Goal: Task Accomplishment & Management: Use online tool/utility

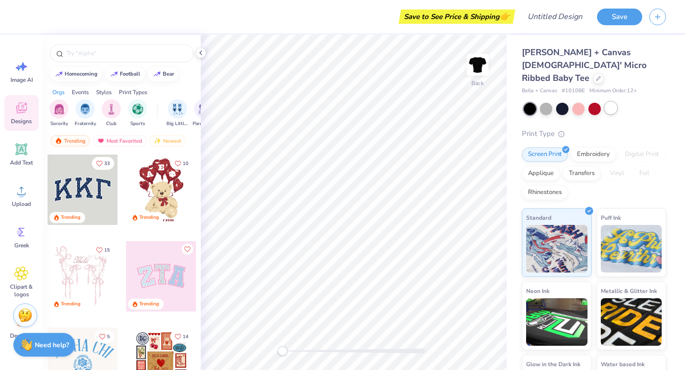
click at [613, 102] on div at bounding box center [611, 108] width 12 height 12
click at [563, 102] on div at bounding box center [562, 108] width 12 height 12
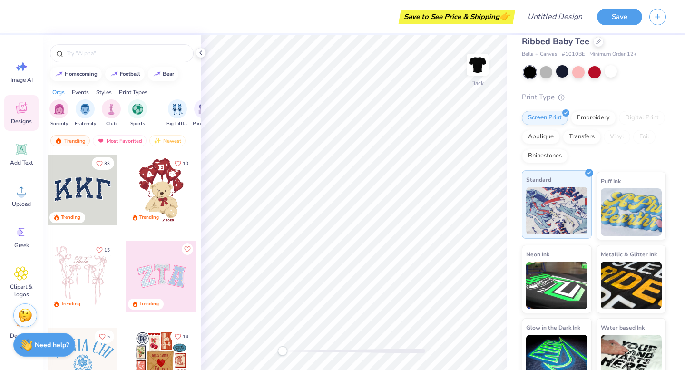
scroll to position [40, 0]
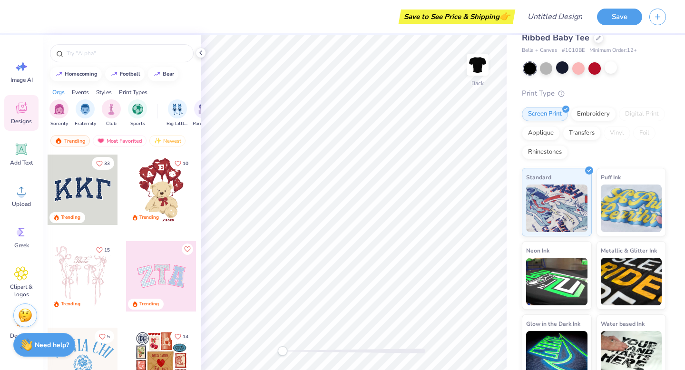
click at [95, 197] on div at bounding box center [83, 190] width 70 height 70
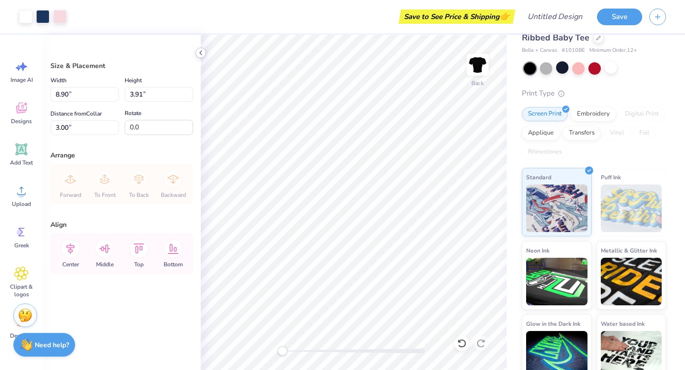
click at [201, 54] on polyline at bounding box center [201, 53] width 2 height 4
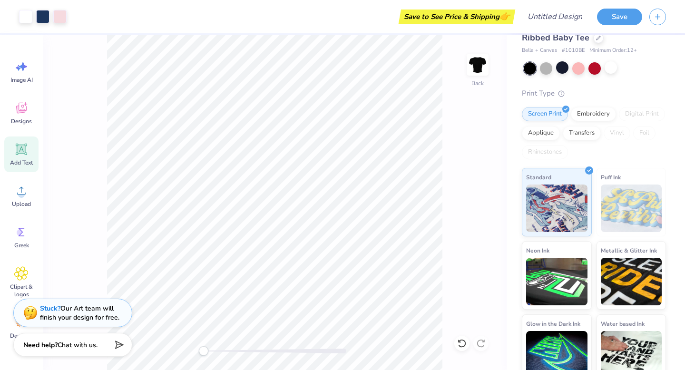
click at [23, 163] on span "Add Text" at bounding box center [21, 163] width 23 height 8
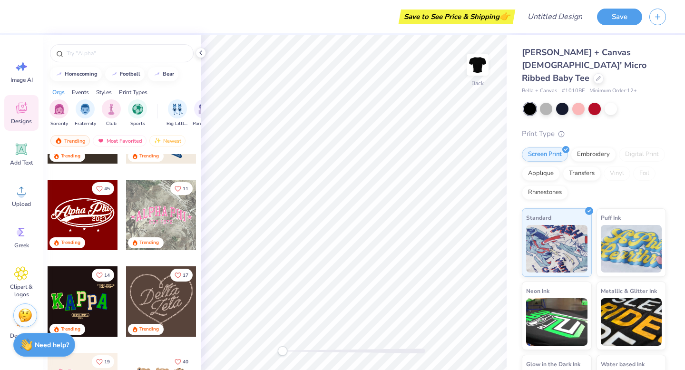
scroll to position [323, 0]
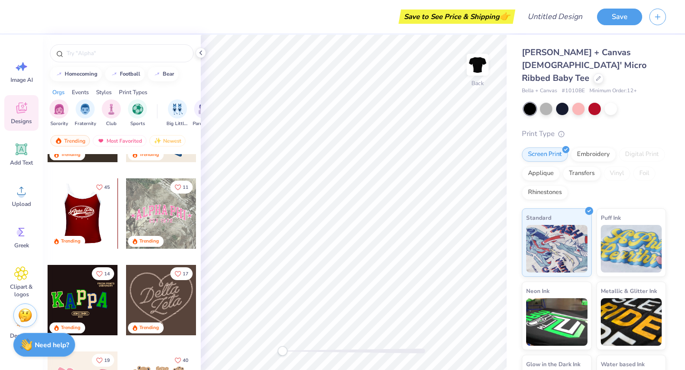
click at [48, 212] on div at bounding box center [12, 213] width 70 height 70
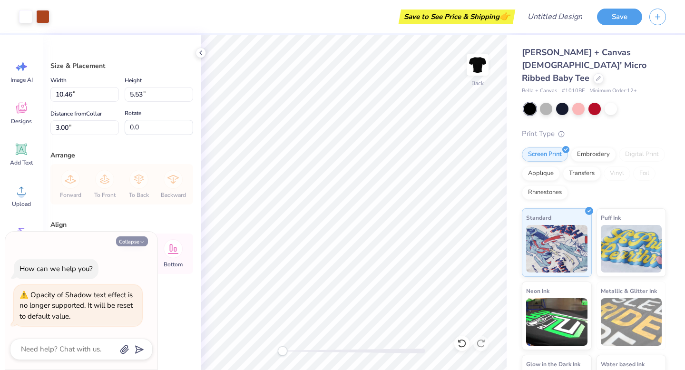
click at [143, 240] on icon "button" at bounding box center [142, 242] width 6 height 6
type textarea "x"
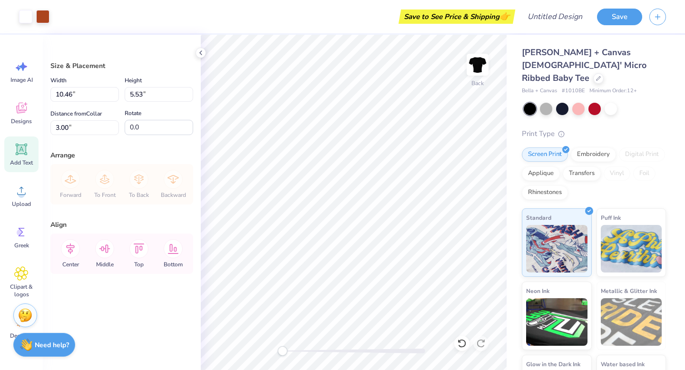
click at [26, 151] on icon at bounding box center [21, 149] width 14 height 14
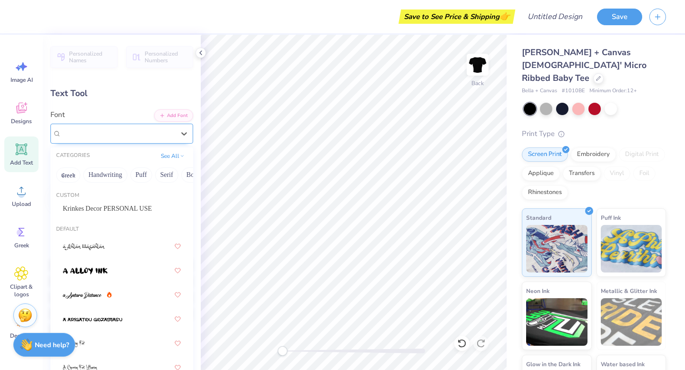
click at [103, 131] on div "Super Dream" at bounding box center [117, 133] width 115 height 15
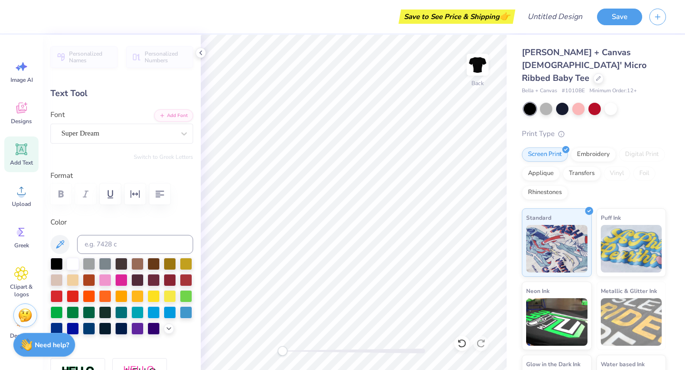
click at [60, 86] on div "Personalized Names Personalized Numbers Text Tool Add Font Font Super Dream Swi…" at bounding box center [122, 203] width 158 height 336
click at [65, 91] on div "Text Tool" at bounding box center [121, 93] width 143 height 13
click at [79, 91] on div "Text Tool" at bounding box center [121, 93] width 143 height 13
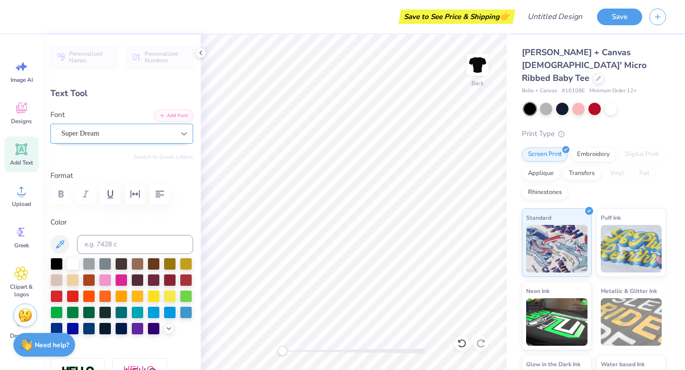
type textarea "S"
type textarea "b"
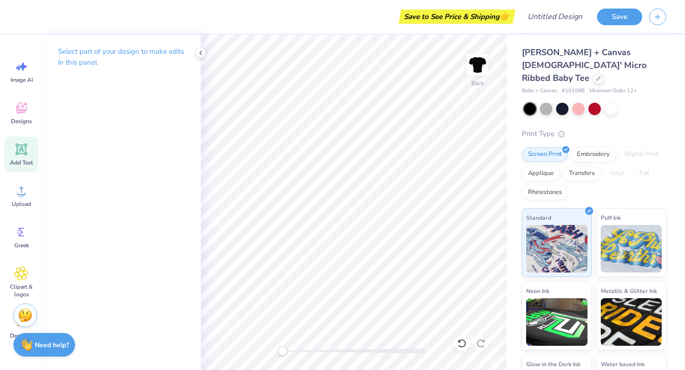
click at [29, 150] on div "Add Text" at bounding box center [21, 155] width 34 height 36
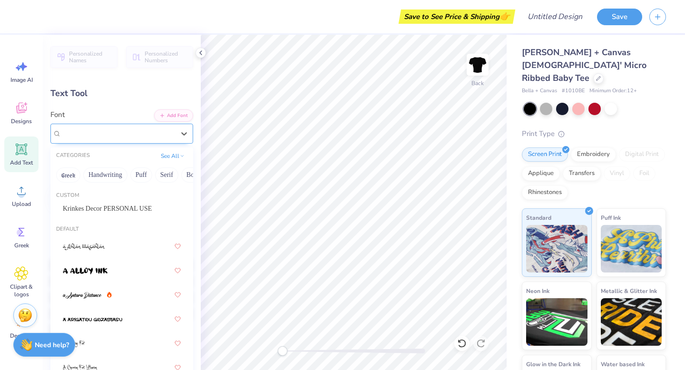
click at [120, 129] on div "Super Dream" at bounding box center [117, 133] width 115 height 15
click at [121, 211] on span "Krinkes Decor PERSONAL USE" at bounding box center [107, 209] width 89 height 10
click at [183, 135] on icon at bounding box center [184, 134] width 10 height 10
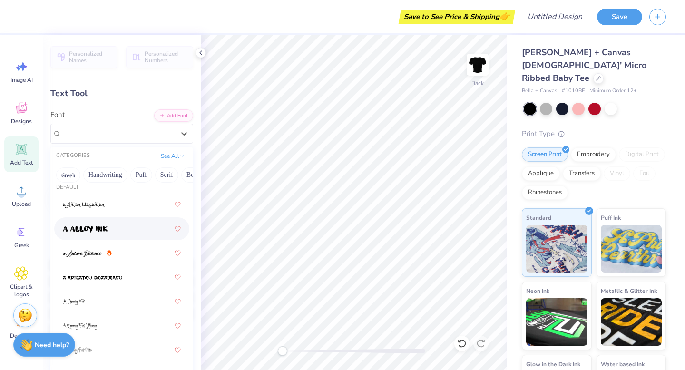
scroll to position [42, 0]
click at [89, 258] on div at bounding box center [122, 252] width 118 height 17
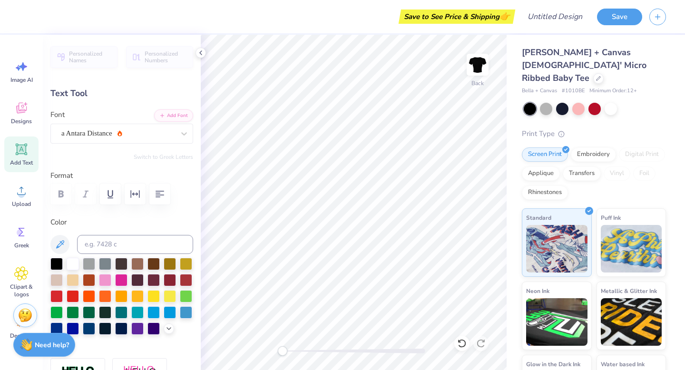
scroll to position [0, 0]
type textarea "Baby T"
click at [143, 135] on div "a Antara Distance" at bounding box center [117, 133] width 115 height 15
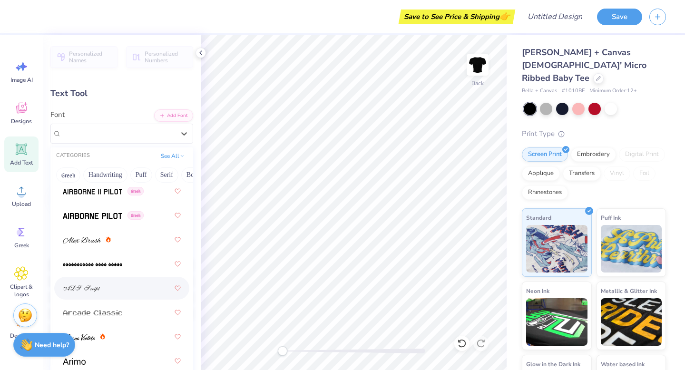
scroll to position [323, 0]
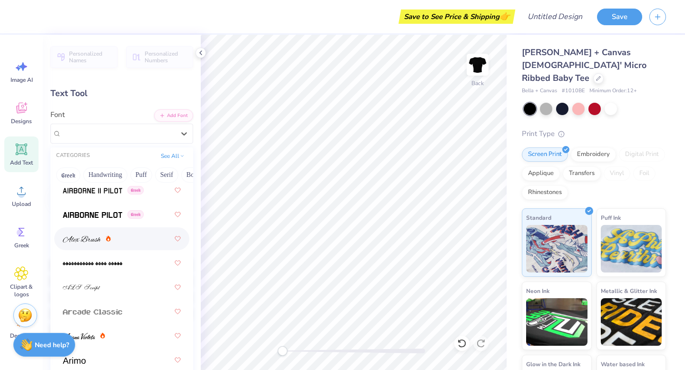
click at [84, 244] on span at bounding box center [82, 239] width 38 height 10
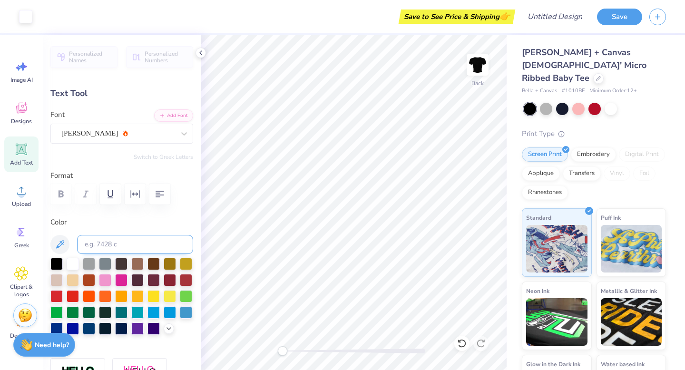
type input "6.35"
type input "1.81"
type input "7.59"
click at [120, 137] on div "[PERSON_NAME]" at bounding box center [117, 133] width 115 height 15
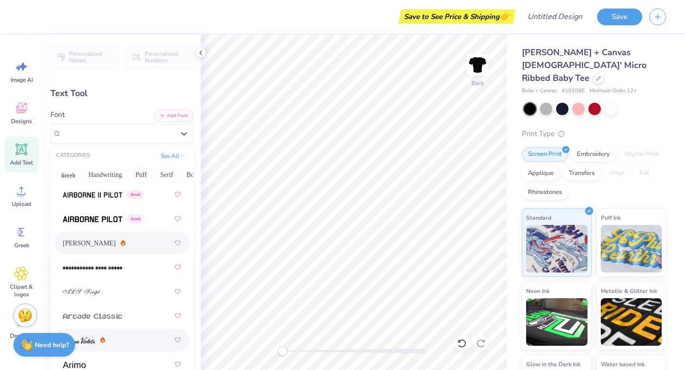
scroll to position [318, 0]
click at [181, 155] on icon at bounding box center [182, 155] width 5 height 5
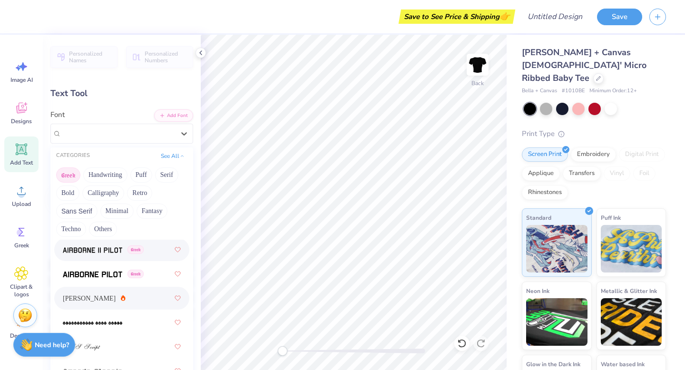
click at [66, 173] on button "Greek" at bounding box center [68, 175] width 24 height 15
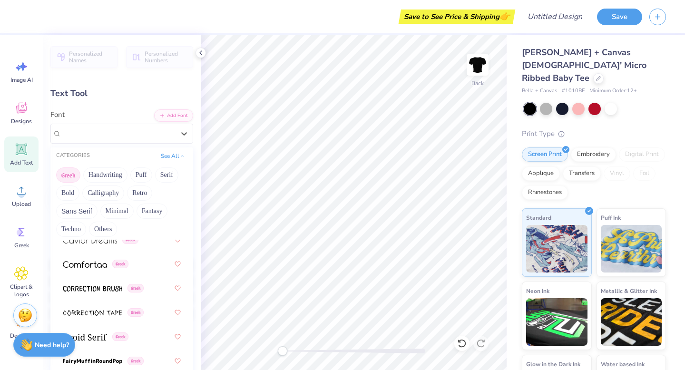
scroll to position [65, 0]
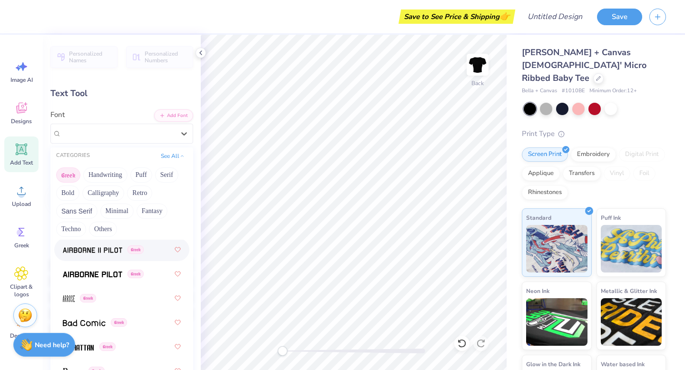
click at [72, 176] on button "Greek" at bounding box center [68, 175] width 24 height 15
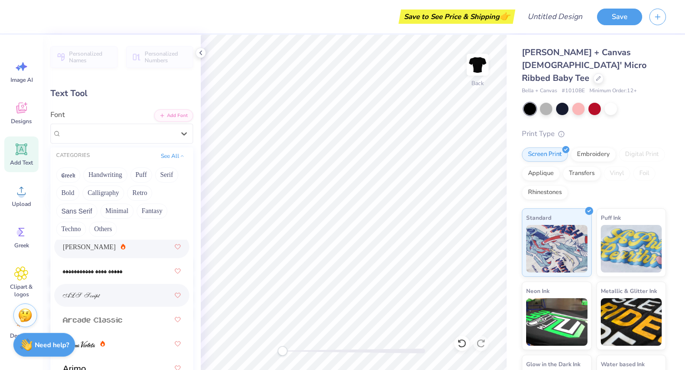
click at [109, 300] on div at bounding box center [122, 295] width 118 height 17
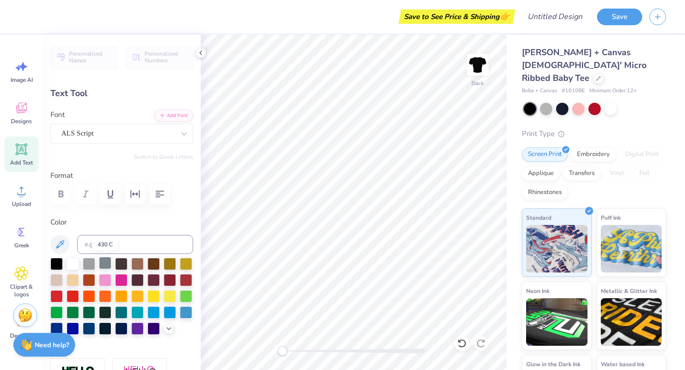
click at [106, 266] on div at bounding box center [105, 263] width 12 height 12
click at [154, 266] on div at bounding box center [154, 263] width 12 height 12
click at [174, 282] on div at bounding box center [170, 279] width 12 height 12
click at [195, 281] on div "Personalized Names Personalized Numbers Text Tool Add Font Font ALS Script Swit…" at bounding box center [122, 203] width 158 height 336
click at [184, 279] on div at bounding box center [186, 279] width 12 height 12
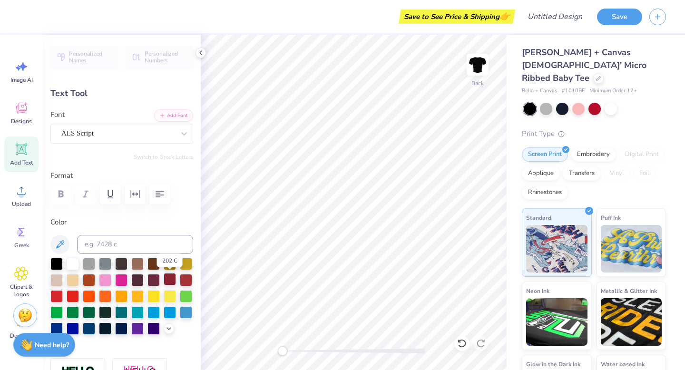
click at [172, 279] on div at bounding box center [170, 279] width 12 height 12
click at [188, 280] on div at bounding box center [186, 279] width 12 height 12
type input "8.31"
type input "2.36"
type input "5.12"
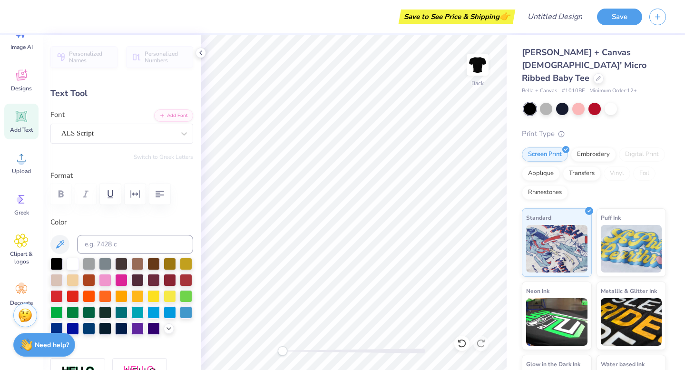
scroll to position [43, 0]
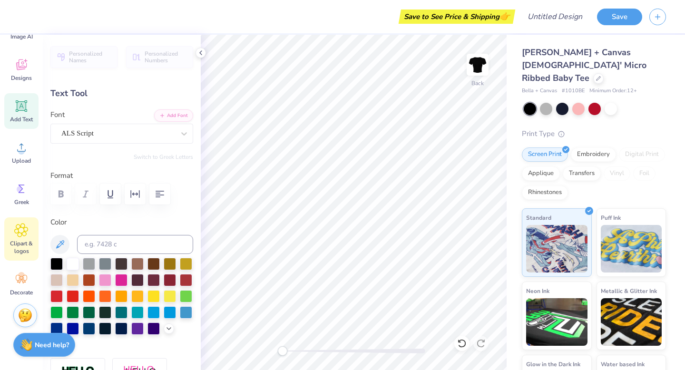
click at [21, 237] on div "Clipart & logos" at bounding box center [21, 239] width 34 height 43
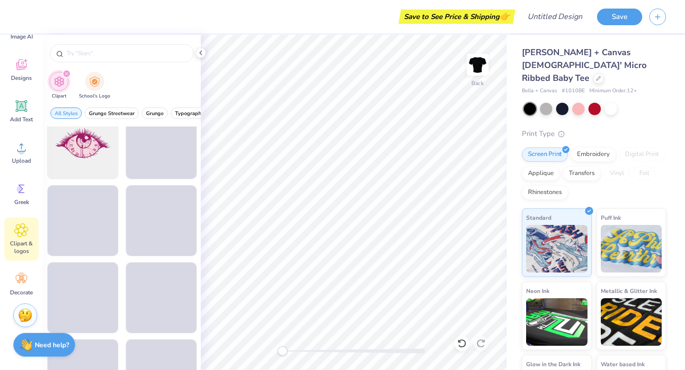
scroll to position [762, 0]
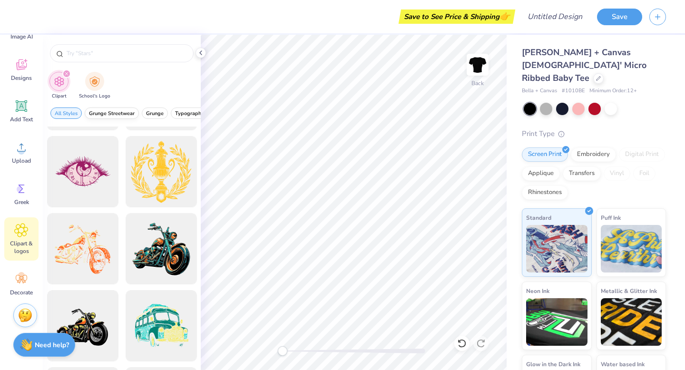
click at [124, 116] on span "Grunge Streetwear" at bounding box center [112, 113] width 46 height 7
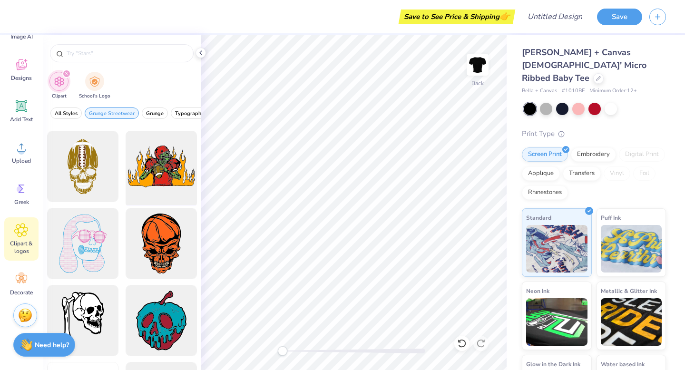
scroll to position [1683, 0]
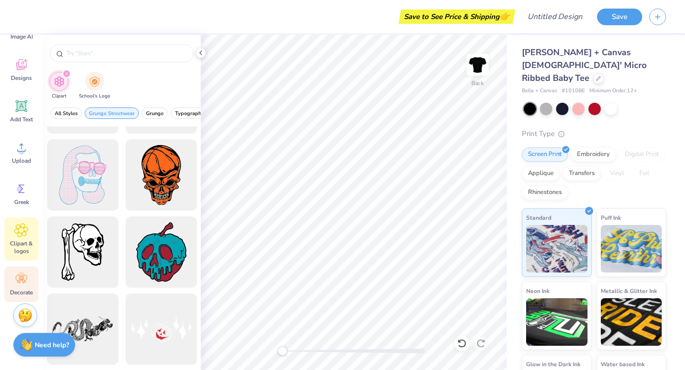
click at [22, 276] on circle at bounding box center [21, 275] width 7 height 7
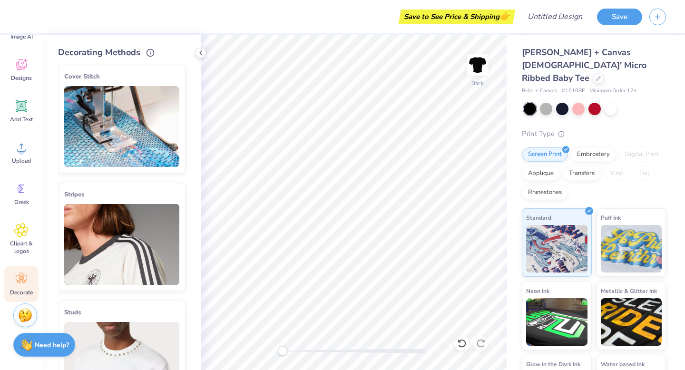
scroll to position [0, 0]
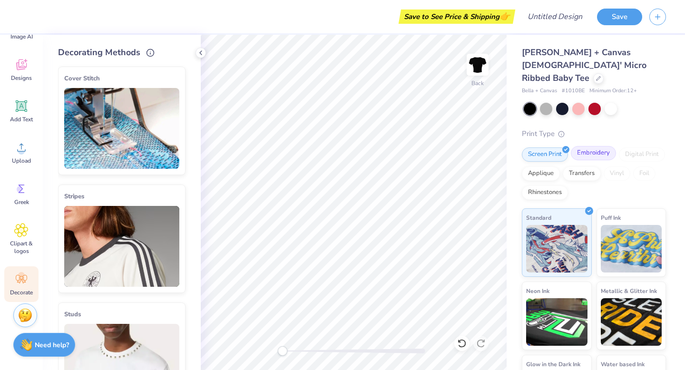
click at [599, 146] on div "Embroidery" at bounding box center [593, 153] width 45 height 14
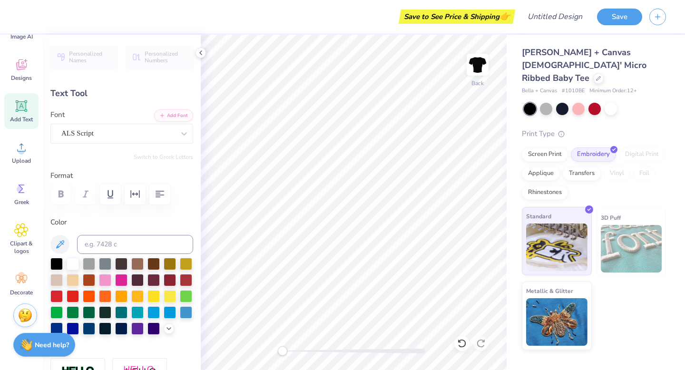
click at [554, 226] on img at bounding box center [556, 248] width 61 height 48
click at [556, 146] on div "Screen Print" at bounding box center [545, 153] width 46 height 14
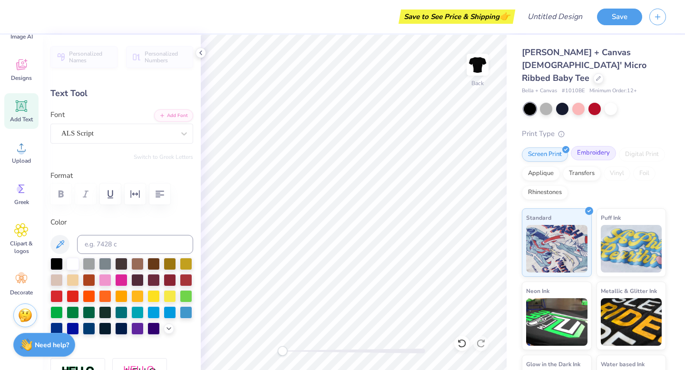
click at [602, 146] on div "Embroidery" at bounding box center [593, 153] width 45 height 14
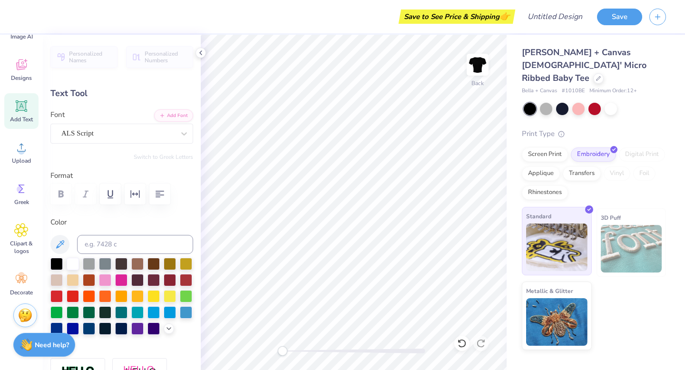
click at [574, 224] on img at bounding box center [556, 248] width 61 height 48
click at [642, 208] on div "3D Puff" at bounding box center [632, 242] width 70 height 69
click at [580, 297] on img at bounding box center [556, 321] width 61 height 48
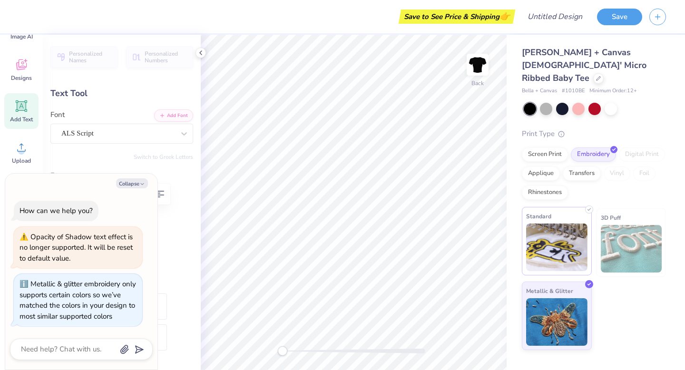
click at [569, 228] on img at bounding box center [556, 248] width 61 height 48
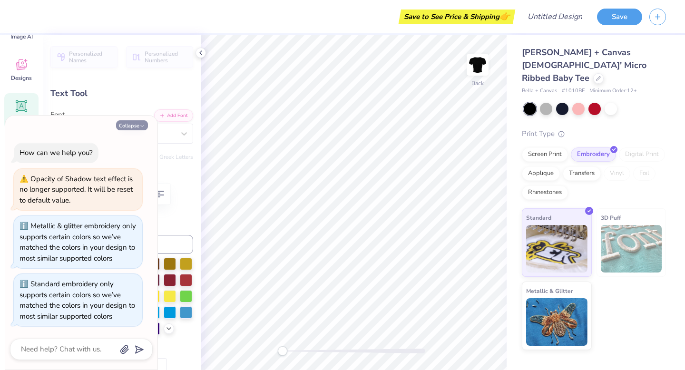
click at [141, 125] on icon "button" at bounding box center [142, 126] width 6 height 6
type textarea "x"
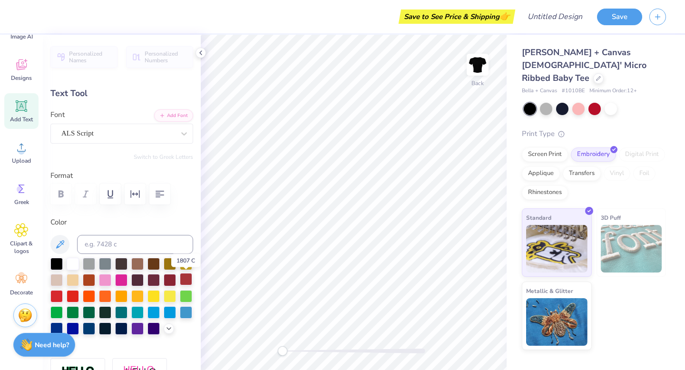
click at [185, 281] on div at bounding box center [186, 279] width 12 height 12
click at [168, 280] on div at bounding box center [170, 279] width 12 height 12
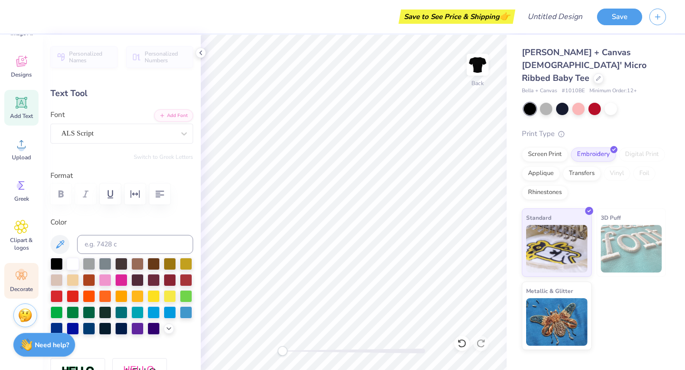
click at [20, 281] on icon at bounding box center [21, 276] width 14 height 14
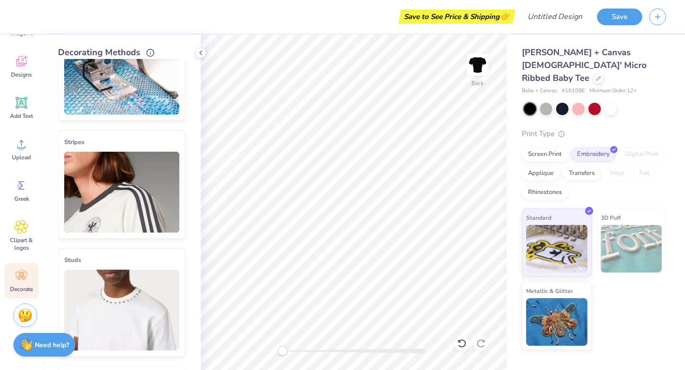
scroll to position [0, 0]
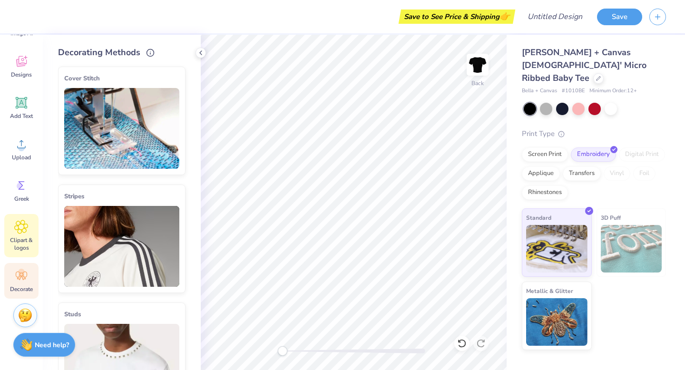
click at [13, 245] on span "Clipart & logos" at bounding box center [21, 244] width 31 height 15
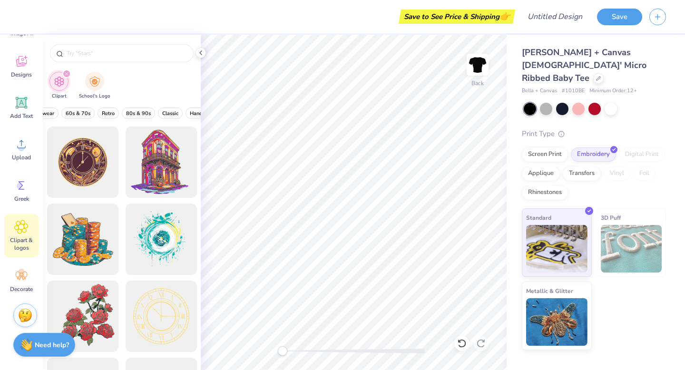
scroll to position [0, 210]
click at [140, 114] on span "80s & 90s" at bounding box center [136, 113] width 25 height 7
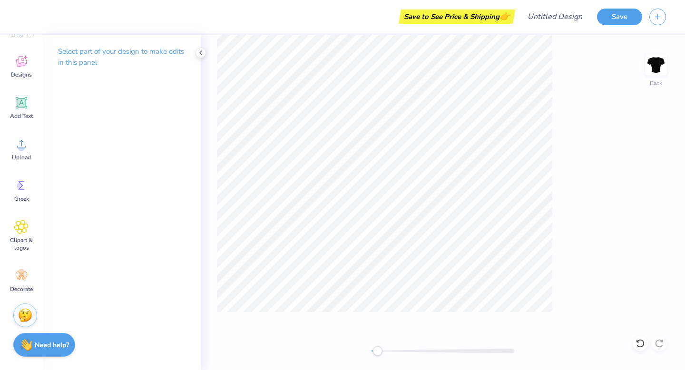
scroll to position [0, 0]
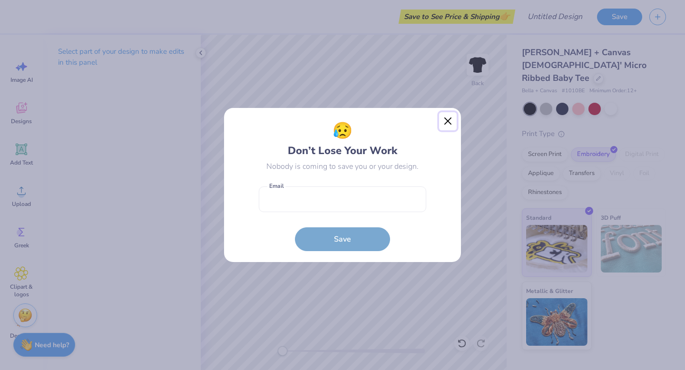
click at [449, 120] on button "Close" at bounding box center [448, 121] width 18 height 18
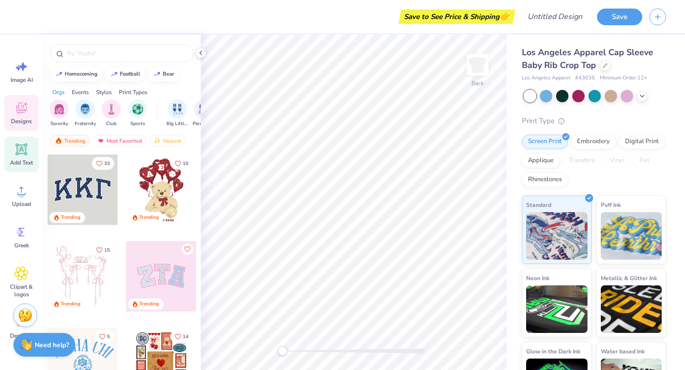
click at [25, 151] on icon at bounding box center [21, 149] width 14 height 14
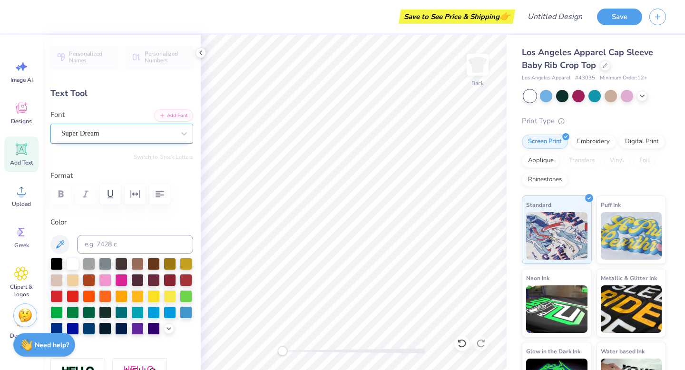
click at [146, 129] on div "Super Dream" at bounding box center [117, 133] width 115 height 15
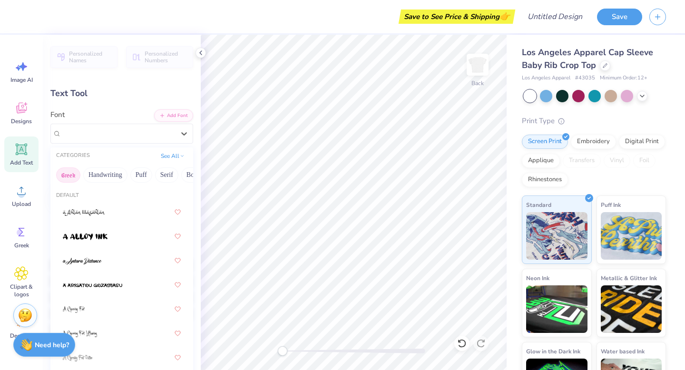
click at [71, 171] on button "Greek" at bounding box center [68, 175] width 24 height 15
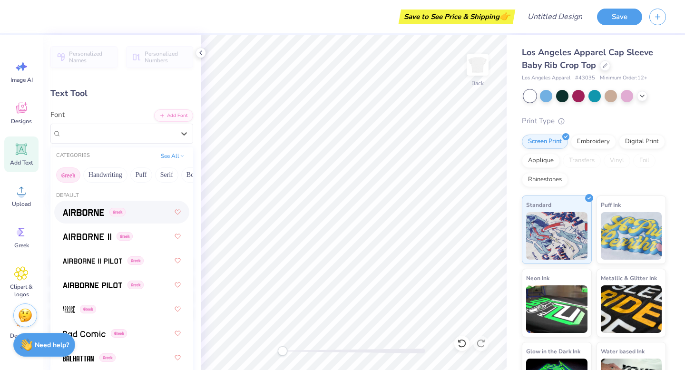
click at [69, 172] on button "Greek" at bounding box center [68, 175] width 24 height 15
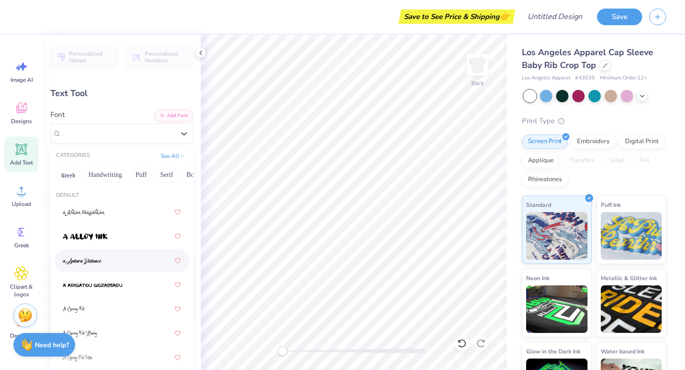
click at [86, 262] on img at bounding box center [82, 261] width 39 height 7
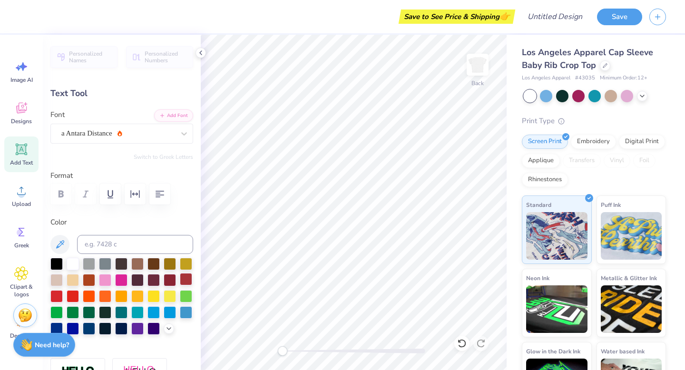
type textarea "X"
type textarea "Bayby T"
click at [584, 96] on div at bounding box center [579, 95] width 12 height 12
type input "4.80"
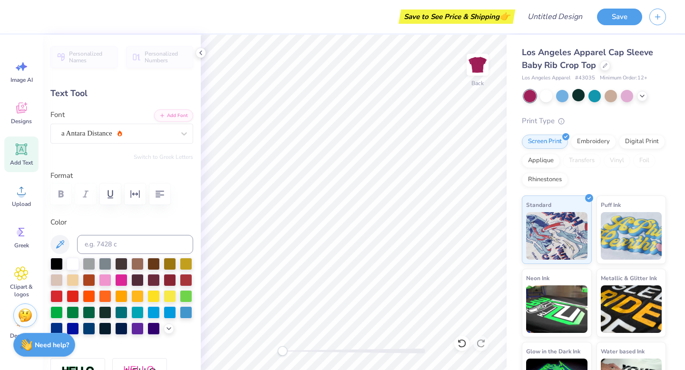
type input "1.69"
type input "5.91"
click at [548, 94] on div at bounding box center [546, 95] width 12 height 12
click at [183, 280] on div at bounding box center [186, 279] width 12 height 12
type textarea "Baby T"
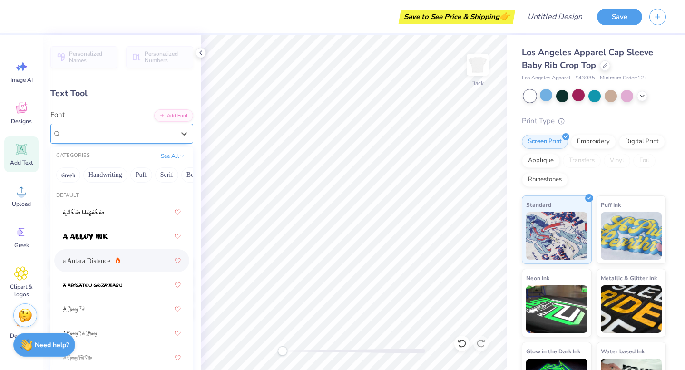
click at [146, 137] on div "a Antara Distance" at bounding box center [117, 133] width 115 height 15
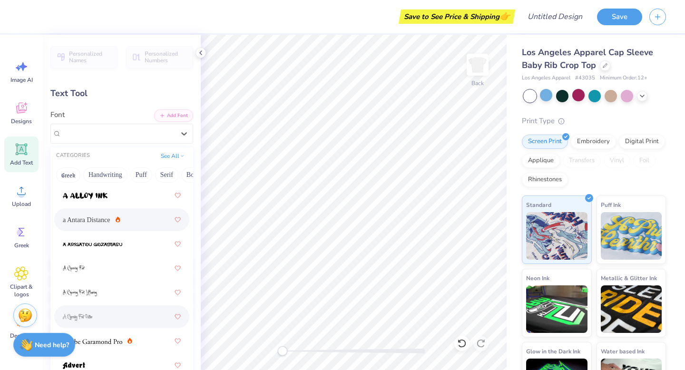
scroll to position [0, 0]
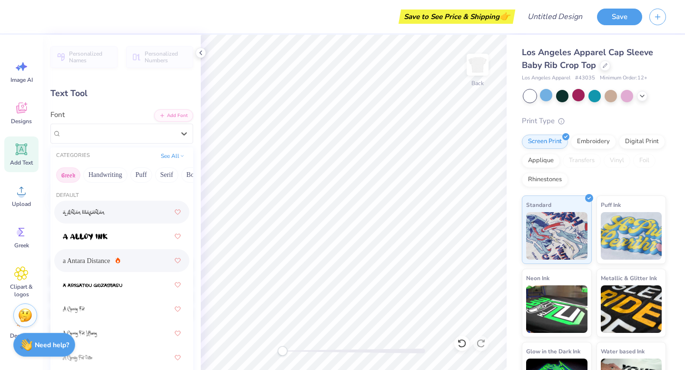
click at [70, 173] on button "Greek" at bounding box center [68, 175] width 24 height 15
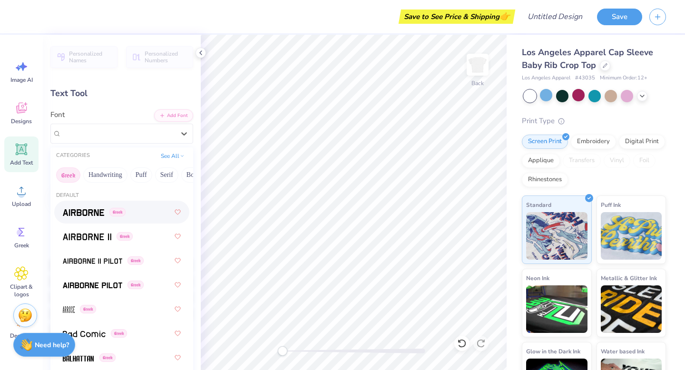
click at [66, 172] on button "Greek" at bounding box center [68, 175] width 24 height 15
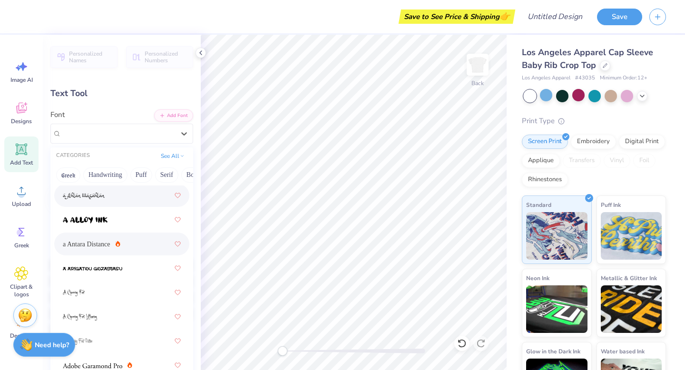
scroll to position [41, 0]
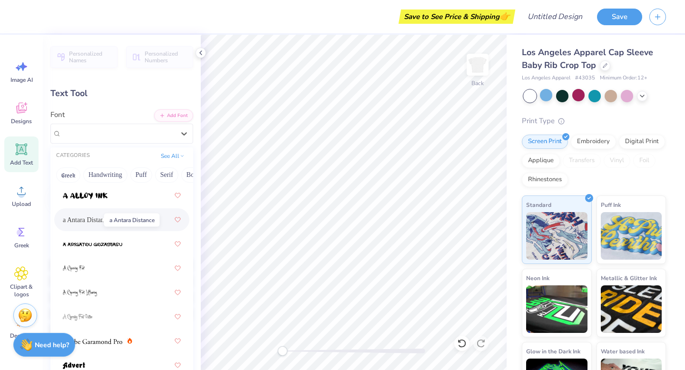
click at [88, 220] on span "a Antara Distance" at bounding box center [87, 220] width 48 height 10
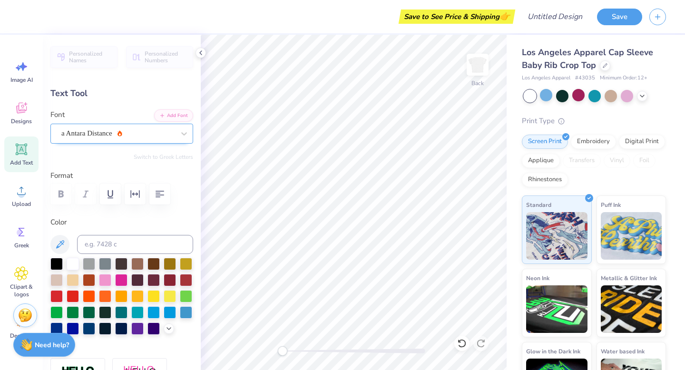
click at [138, 137] on div "a Antara Distance" at bounding box center [117, 133] width 115 height 15
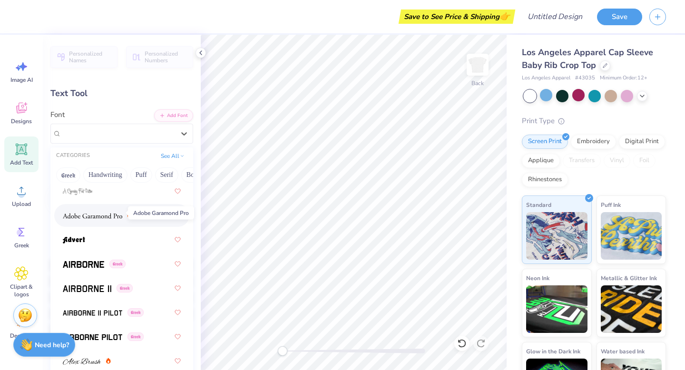
scroll to position [181, 0]
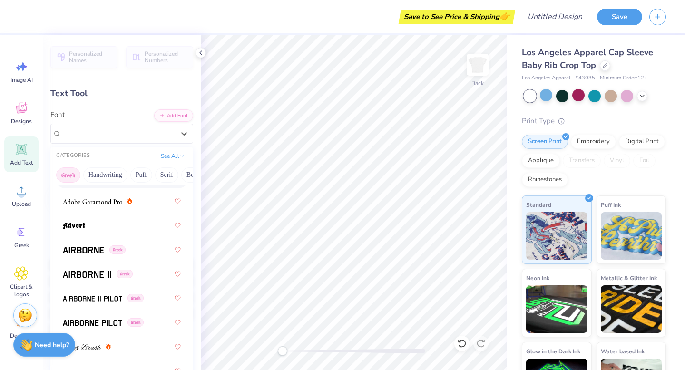
click at [71, 175] on button "Greek" at bounding box center [68, 175] width 24 height 15
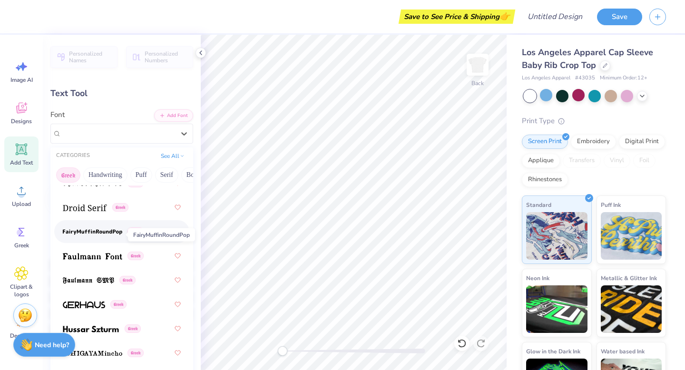
scroll to position [395, 0]
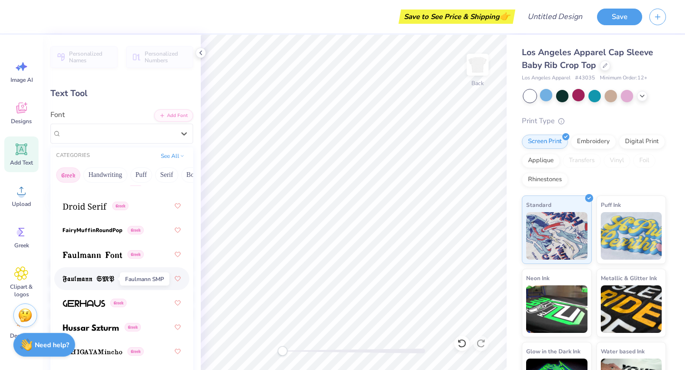
click at [79, 279] on img at bounding box center [88, 279] width 51 height 7
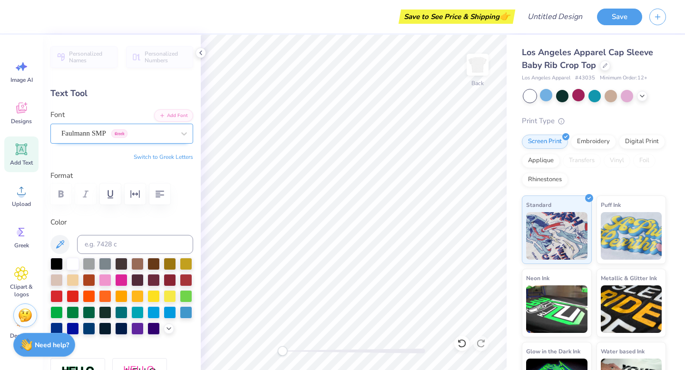
click at [87, 133] on div "Faulmann SMP Greek" at bounding box center [117, 133] width 115 height 15
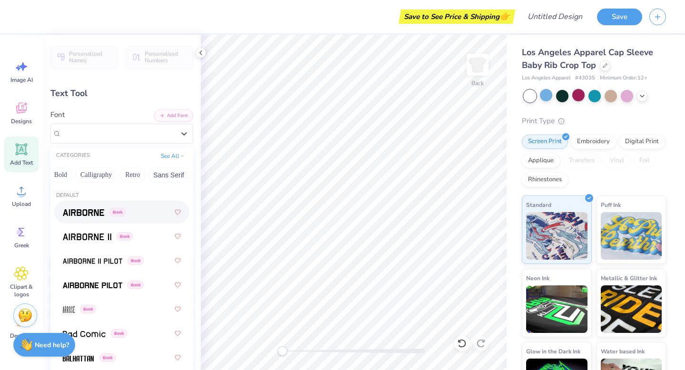
scroll to position [0, 138]
click at [88, 177] on button "Calligraphy" at bounding box center [91, 175] width 42 height 15
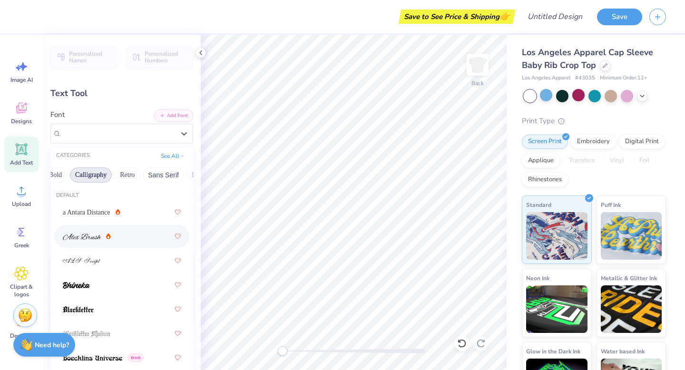
click at [86, 242] on div at bounding box center [122, 236] width 118 height 17
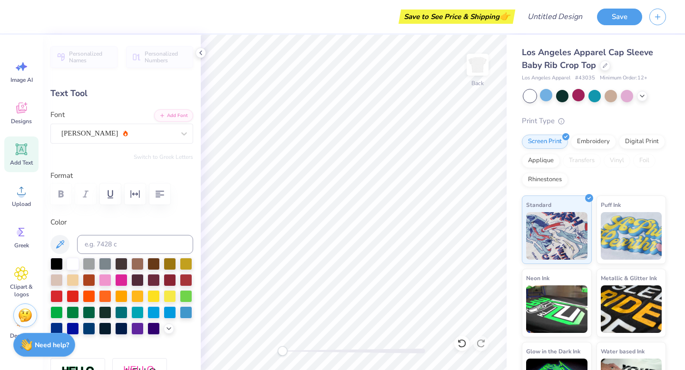
type input "6.00"
type input "1.71"
type input "3.44"
click at [561, 95] on div at bounding box center [562, 95] width 12 height 12
click at [591, 138] on div "Embroidery" at bounding box center [593, 140] width 45 height 14
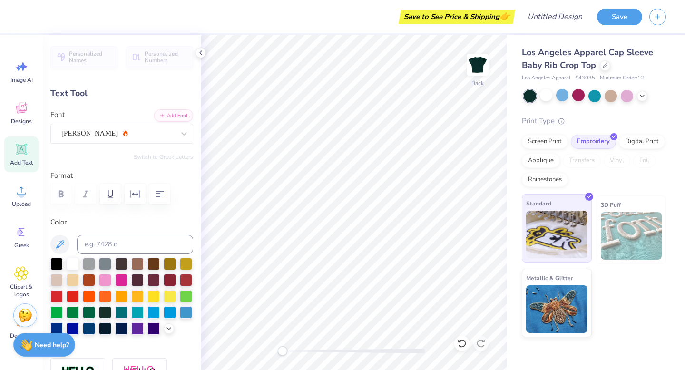
click at [556, 242] on img at bounding box center [556, 235] width 61 height 48
click at [564, 63] on span "Los Angeles Apparel Cap Sleeve Baby Rib Crop Top" at bounding box center [587, 59] width 131 height 24
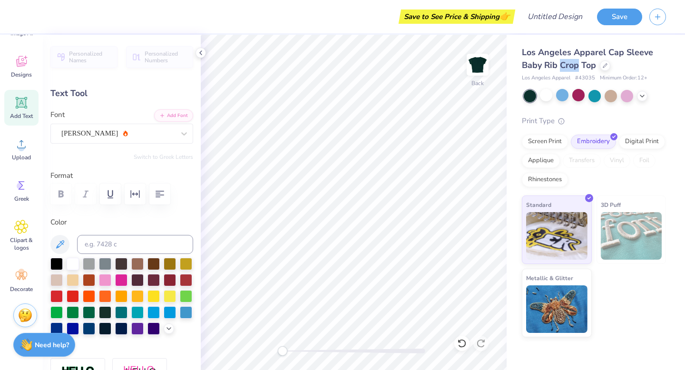
scroll to position [0, 0]
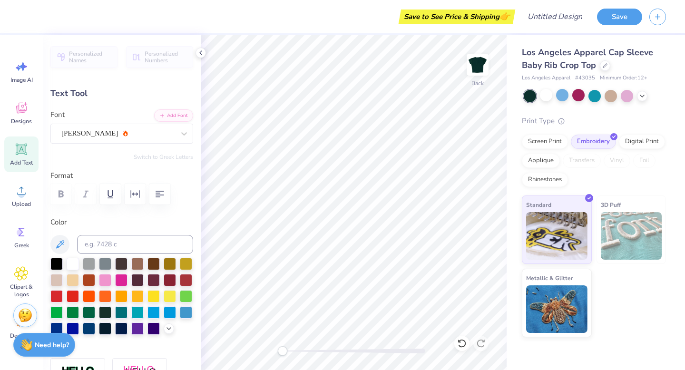
click at [59, 194] on div at bounding box center [121, 194] width 143 height 21
click at [75, 198] on div at bounding box center [121, 194] width 143 height 21
click at [61, 198] on div at bounding box center [121, 194] width 143 height 21
click at [69, 196] on div at bounding box center [121, 194] width 143 height 21
click at [79, 196] on div at bounding box center [121, 194] width 143 height 21
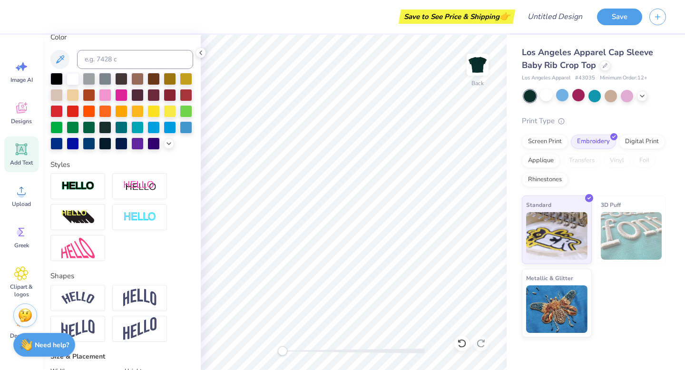
scroll to position [188, 0]
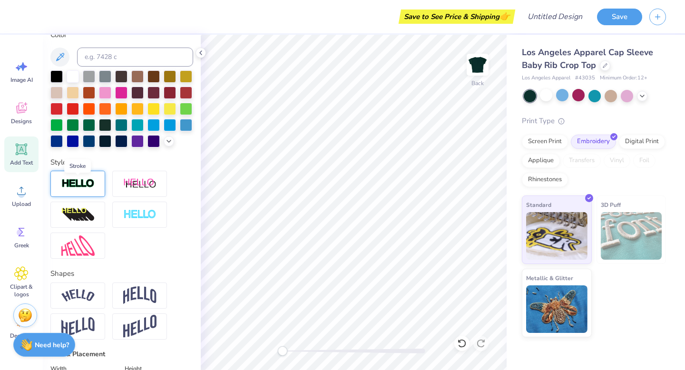
click at [84, 182] on img at bounding box center [77, 183] width 33 height 11
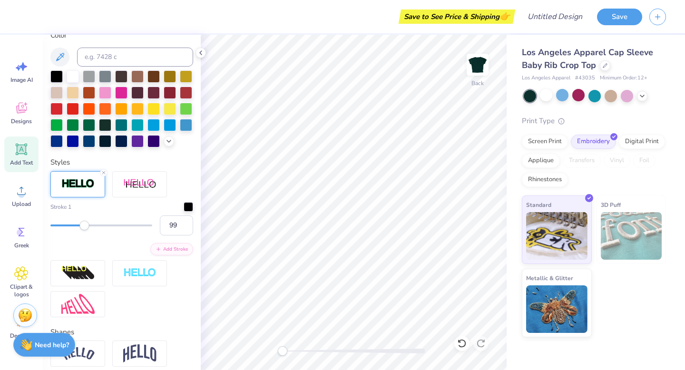
type input "100"
drag, startPoint x: 52, startPoint y: 224, endPoint x: 178, endPoint y: 226, distance: 125.7
click at [178, 226] on div "100" at bounding box center [121, 226] width 143 height 20
type input "1"
drag, startPoint x: 150, startPoint y: 228, endPoint x: 17, endPoint y: 215, distance: 133.5
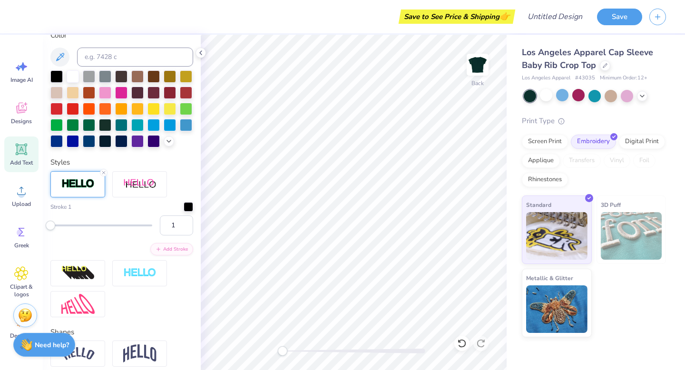
click at [17, 215] on div "Save to See Price & Shipping 👉 Design Title Save Image AI Designs Add Text Uplo…" at bounding box center [342, 185] width 685 height 370
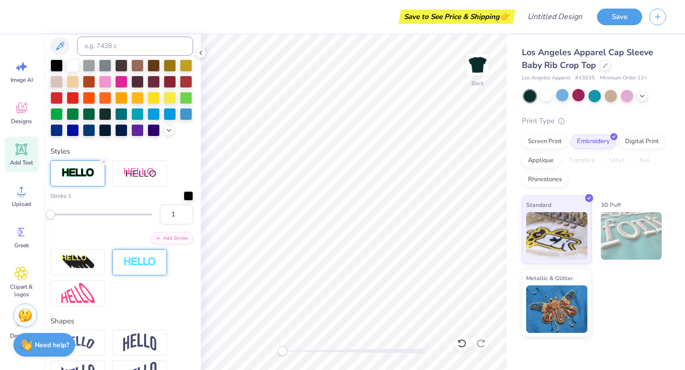
scroll to position [238, 0]
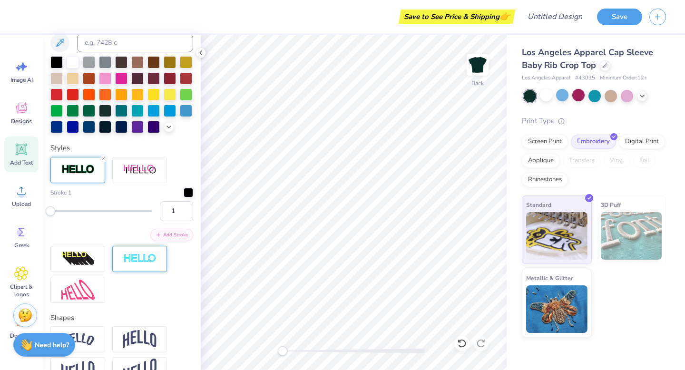
click at [140, 265] on div at bounding box center [139, 259] width 55 height 26
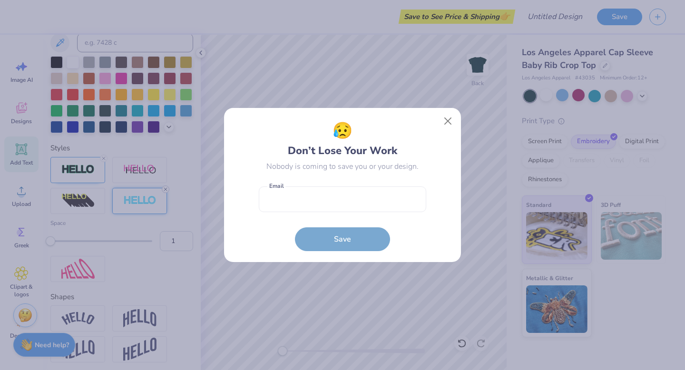
click at [164, 192] on body "Save to See Price & Shipping 👉 Design Title Save Image AI Designs Add Text Uplo…" at bounding box center [342, 185] width 685 height 370
click at [449, 125] on button "Close" at bounding box center [448, 121] width 18 height 18
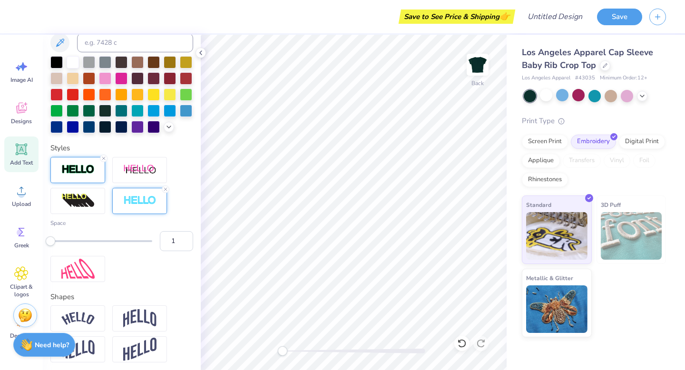
click at [76, 162] on div at bounding box center [77, 170] width 55 height 26
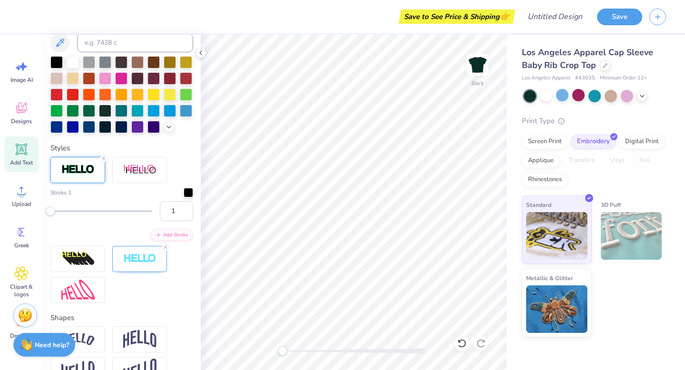
click at [91, 177] on div at bounding box center [77, 170] width 55 height 26
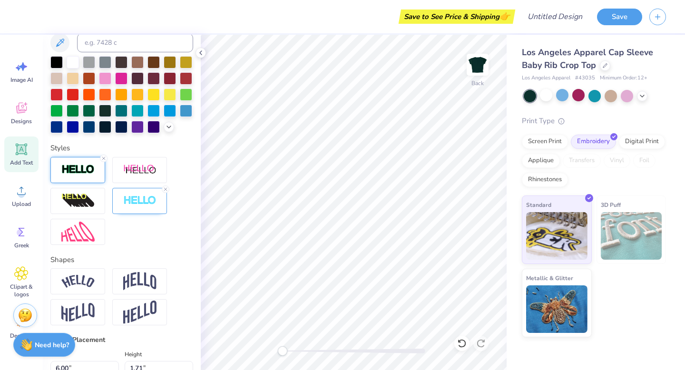
click at [91, 177] on div at bounding box center [77, 170] width 55 height 26
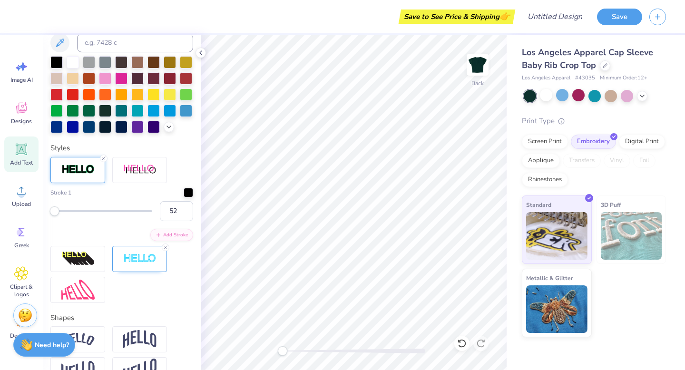
type input "53"
drag, startPoint x: 51, startPoint y: 210, endPoint x: 104, endPoint y: 211, distance: 52.4
click at [59, 211] on div "Accessibility label" at bounding box center [55, 212] width 10 height 10
type input "73"
drag, startPoint x: 104, startPoint y: 212, endPoint x: 126, endPoint y: 212, distance: 21.9
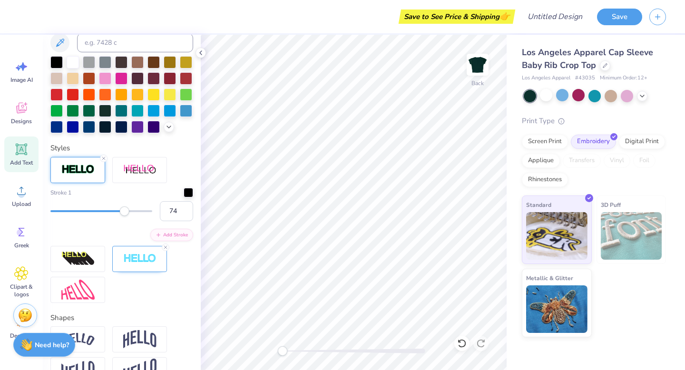
click at [126, 212] on div "Accessibility label" at bounding box center [125, 212] width 10 height 10
type input "100"
drag, startPoint x: 126, startPoint y: 212, endPoint x: 176, endPoint y: 213, distance: 50.5
click at [176, 213] on div "100" at bounding box center [121, 211] width 143 height 20
type input "1"
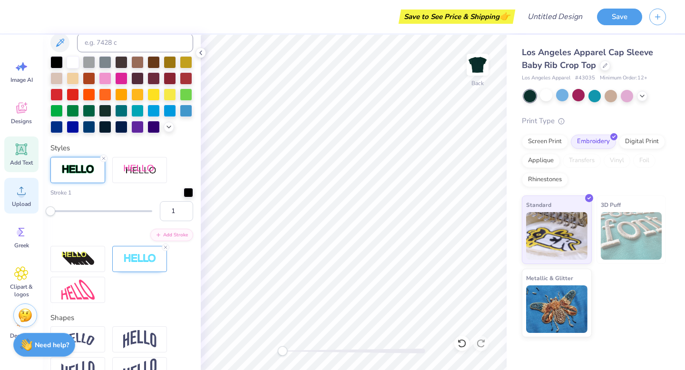
drag, startPoint x: 153, startPoint y: 212, endPoint x: 11, endPoint y: 211, distance: 141.4
click at [11, 211] on div "Save to See Price & Shipping 👉 Design Title Save Image AI Designs Add Text Uplo…" at bounding box center [342, 185] width 685 height 370
click at [101, 158] on icon at bounding box center [104, 159] width 6 height 6
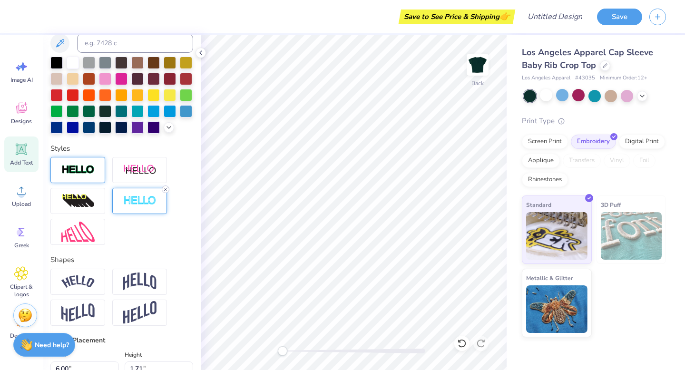
click at [164, 190] on line at bounding box center [165, 189] width 3 height 3
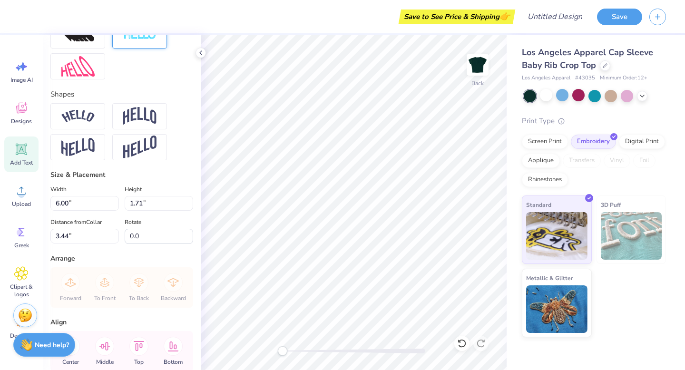
scroll to position [416, 0]
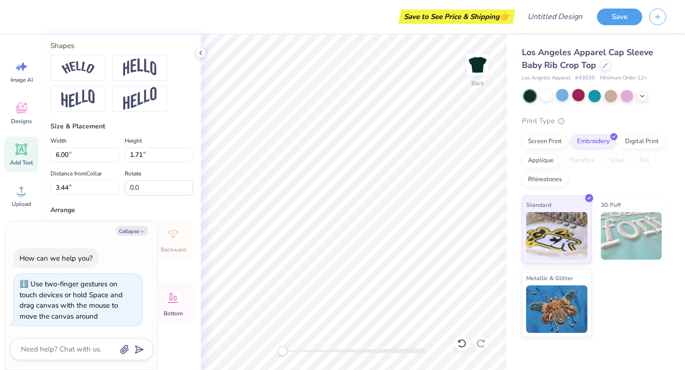
click at [237, 353] on div "Back" at bounding box center [354, 203] width 306 height 336
click at [646, 206] on div "3D Puff" at bounding box center [632, 230] width 70 height 69
click at [624, 202] on div "3D Puff" at bounding box center [632, 230] width 70 height 69
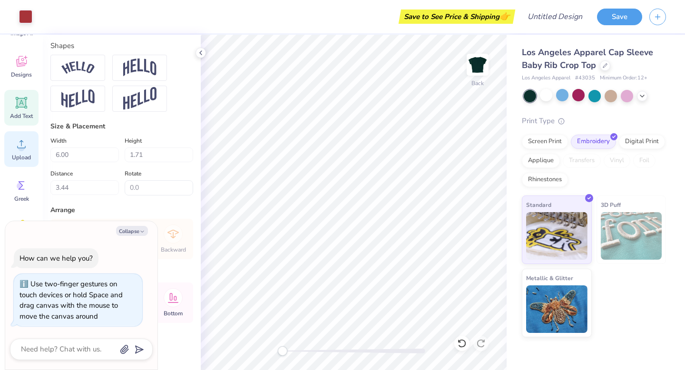
scroll to position [37, 0]
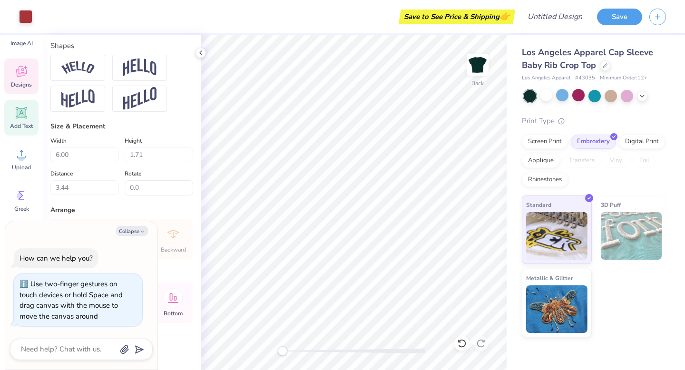
click at [21, 86] on span "Designs" at bounding box center [21, 85] width 21 height 8
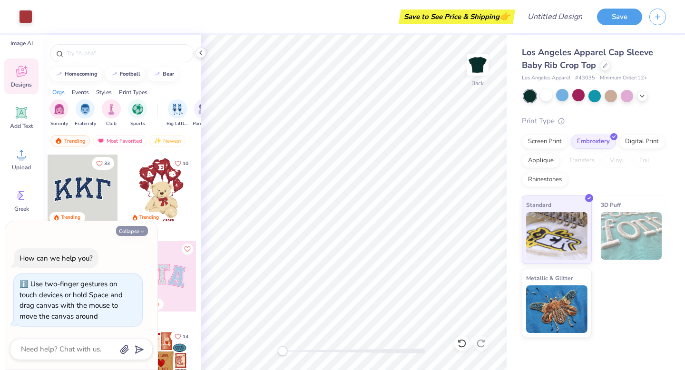
click at [138, 228] on button "Collapse" at bounding box center [132, 231] width 32 height 10
type textarea "x"
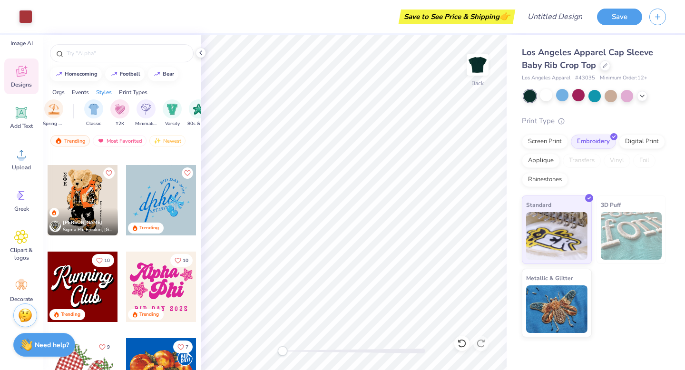
scroll to position [0, 466]
click at [117, 117] on div "filter for Y2K" at bounding box center [118, 108] width 19 height 19
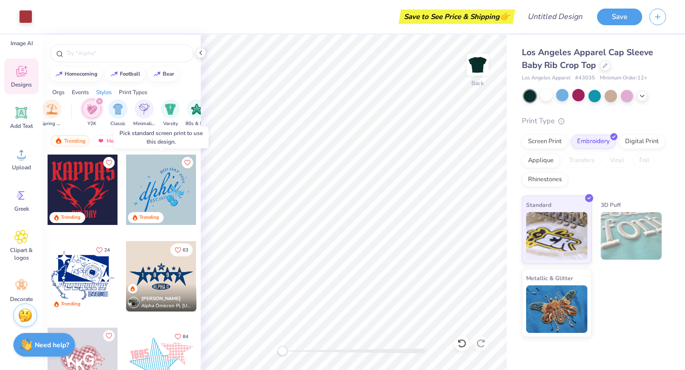
click at [172, 191] on div at bounding box center [161, 190] width 70 height 70
click at [162, 188] on div at bounding box center [161, 190] width 70 height 70
click at [165, 184] on div at bounding box center [161, 190] width 70 height 70
click at [170, 180] on div at bounding box center [161, 190] width 70 height 70
click at [157, 173] on div at bounding box center [161, 190] width 70 height 70
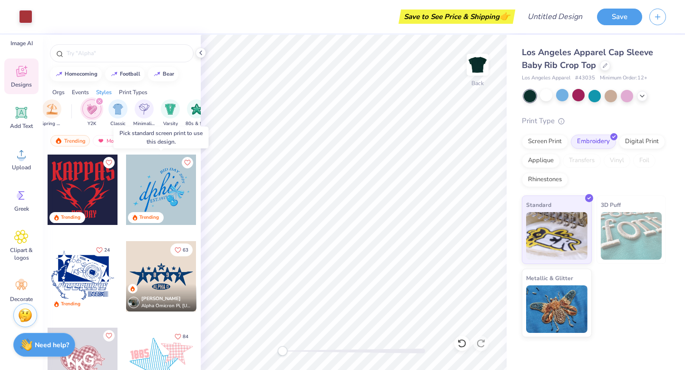
click at [170, 170] on div at bounding box center [161, 190] width 70 height 70
click at [187, 164] on icon "Like" at bounding box center [187, 161] width 6 height 5
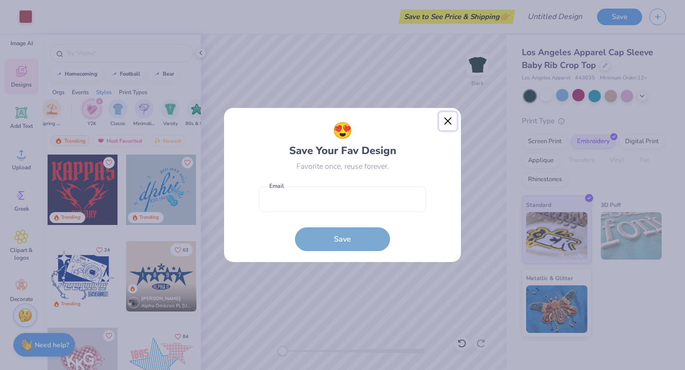
click at [454, 127] on button "Close" at bounding box center [448, 121] width 18 height 18
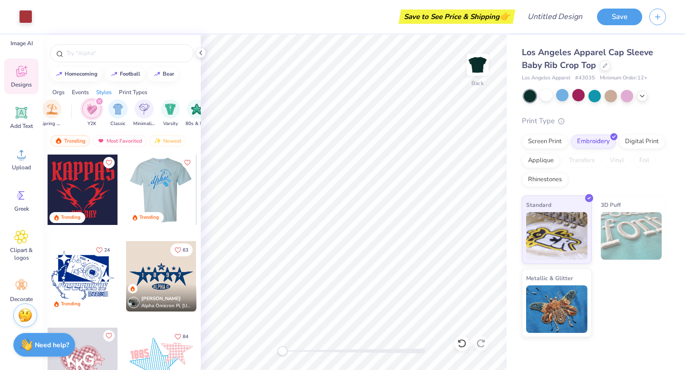
click at [169, 205] on div at bounding box center [161, 190] width 70 height 70
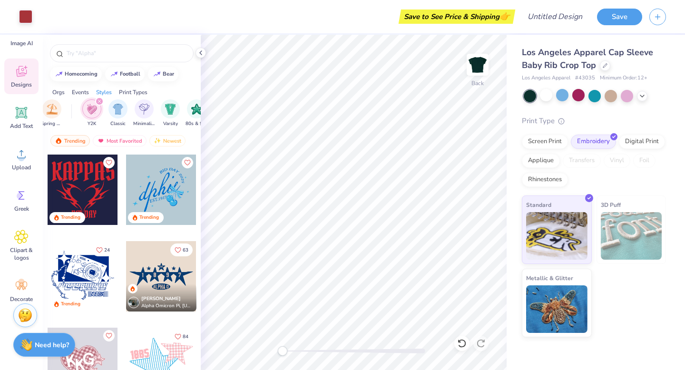
click at [126, 205] on div at bounding box center [90, 190] width 70 height 70
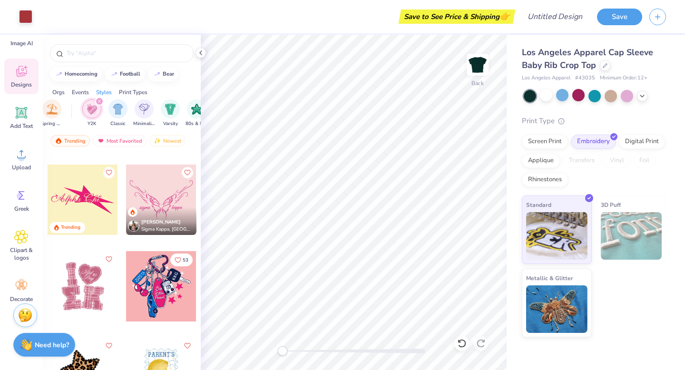
scroll to position [338, 0]
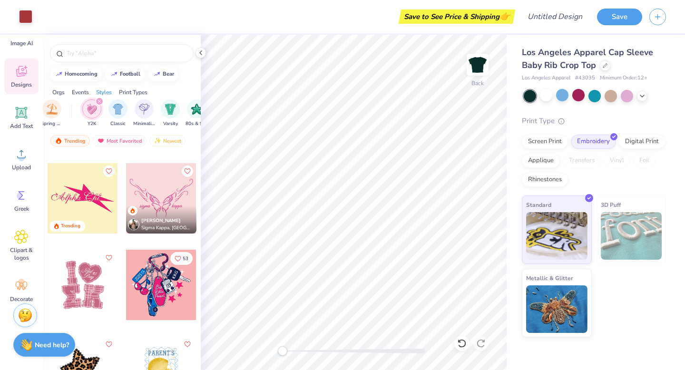
click at [156, 198] on div at bounding box center [161, 198] width 70 height 70
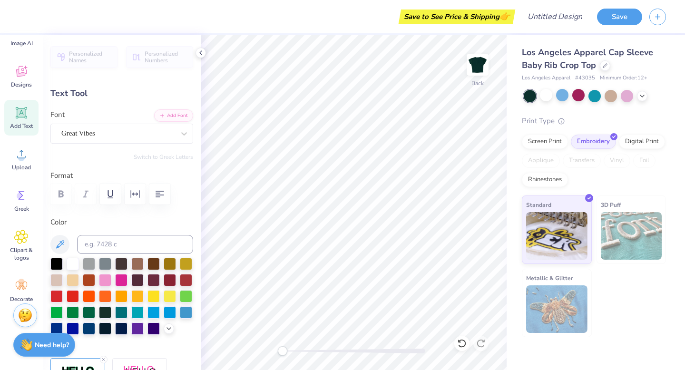
type textarea "Baby"
type input "1.17"
type input "0.57"
type input "5.69"
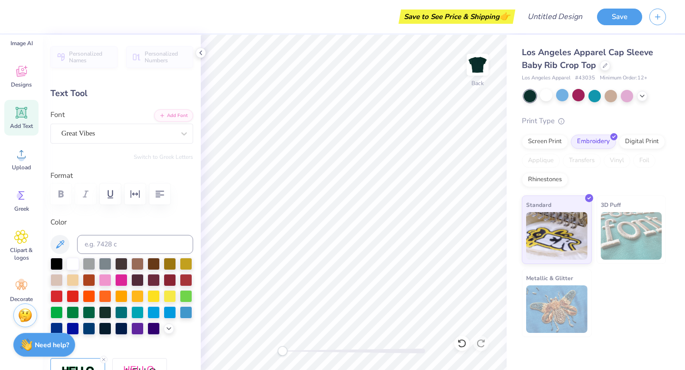
type textarea "T"
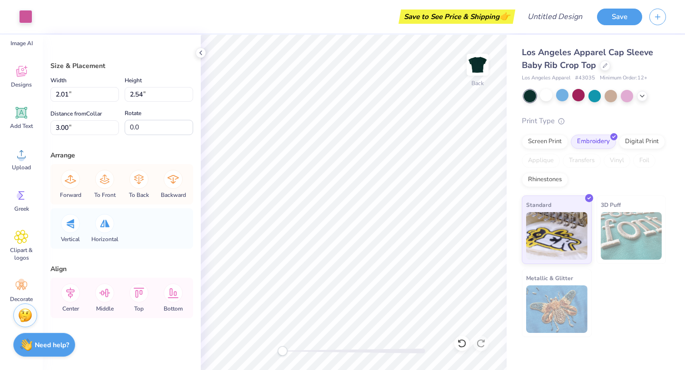
type input "2.01"
type input "2.54"
type input "3.00"
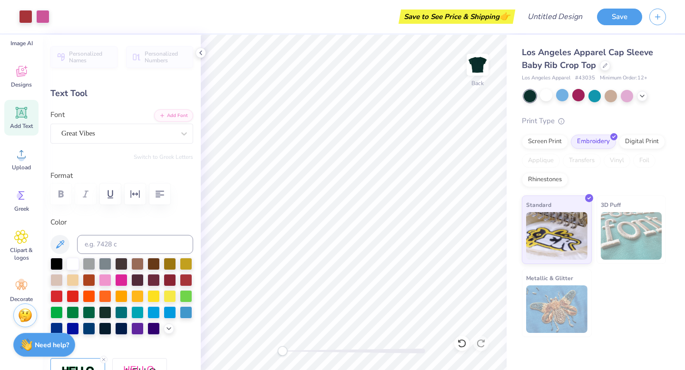
type input "0.88"
type input "0.54"
type input "5.71"
type input "4.95"
type input "1.41"
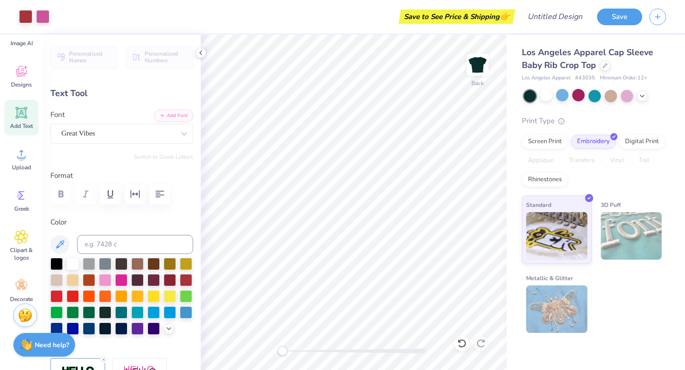
type input "3.57"
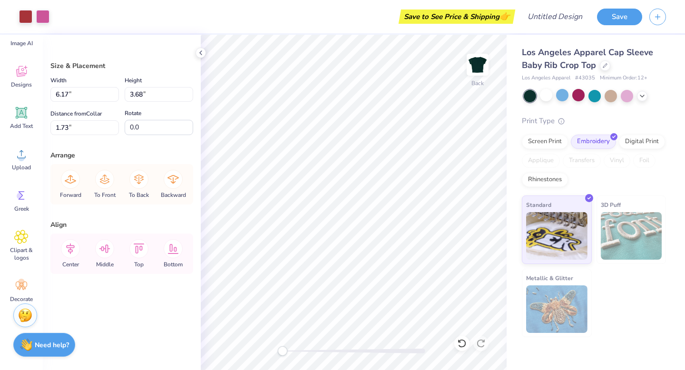
type input "1.98"
click at [197, 51] on icon at bounding box center [201, 53] width 8 height 8
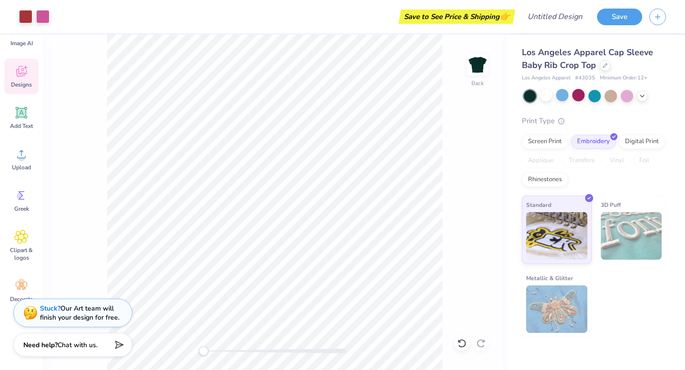
click at [21, 79] on div "Designs" at bounding box center [21, 77] width 34 height 36
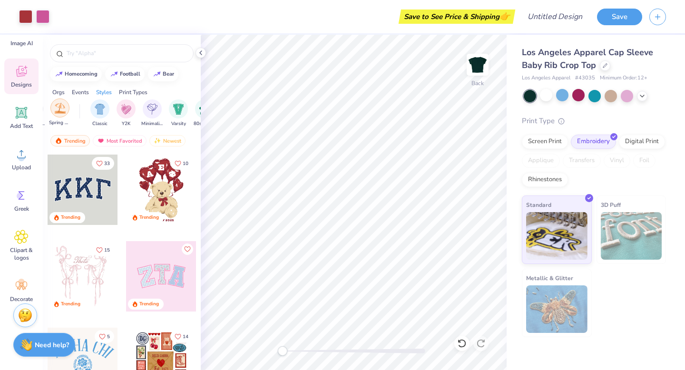
scroll to position [0, 463]
click at [126, 112] on img "filter for Y2K" at bounding box center [121, 108] width 10 height 11
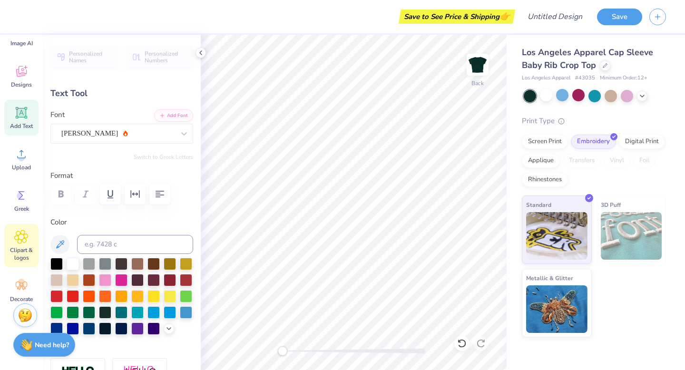
scroll to position [47, 0]
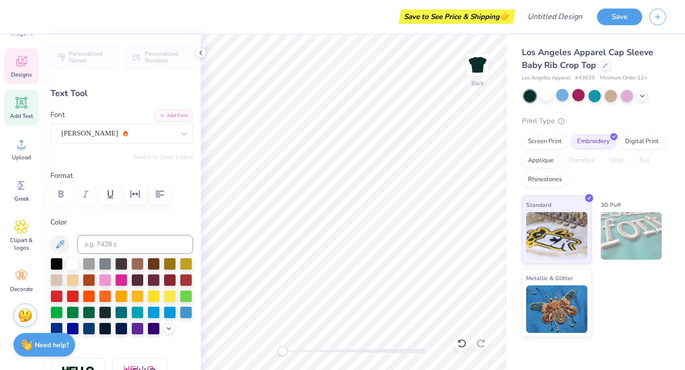
click at [25, 72] on span "Designs" at bounding box center [21, 75] width 21 height 8
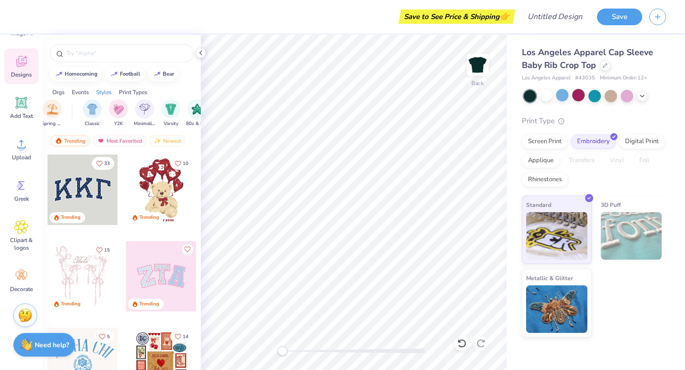
scroll to position [0, 465]
click at [121, 109] on img "filter for Y2K" at bounding box center [119, 108] width 10 height 11
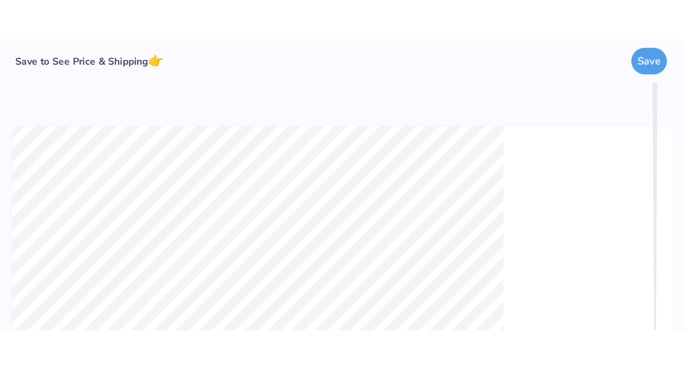
scroll to position [0, 0]
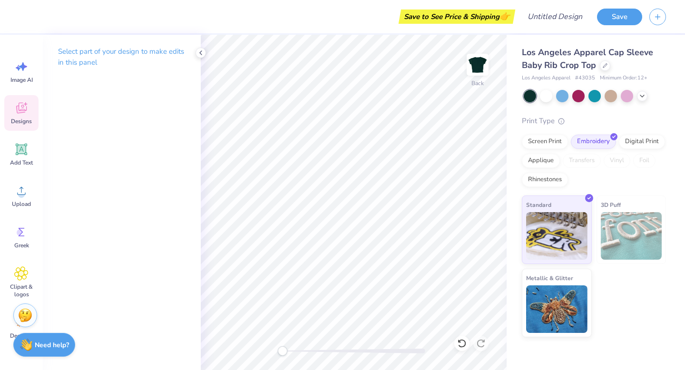
click at [13, 120] on span "Designs" at bounding box center [21, 122] width 21 height 8
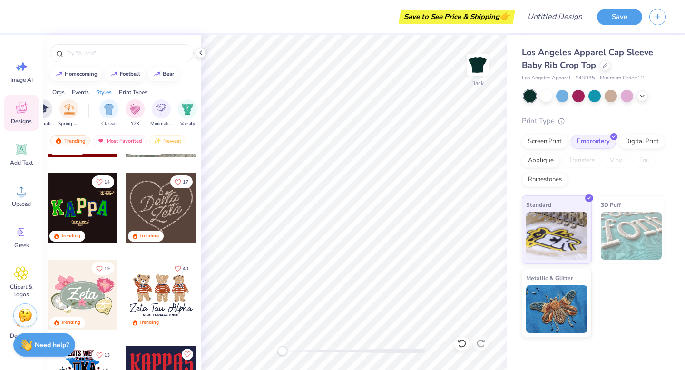
scroll to position [0, 445]
click at [144, 112] on div "filter for Y2K" at bounding box center [138, 108] width 19 height 19
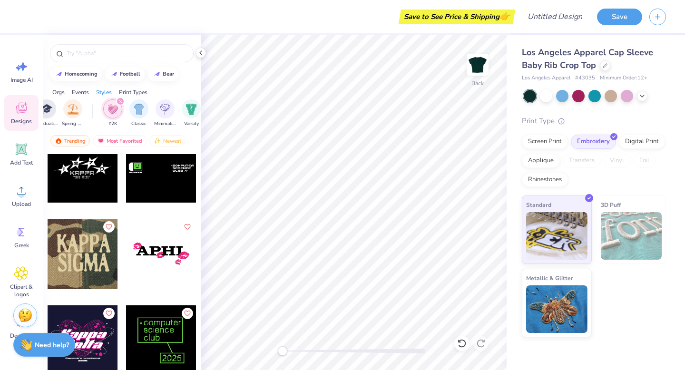
scroll to position [4185, 0]
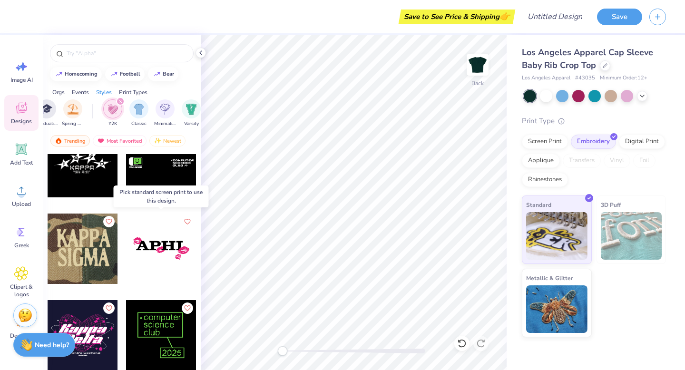
click at [164, 250] on div at bounding box center [161, 249] width 70 height 70
click at [183, 248] on div at bounding box center [161, 249] width 70 height 70
click at [159, 239] on div at bounding box center [161, 249] width 70 height 70
click at [168, 235] on div at bounding box center [161, 249] width 70 height 70
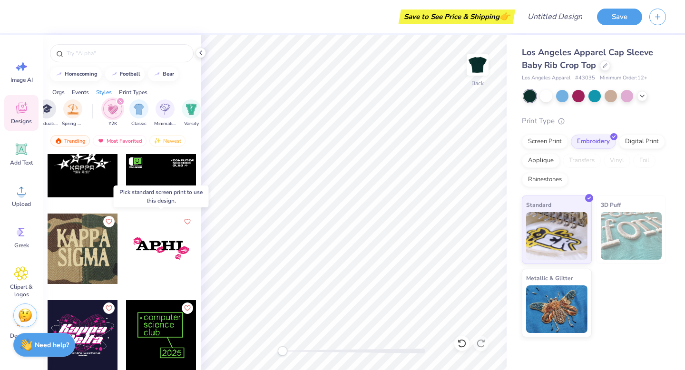
click at [168, 235] on div at bounding box center [161, 249] width 70 height 70
click at [158, 247] on div at bounding box center [161, 249] width 70 height 70
click at [126, 247] on div at bounding box center [91, 249] width 70 height 70
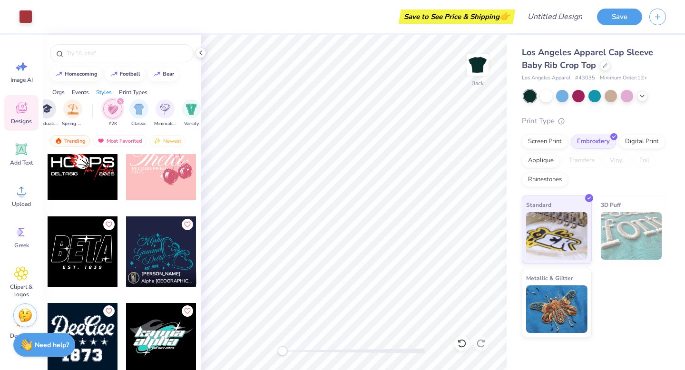
scroll to position [6837, 0]
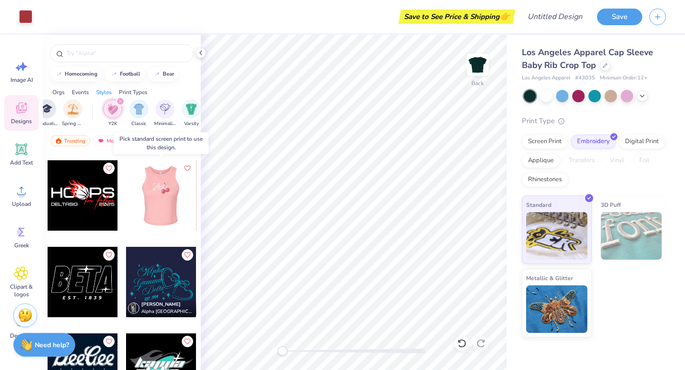
click at [179, 201] on div at bounding box center [161, 195] width 211 height 70
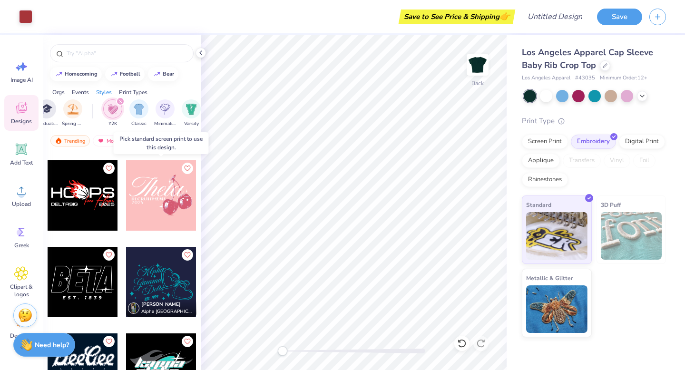
click at [126, 178] on div at bounding box center [90, 195] width 70 height 70
click at [157, 178] on div at bounding box center [161, 195] width 70 height 70
click at [172, 179] on div at bounding box center [161, 195] width 70 height 70
click at [145, 206] on div at bounding box center [161, 195] width 70 height 70
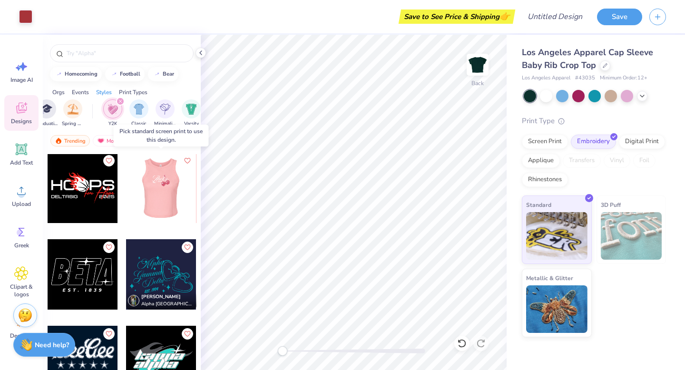
scroll to position [6841, 0]
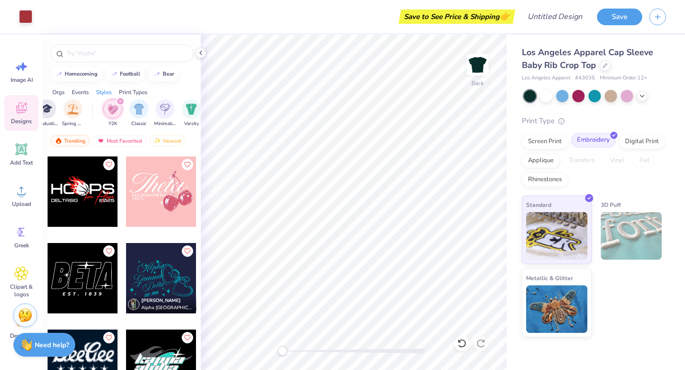
click at [594, 141] on div "Embroidery" at bounding box center [593, 140] width 45 height 14
click at [547, 228] on img at bounding box center [556, 235] width 61 height 48
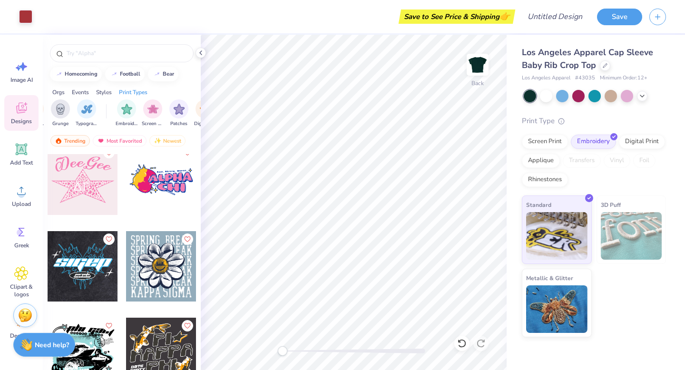
scroll to position [0, 707]
click at [125, 111] on img "filter for Embroidery" at bounding box center [126, 108] width 11 height 11
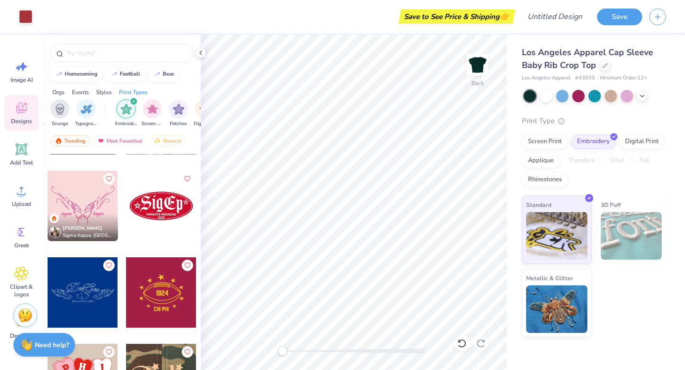
scroll to position [154, 0]
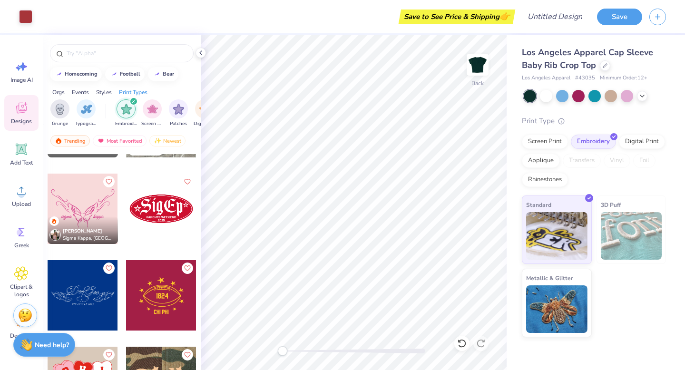
click at [89, 209] on div at bounding box center [83, 209] width 70 height 70
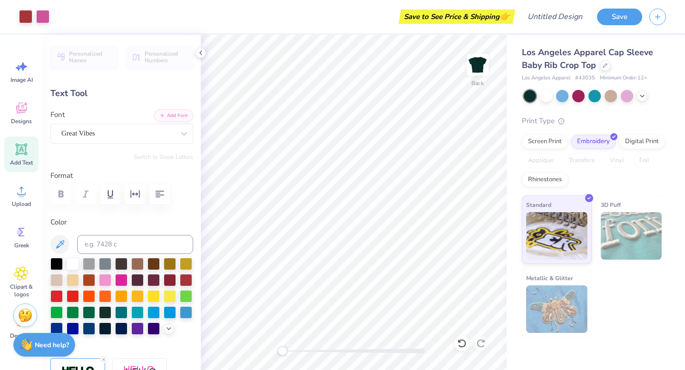
type input "1.16"
type input "0.51"
type input "5.79"
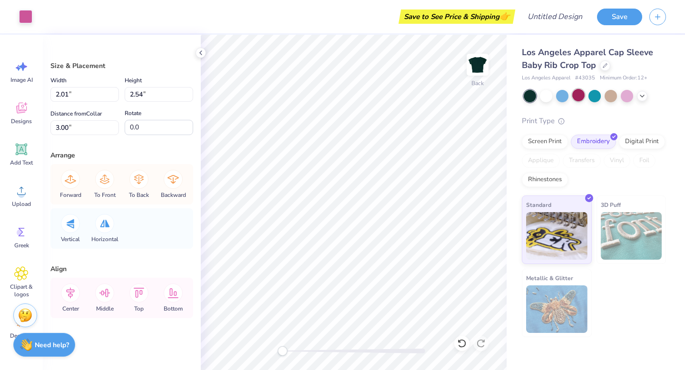
click at [578, 93] on div at bounding box center [579, 95] width 12 height 12
click at [640, 99] on div at bounding box center [642, 95] width 10 height 10
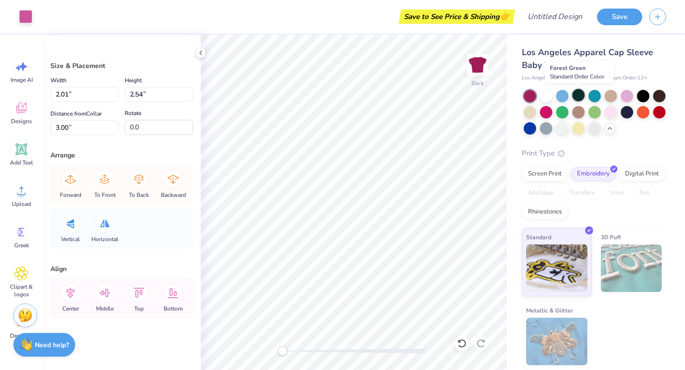
click at [577, 95] on div at bounding box center [579, 95] width 12 height 12
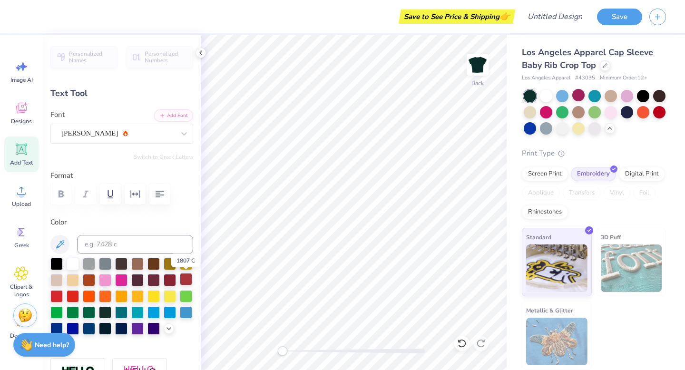
click at [181, 282] on div at bounding box center [186, 279] width 12 height 12
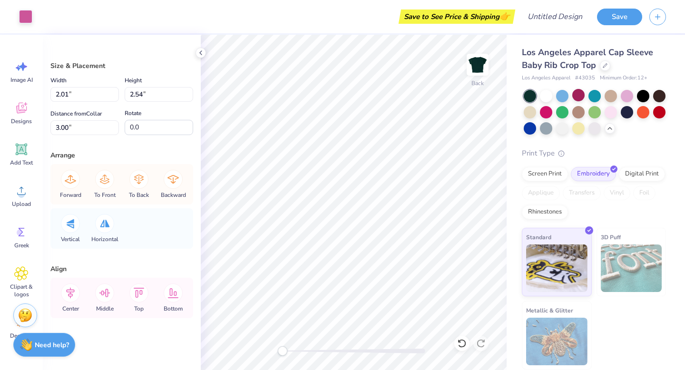
scroll to position [0, 0]
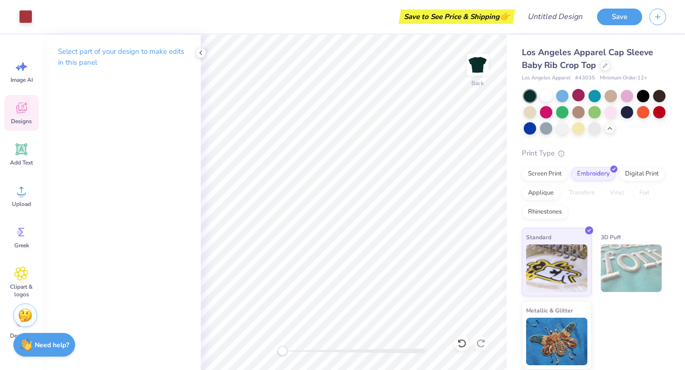
click at [22, 111] on icon at bounding box center [21, 110] width 9 height 8
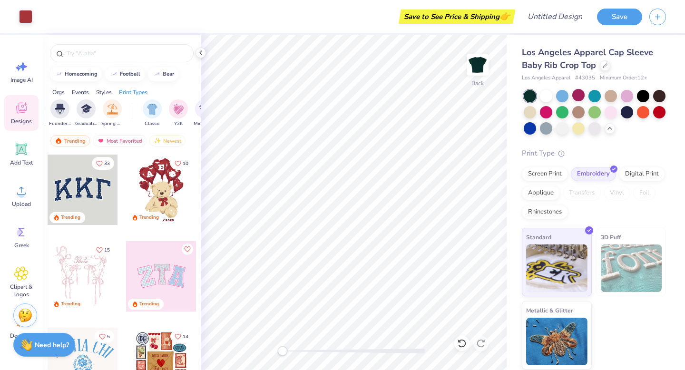
scroll to position [0, 806]
click at [135, 111] on img "filter for Vinyl" at bounding box center [132, 108] width 11 height 11
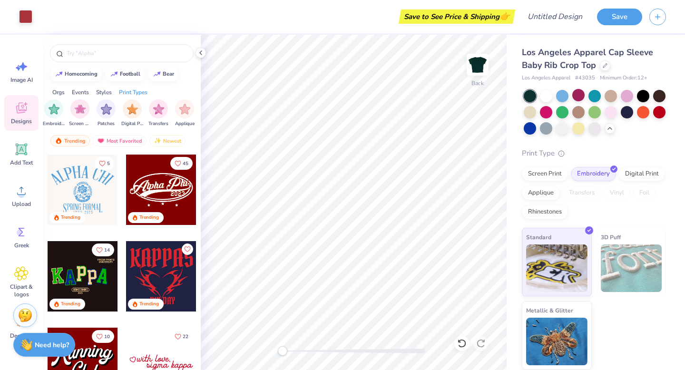
click at [172, 188] on div at bounding box center [161, 190] width 70 height 70
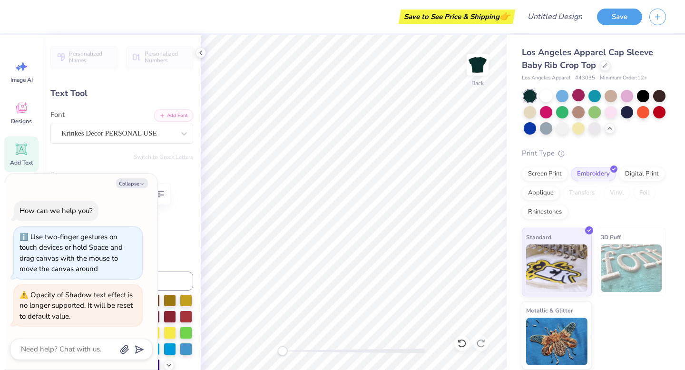
scroll to position [0, 0]
type textarea "x"
type textarea "Alph Phi0"
type textarea "x"
type textarea "Alp Phi0"
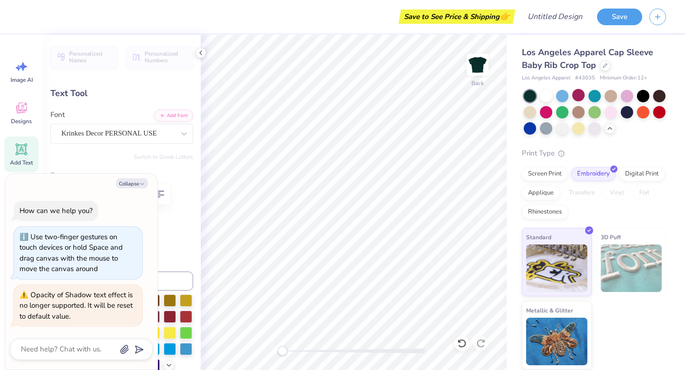
type textarea "x"
type textarea "Al Phi0"
type textarea "x"
type textarea "A Phi0"
type textarea "x"
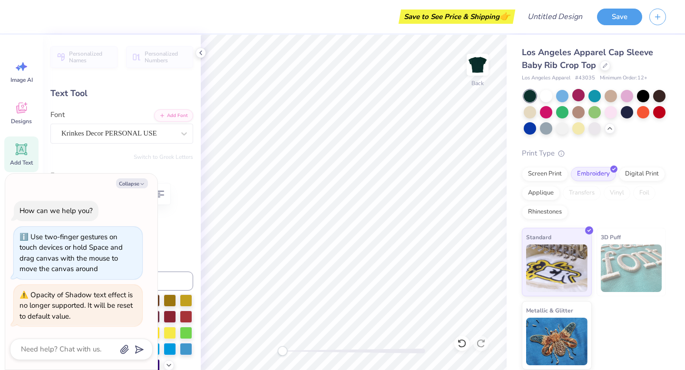
type textarea "Phi0"
type textarea "x"
type textarea "B Phi0"
type textarea "x"
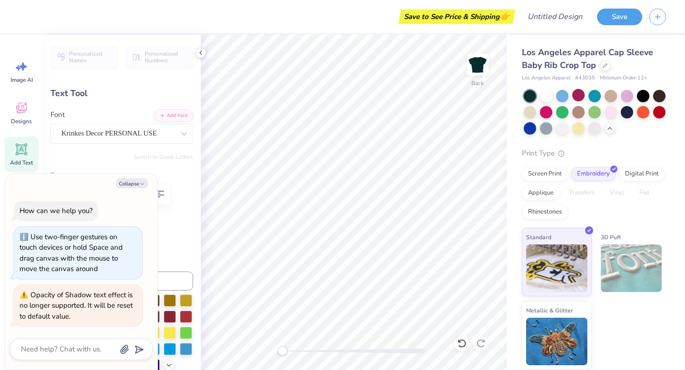
type textarea "Ba Phi0"
type textarea "x"
type textarea "Bab Phi0"
type textarea "x"
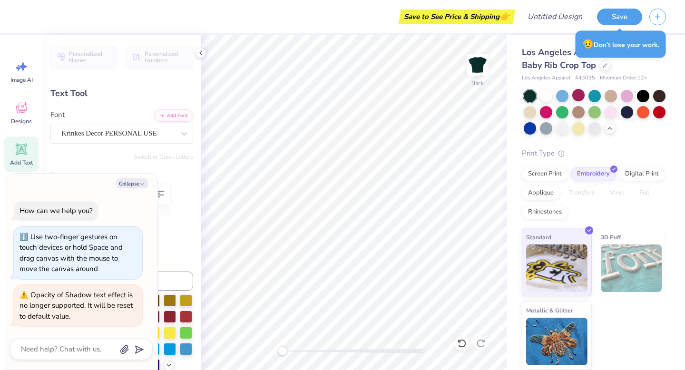
type textarea "Baby Phi0"
type textarea "x"
type textarea "Baby T"
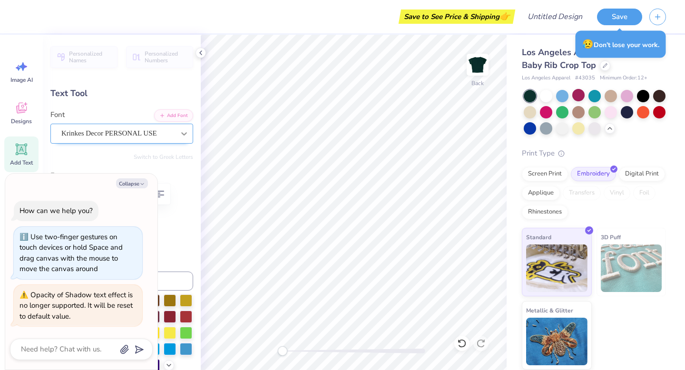
click at [183, 136] on icon at bounding box center [184, 134] width 10 height 10
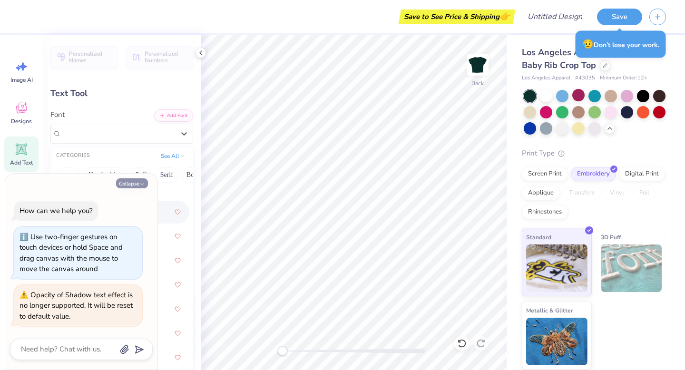
click at [143, 184] on polyline "button" at bounding box center [142, 184] width 3 height 1
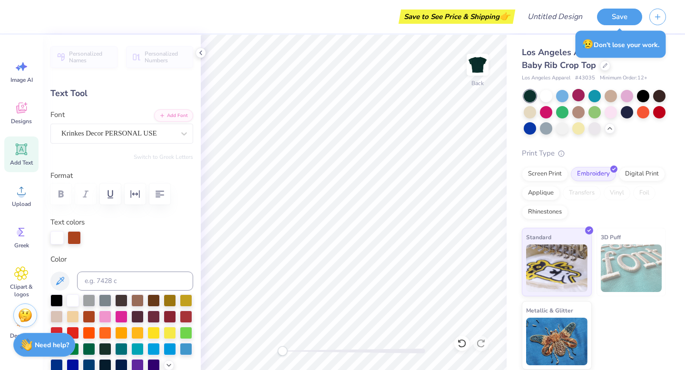
type textarea "x"
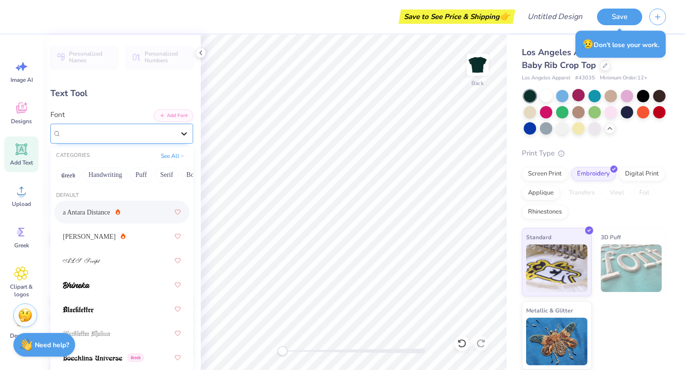
click at [181, 139] on div at bounding box center [184, 133] width 17 height 17
click at [74, 179] on button "Greek" at bounding box center [68, 175] width 24 height 15
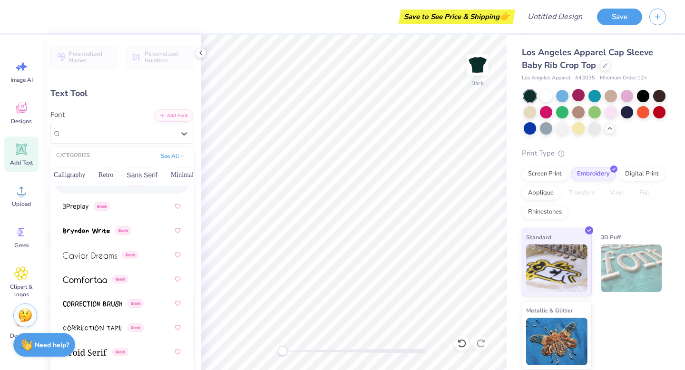
scroll to position [0, 159]
click at [76, 178] on button "Calligraphy" at bounding box center [69, 175] width 42 height 15
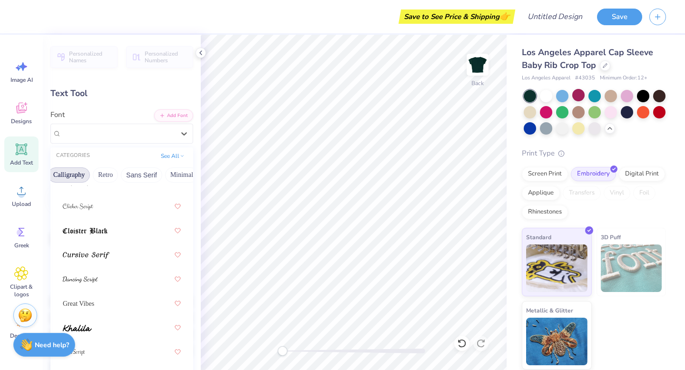
scroll to position [176, 0]
click at [118, 257] on div at bounding box center [122, 255] width 118 height 17
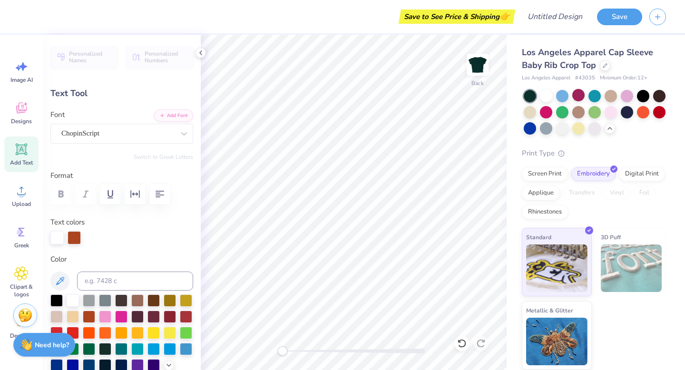
click at [135, 123] on div "Font ChopinScript" at bounding box center [121, 126] width 143 height 34
click at [134, 128] on div "ChopinScript" at bounding box center [117, 133] width 115 height 15
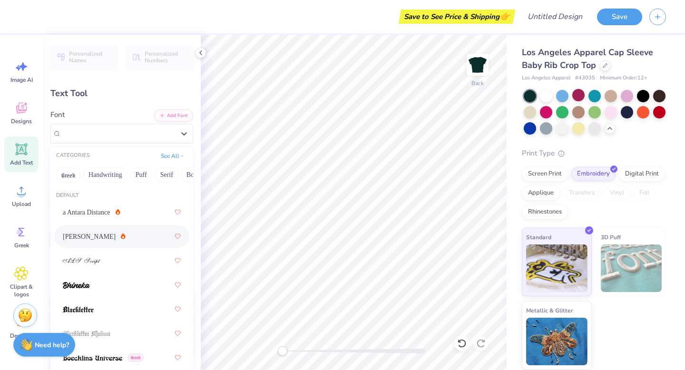
click at [129, 240] on div "[PERSON_NAME]" at bounding box center [122, 236] width 118 height 17
click at [148, 133] on div "[PERSON_NAME]" at bounding box center [117, 133] width 115 height 15
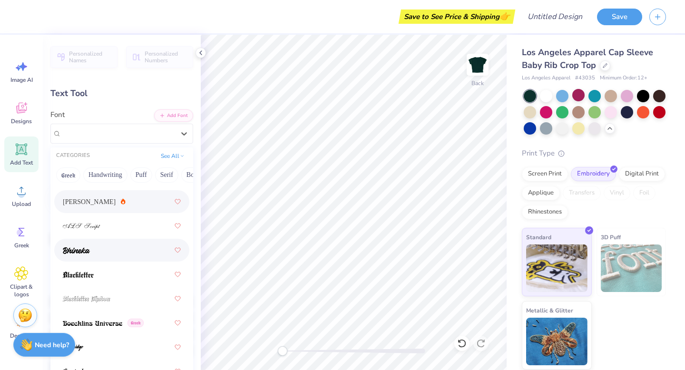
scroll to position [42, 0]
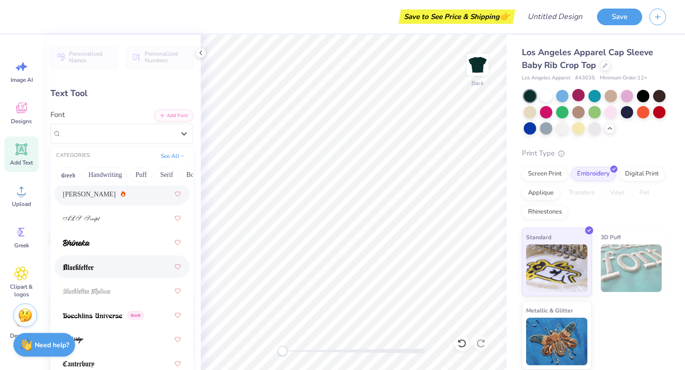
click at [93, 272] on span at bounding box center [78, 267] width 31 height 10
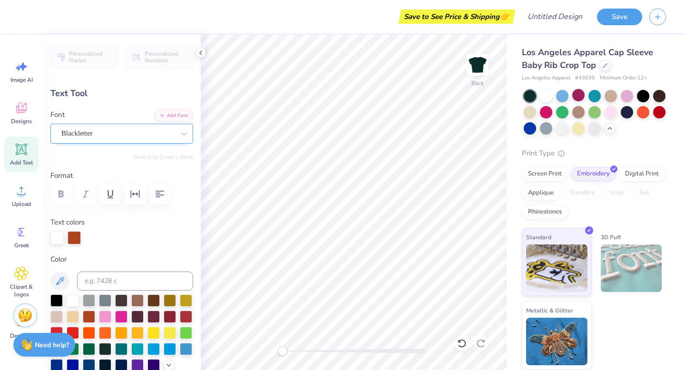
click at [143, 141] on div "Blackletter" at bounding box center [121, 134] width 143 height 20
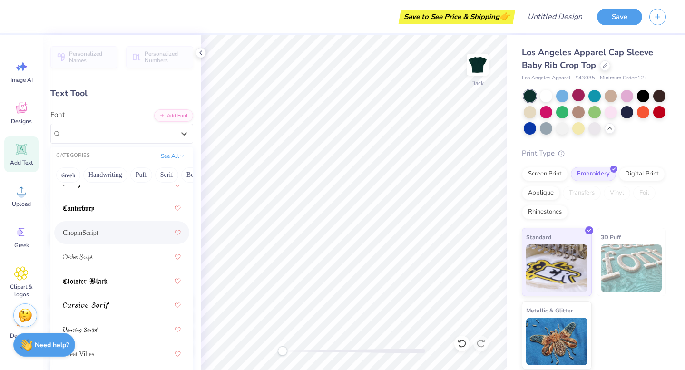
scroll to position [198, 0]
click at [112, 240] on div "ChopinScript" at bounding box center [122, 232] width 118 height 17
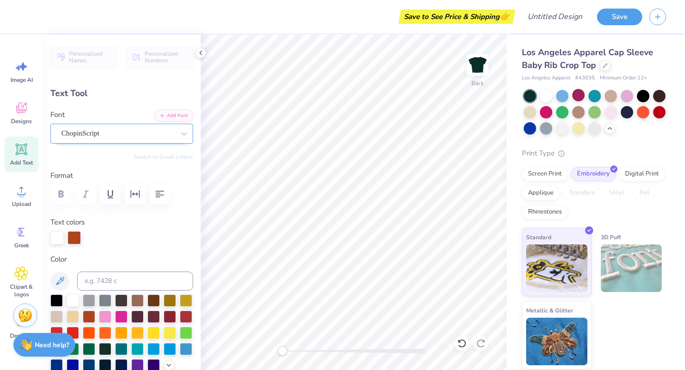
click at [97, 125] on div "ChopinScript" at bounding box center [121, 134] width 143 height 20
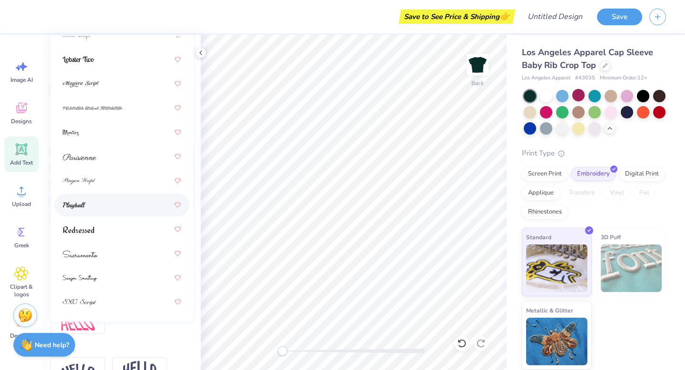
scroll to position [151, 0]
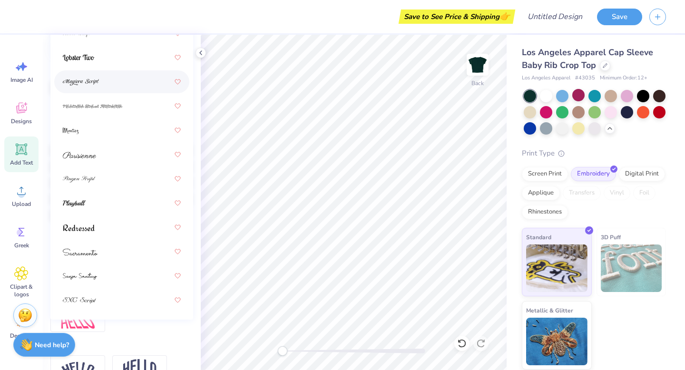
click at [120, 84] on div at bounding box center [122, 81] width 118 height 17
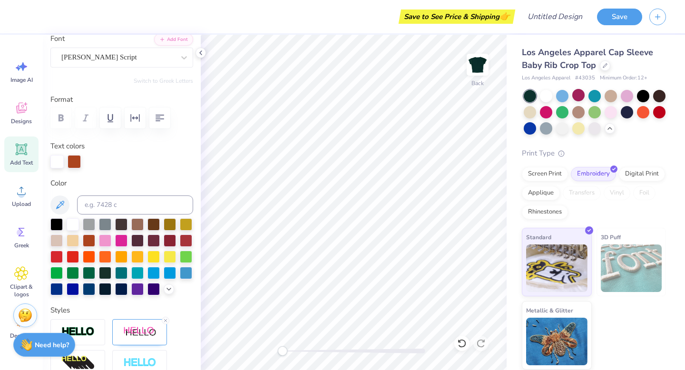
scroll to position [72, 0]
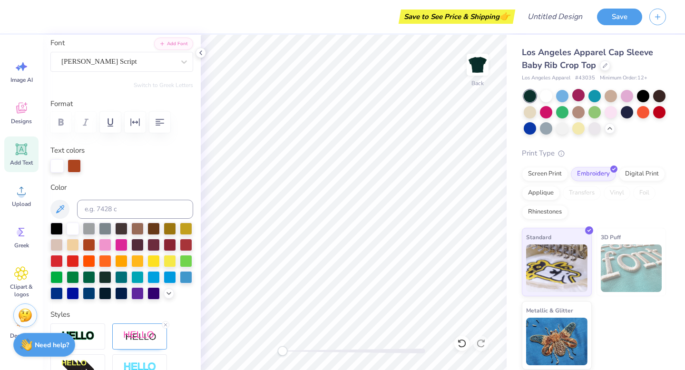
click at [143, 74] on div "Personalized Names Personalized Numbers Text Tool Add Font Font [PERSON_NAME] S…" at bounding box center [122, 203] width 158 height 336
click at [140, 63] on div "[PERSON_NAME] Script" at bounding box center [117, 61] width 115 height 15
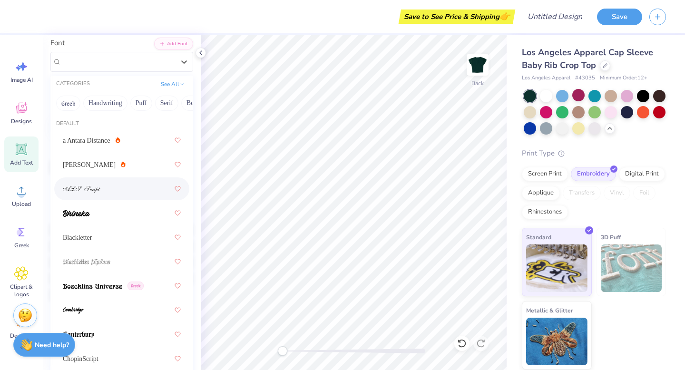
scroll to position [73, 0]
click at [114, 190] on div at bounding box center [122, 187] width 118 height 17
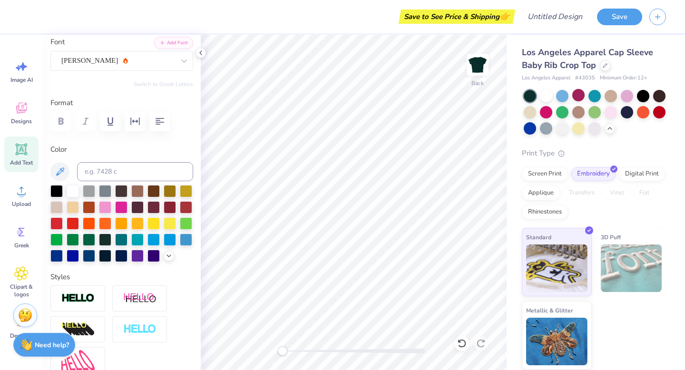
type input "4.95"
type input "1.41"
type input "3.41"
type input "0.0"
type input "5.14"
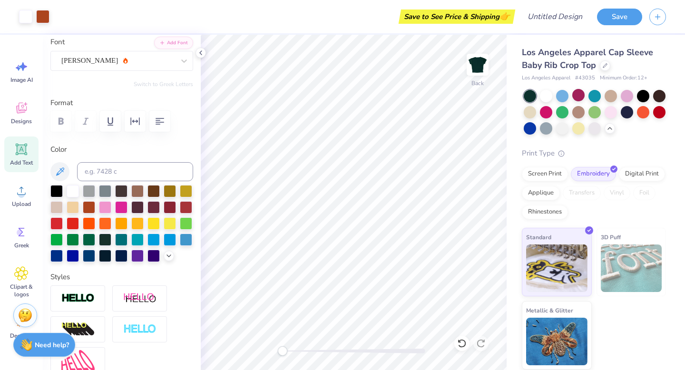
type input "1.67"
type input "5.08"
type input "-4.6"
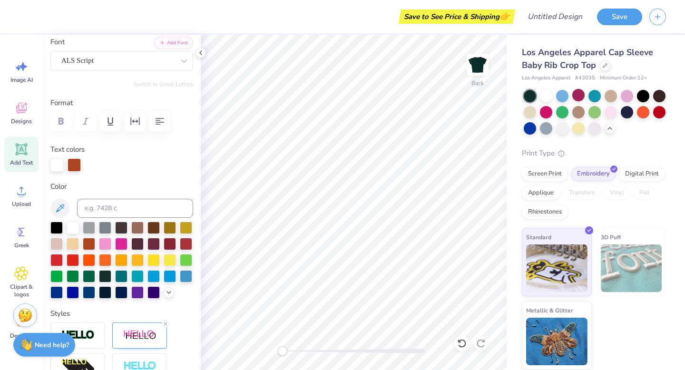
type input "1.56"
type input "0.58"
type input "4.98"
type input "0.0"
type textarea "2"
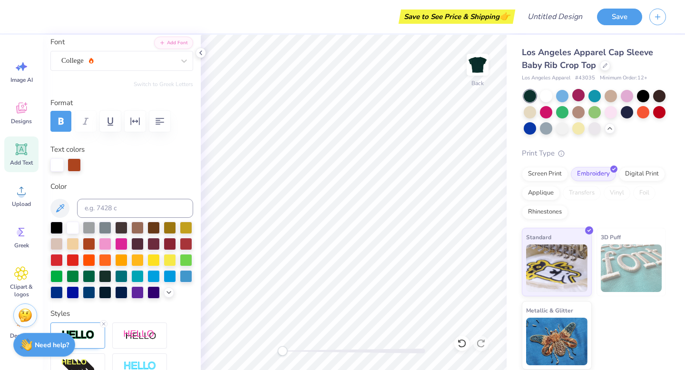
type textarea "1999"
type input "5.14"
type input "1.67"
type input "3.59"
type input "-4.6"
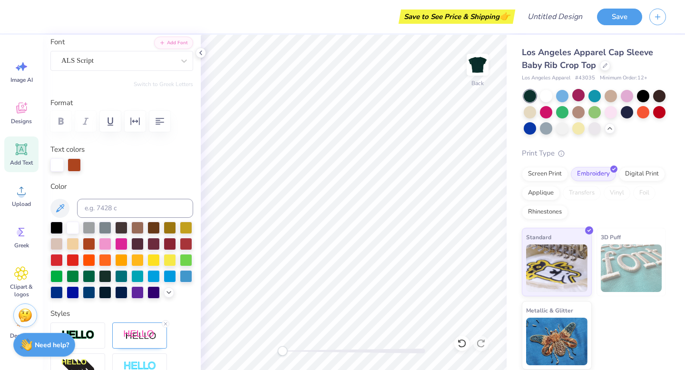
scroll to position [0, 0]
type textarea "BabyT"
type input "0.0"
type input "4.61"
type input "1.63"
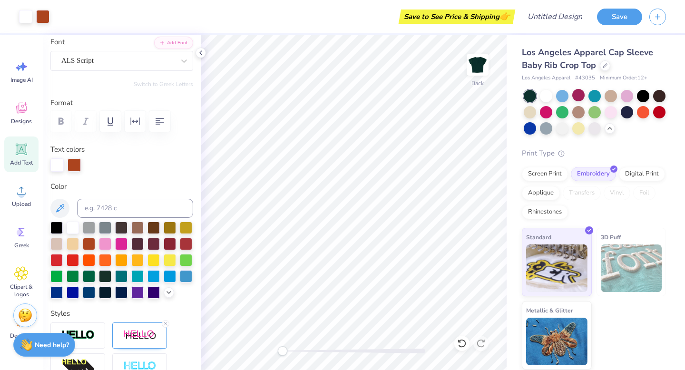
type input "3.62"
type input "-4.6"
type textarea "Baby T"
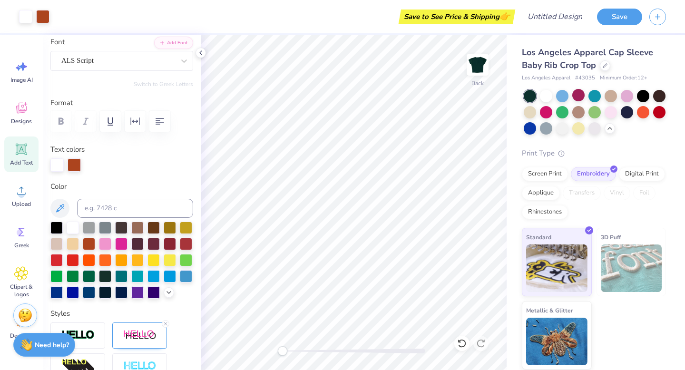
type input "0.0"
type input "1.49"
type input "0.56"
type input "5.03"
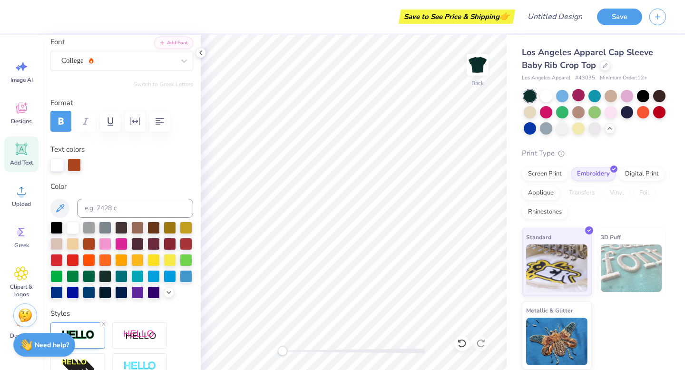
type textarea "est.1999"
type input "3.03"
type input "4.99"
type input "5.14"
type input "1.67"
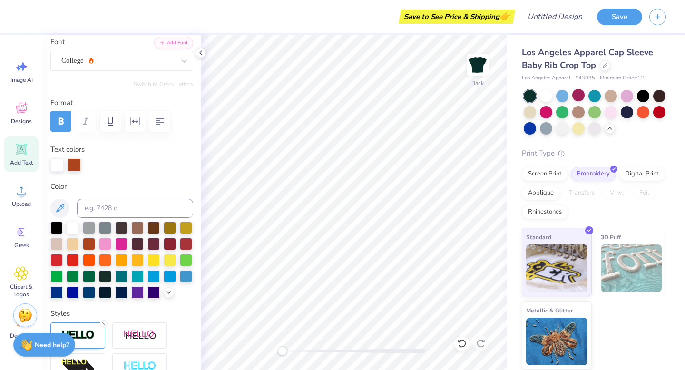
type input "3.59"
type input "-4.6"
type input "3.03"
type input "0.56"
type input "4.99"
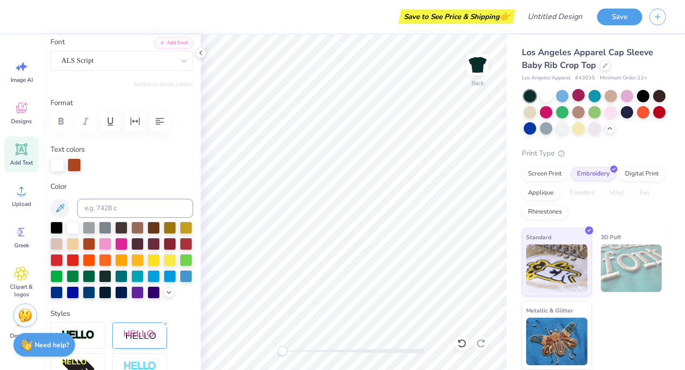
type input "0.0"
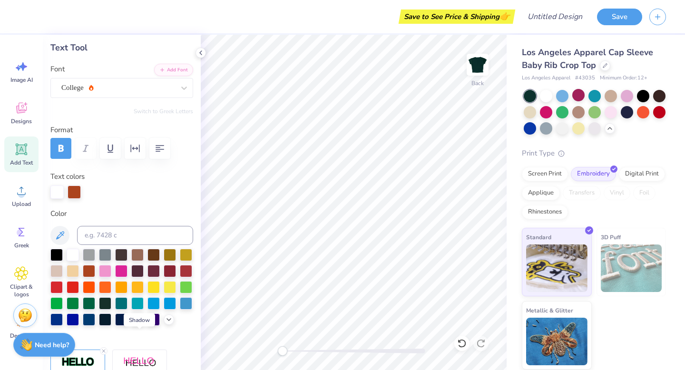
scroll to position [26, 0]
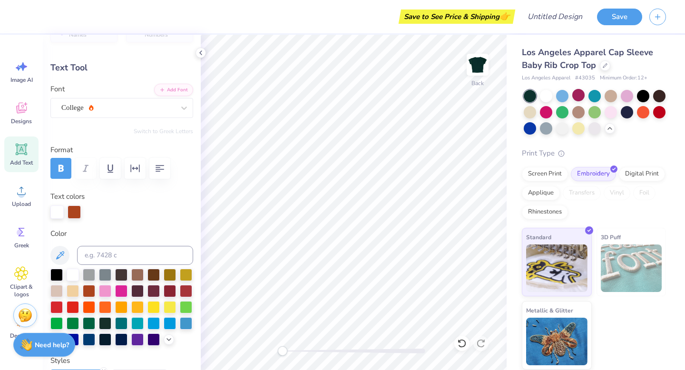
type input "2.28"
type input "0.42"
type input "5.14"
type input "1.67"
type input "3.32"
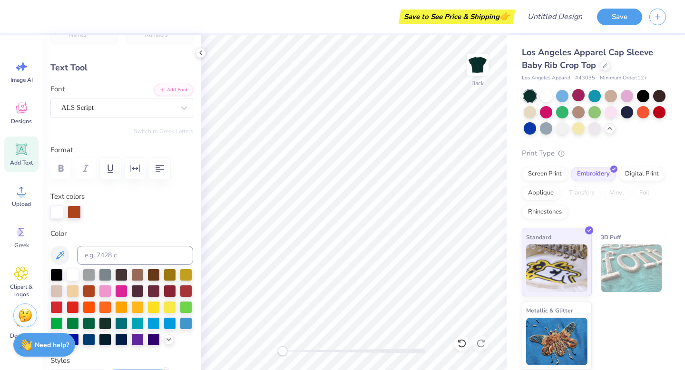
type input "0.0"
type input "2.28"
type input "0.42"
type input "4.99"
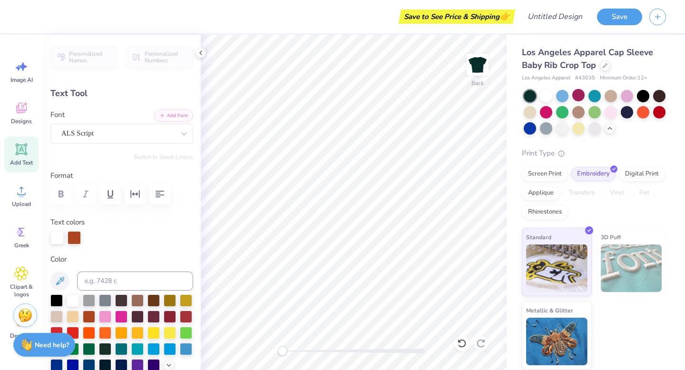
type input "5.96"
type input "1.94"
type input "3.47"
click at [73, 233] on div at bounding box center [74, 236] width 13 height 13
click at [79, 235] on div at bounding box center [74, 237] width 13 height 13
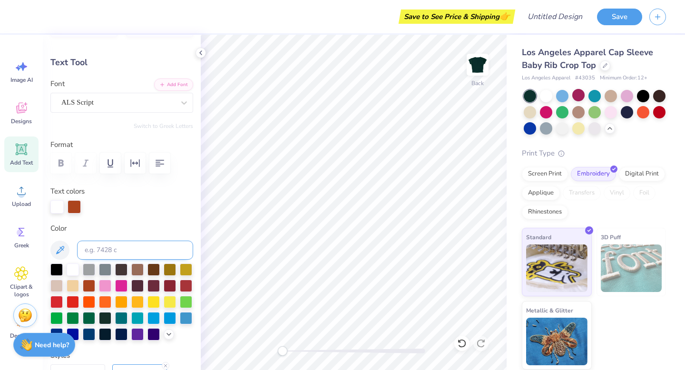
scroll to position [32, 0]
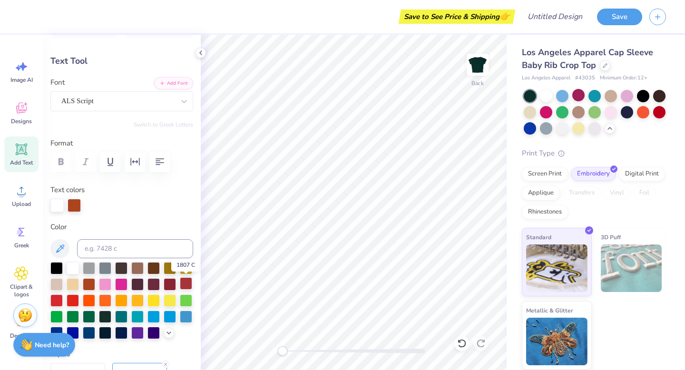
click at [186, 284] on div at bounding box center [186, 283] width 12 height 12
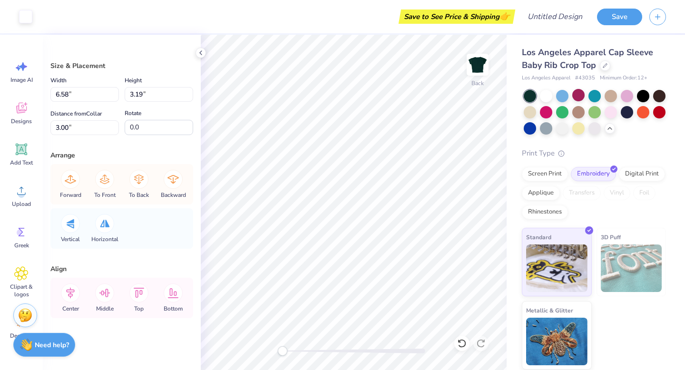
scroll to position [0, 0]
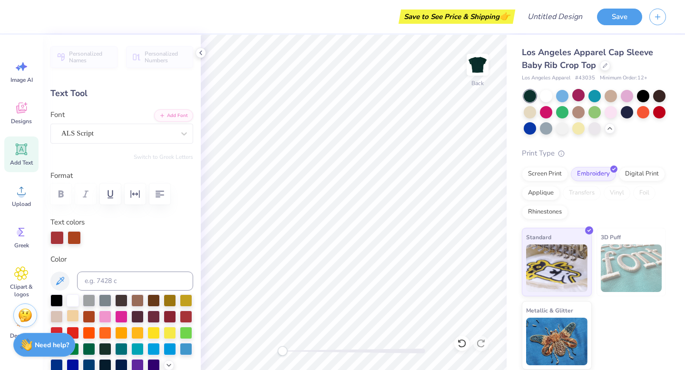
click at [70, 317] on div at bounding box center [73, 316] width 12 height 12
click at [72, 319] on div at bounding box center [73, 316] width 12 height 12
click at [76, 237] on div at bounding box center [74, 237] width 13 height 13
click at [69, 238] on div at bounding box center [74, 237] width 13 height 13
click at [88, 244] on div at bounding box center [121, 237] width 143 height 13
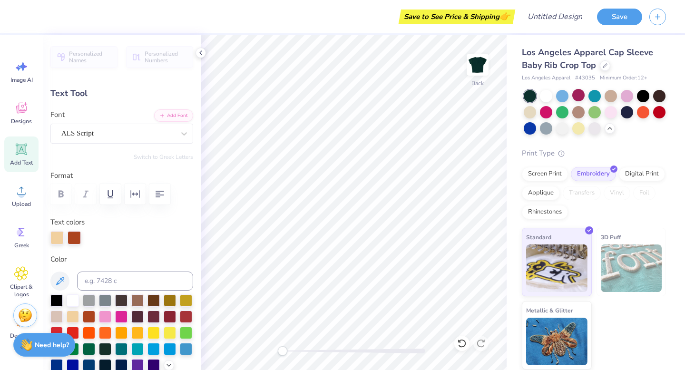
click at [76, 244] on div at bounding box center [74, 237] width 13 height 13
click at [171, 317] on div at bounding box center [170, 316] width 12 height 12
click at [186, 317] on div at bounding box center [186, 316] width 12 height 12
click at [70, 313] on div at bounding box center [73, 316] width 12 height 12
click at [167, 319] on div at bounding box center [170, 316] width 12 height 12
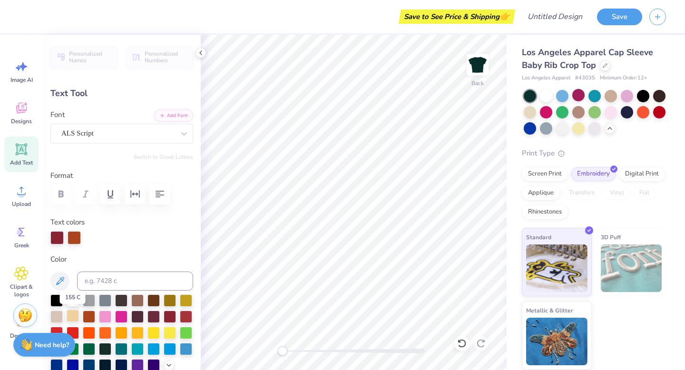
click at [77, 316] on div at bounding box center [73, 316] width 12 height 12
click at [187, 319] on div at bounding box center [186, 316] width 12 height 12
click at [74, 318] on div at bounding box center [73, 316] width 12 height 12
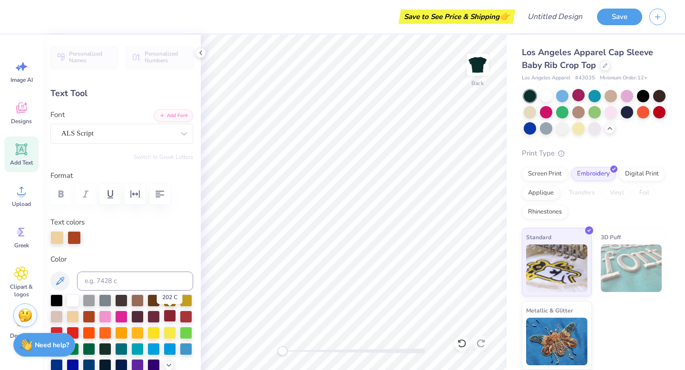
click at [170, 315] on div at bounding box center [170, 316] width 12 height 12
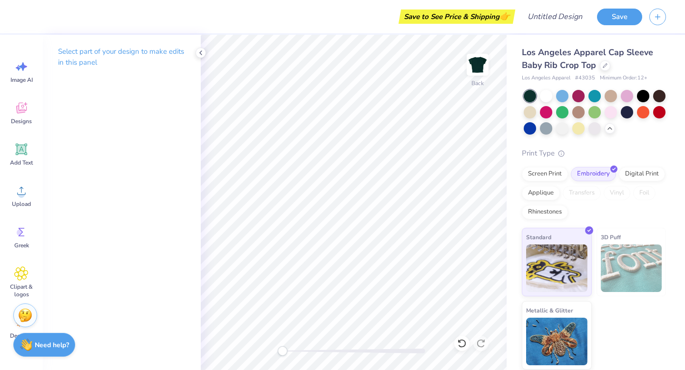
scroll to position [0, 0]
click at [23, 116] on div "Designs" at bounding box center [21, 113] width 34 height 36
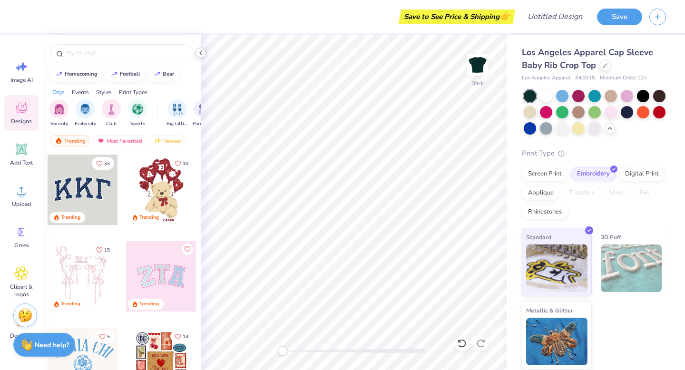
click at [202, 51] on icon at bounding box center [201, 53] width 8 height 8
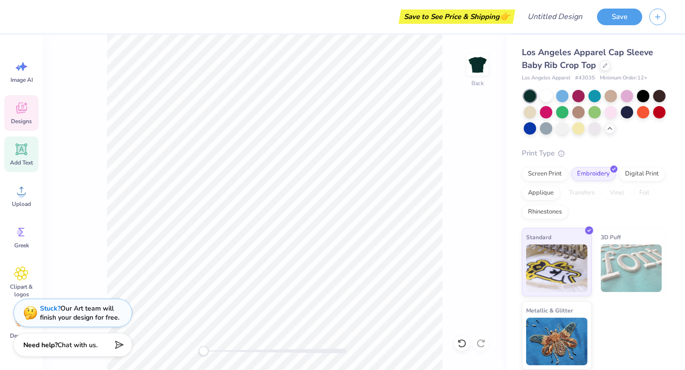
click at [27, 162] on span "Add Text" at bounding box center [21, 163] width 23 height 8
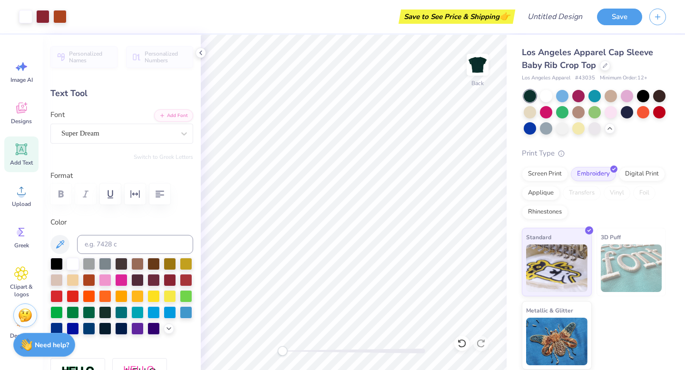
type input "5.96"
type input "1.94"
type input "3.47"
type input "-4.6"
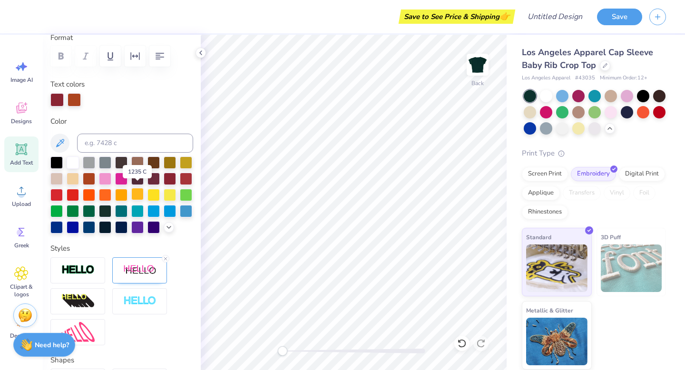
scroll to position [149, 0]
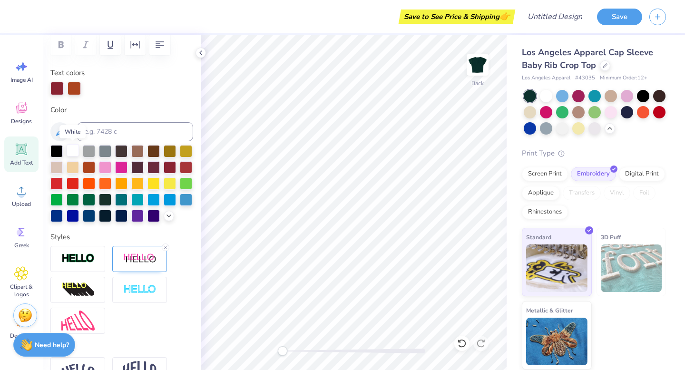
click at [72, 150] on div at bounding box center [73, 150] width 12 height 12
click at [73, 153] on div at bounding box center [73, 150] width 12 height 12
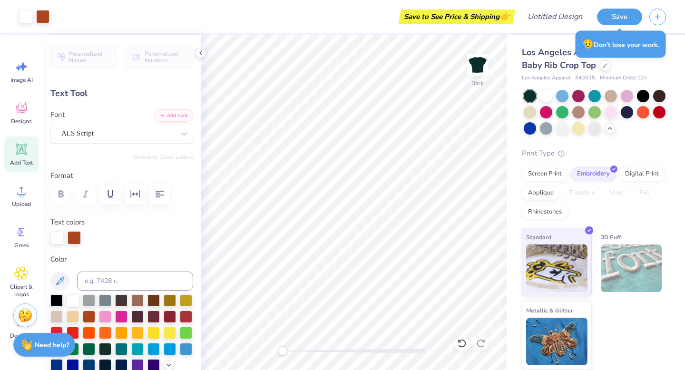
type input "0.0"
type input "2.28"
type input "0.42"
type input "4.99"
type input "1.98"
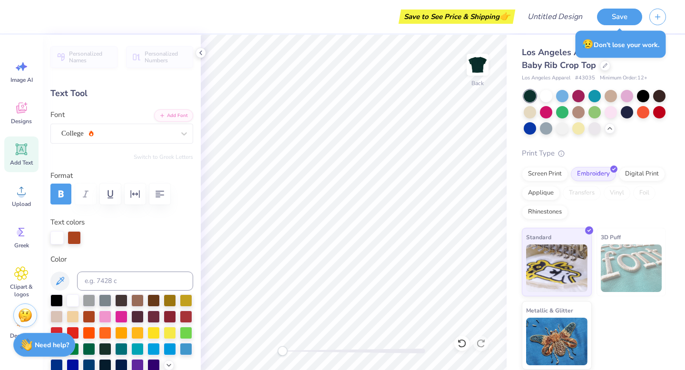
type input "0.36"
type input "5.96"
type input "1.94"
type input "3.47"
type input "0.0"
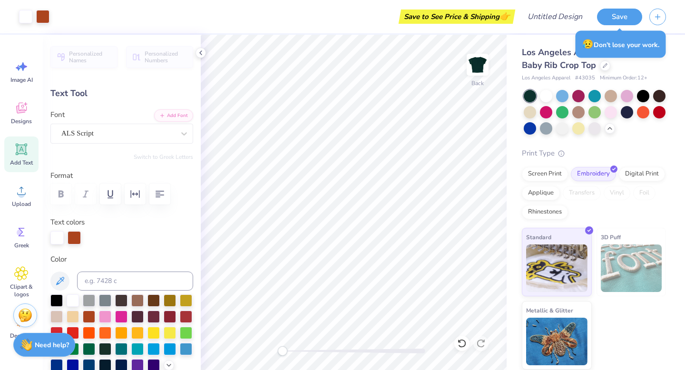
type input "1.98"
type input "0.36"
type input "5.05"
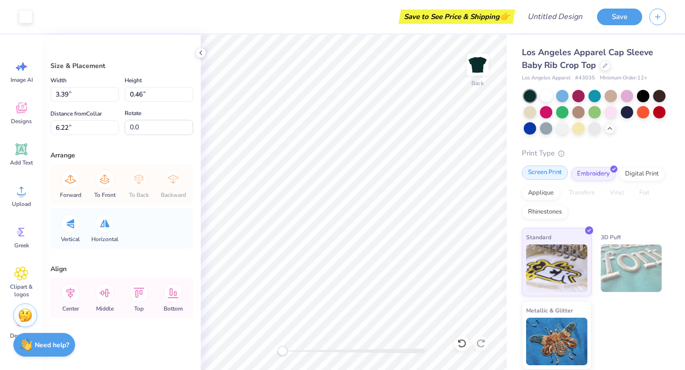
click at [537, 175] on div "Screen Print" at bounding box center [545, 173] width 46 height 14
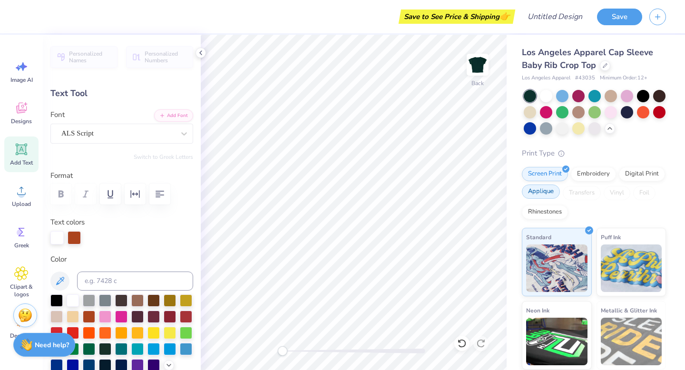
type input "0.0"
type input "5.11"
type input "1.66"
type input "3.53"
click at [607, 171] on div "Embroidery" at bounding box center [593, 173] width 45 height 14
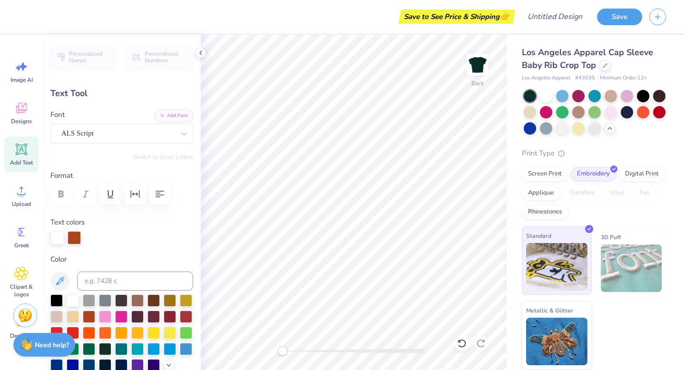
click at [545, 273] on img at bounding box center [556, 267] width 61 height 48
type input "0.0"
type input "3.56"
type input "0.0"
type input "5.14"
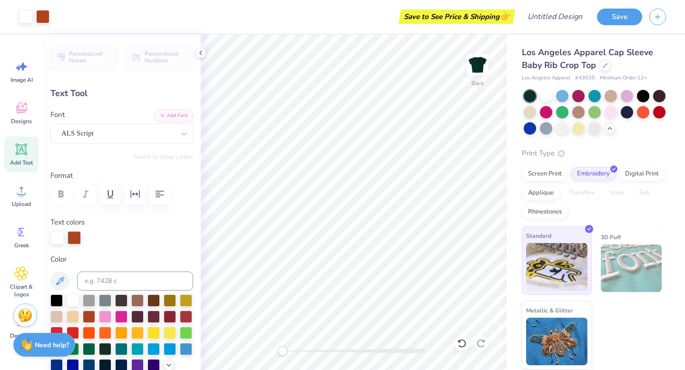
type input "1.48"
type input "3.72"
type input "0.0"
type input "1.98"
type input "0.36"
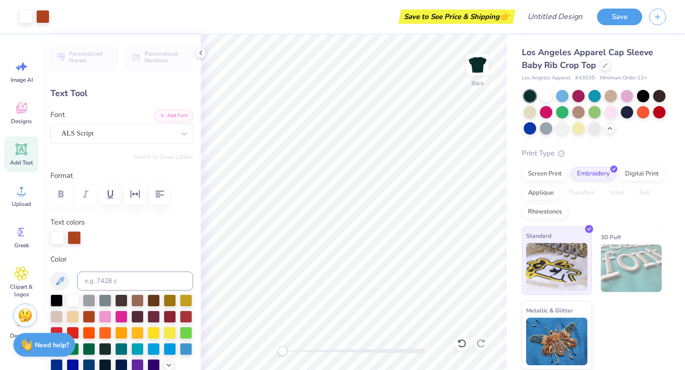
type input "5.05"
type input "1.78"
type input "0.33"
type input "5.14"
type input "1.48"
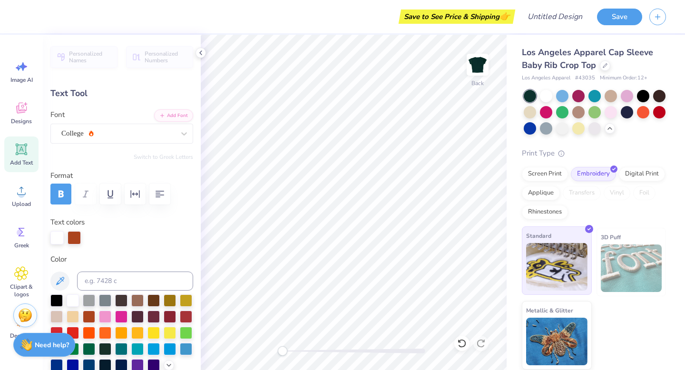
type input "3.56"
type input "-0.3"
type input "5.41"
type input "1.56"
type input "3.57"
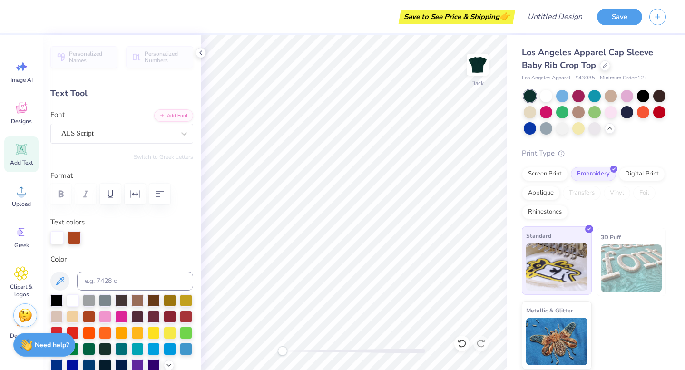
type input "0.0"
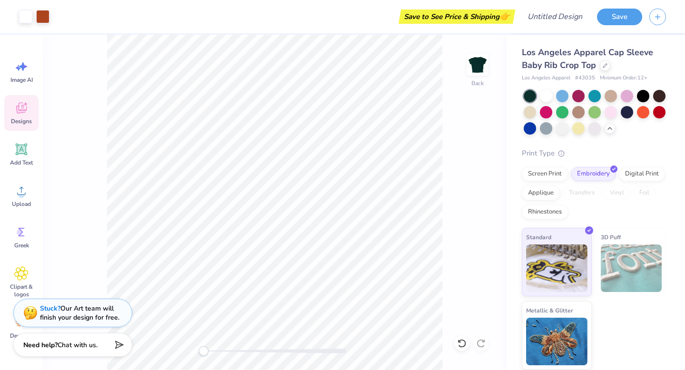
click at [20, 119] on span "Designs" at bounding box center [21, 122] width 21 height 8
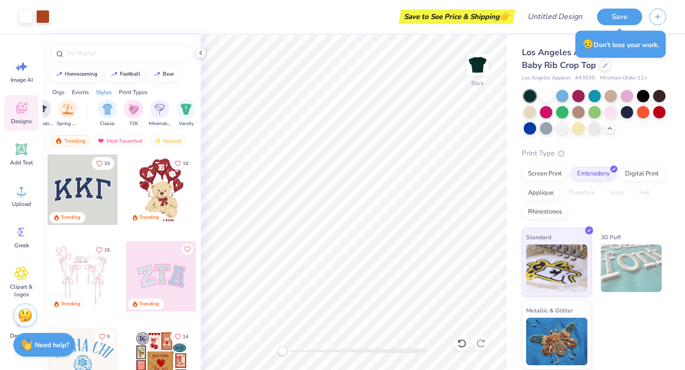
scroll to position [0, 465]
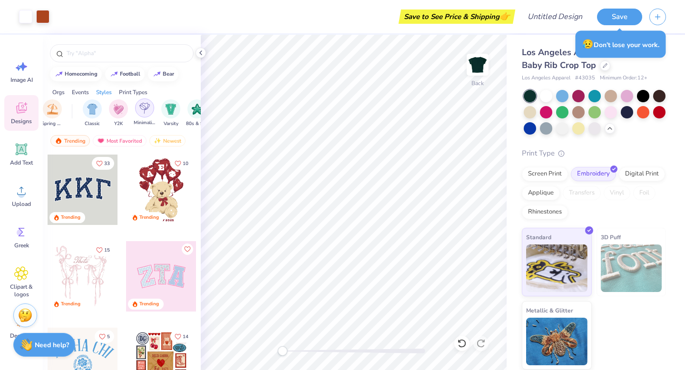
click at [148, 109] on img "filter for Minimalist" at bounding box center [144, 108] width 10 height 11
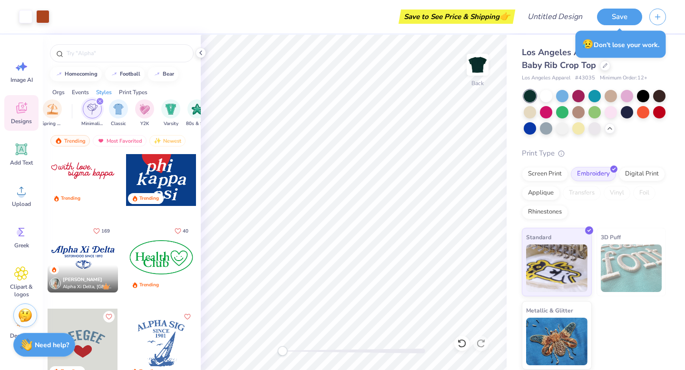
scroll to position [16, 0]
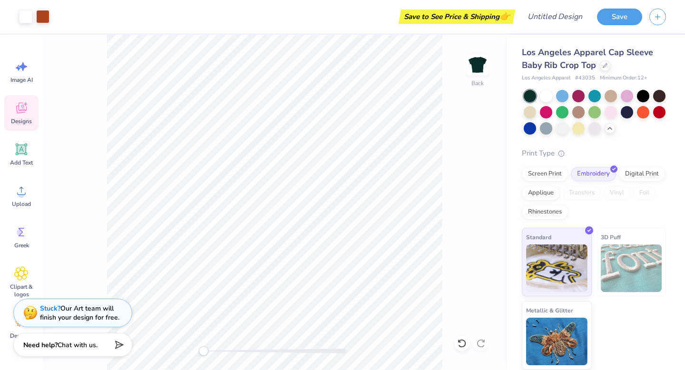
click at [13, 114] on div "Designs" at bounding box center [21, 113] width 34 height 36
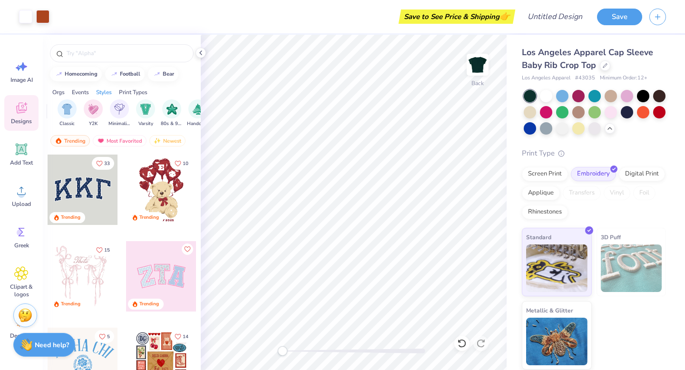
scroll to position [0, 479]
click at [132, 116] on div "filter for Minimalist" at bounding box center [131, 108] width 19 height 19
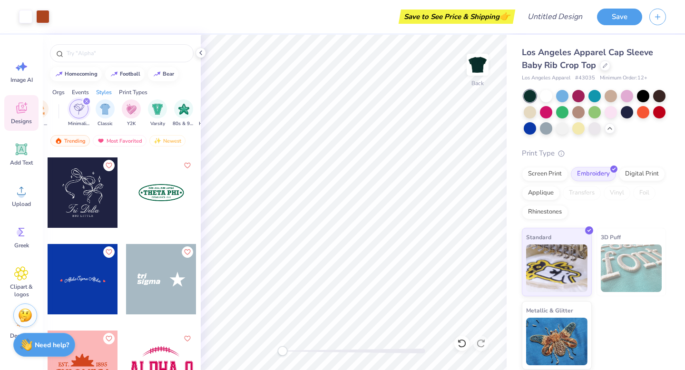
scroll to position [348, 0]
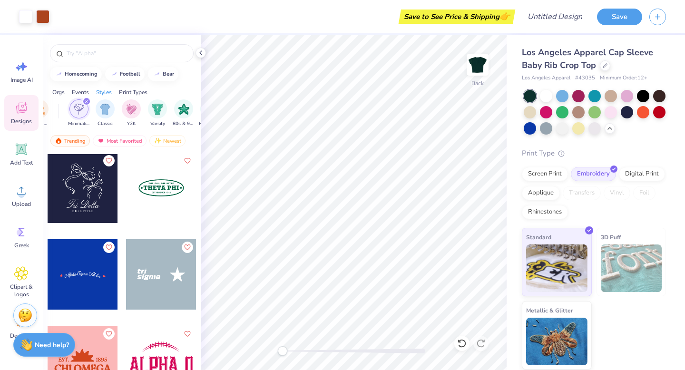
click at [170, 197] on div at bounding box center [161, 188] width 70 height 70
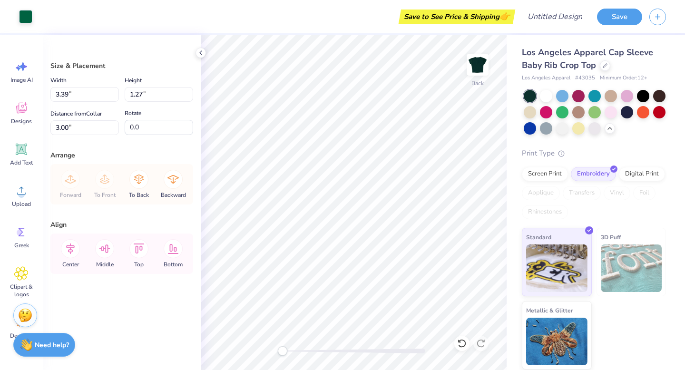
type input "1.73"
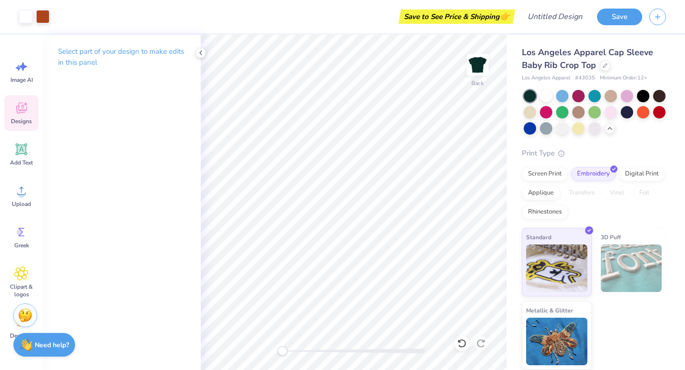
click at [17, 118] on span "Designs" at bounding box center [21, 122] width 21 height 8
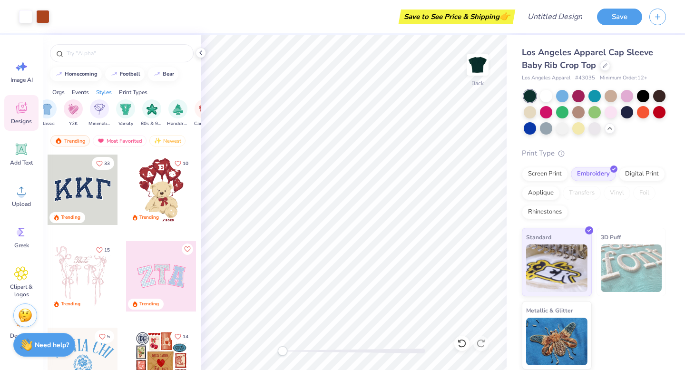
scroll to position [0, 510]
click at [106, 109] on div "filter for Minimalist" at bounding box center [100, 108] width 19 height 19
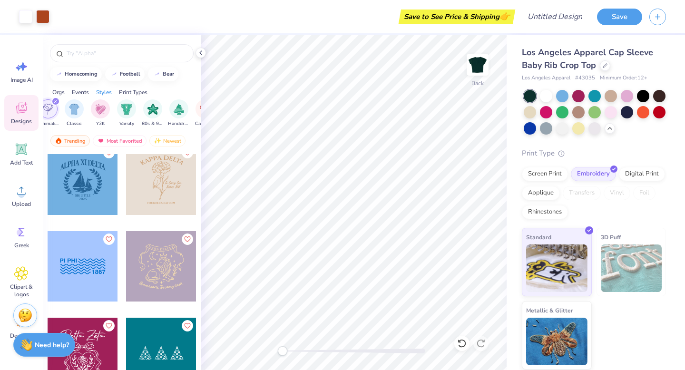
scroll to position [5992, 0]
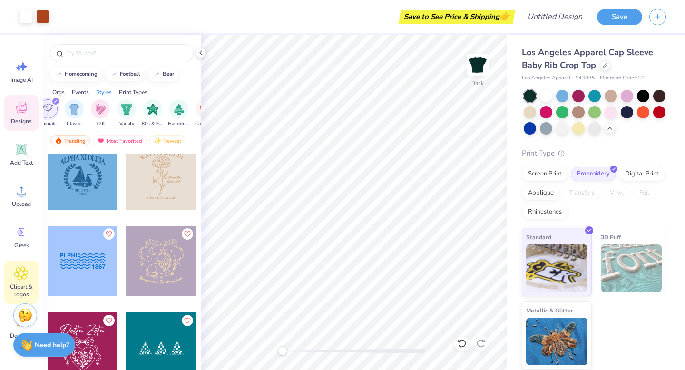
click at [20, 271] on icon at bounding box center [22, 274] width 6 height 6
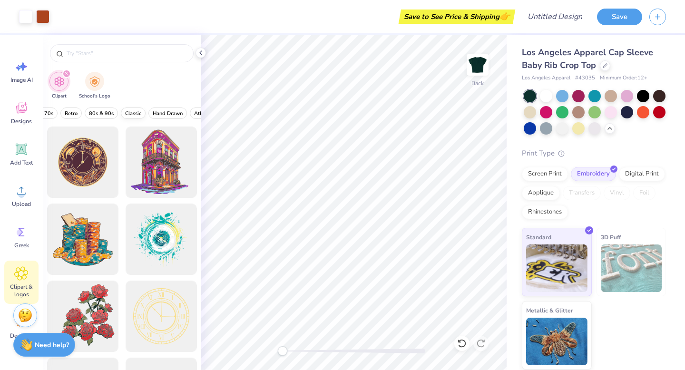
scroll to position [0, 253]
click at [96, 112] on span "80s & 90s" at bounding box center [93, 113] width 25 height 7
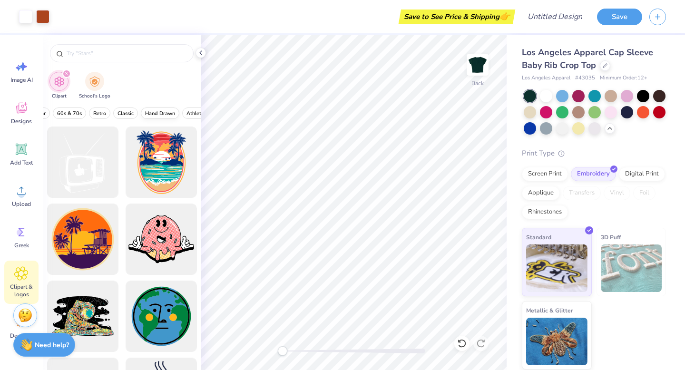
click at [151, 111] on span "Hand Drawn" at bounding box center [160, 113] width 30 height 7
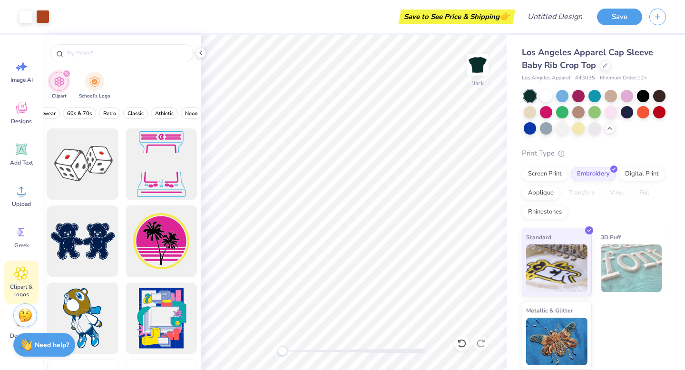
scroll to position [3830, 0]
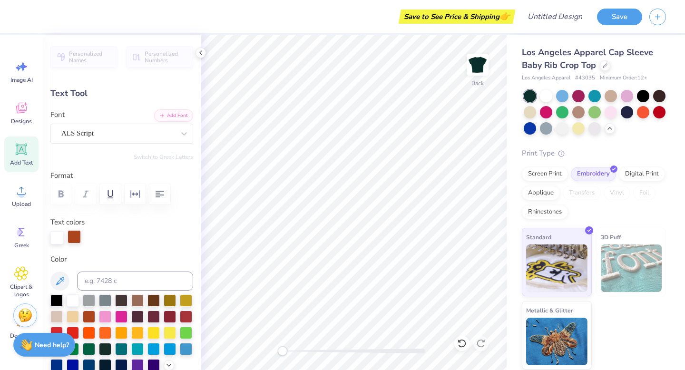
click at [76, 238] on div at bounding box center [74, 236] width 13 height 13
click at [192, 316] on div at bounding box center [186, 316] width 12 height 12
click at [54, 238] on div at bounding box center [56, 236] width 13 height 13
click at [187, 314] on div at bounding box center [186, 316] width 12 height 12
click at [187, 317] on div at bounding box center [186, 316] width 12 height 12
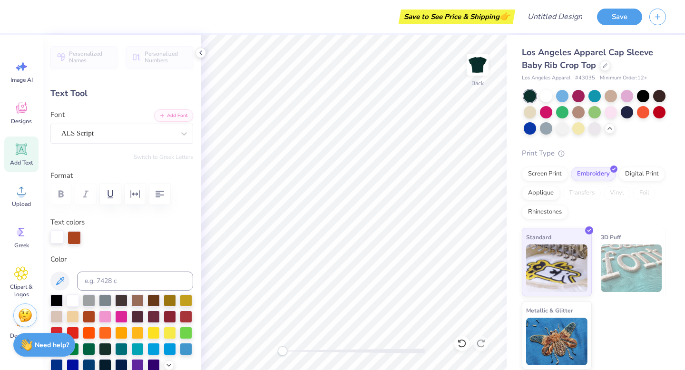
click at [63, 240] on div at bounding box center [56, 236] width 13 height 13
click at [183, 316] on div at bounding box center [186, 316] width 12 height 12
click at [169, 317] on div at bounding box center [170, 316] width 12 height 12
click at [53, 239] on div at bounding box center [56, 237] width 13 height 13
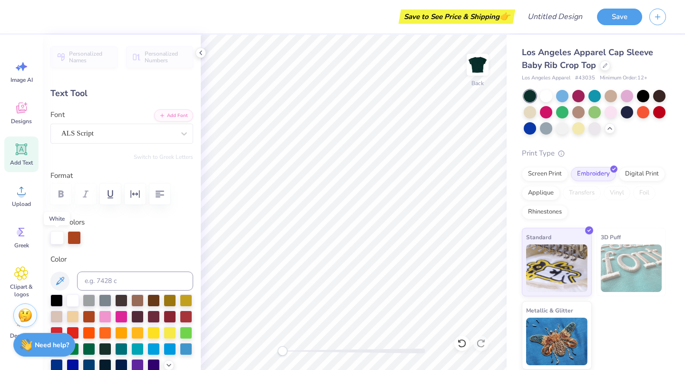
click at [53, 239] on div at bounding box center [56, 237] width 13 height 13
click at [74, 297] on div at bounding box center [73, 300] width 12 height 12
click at [25, 120] on span "Designs" at bounding box center [21, 122] width 21 height 8
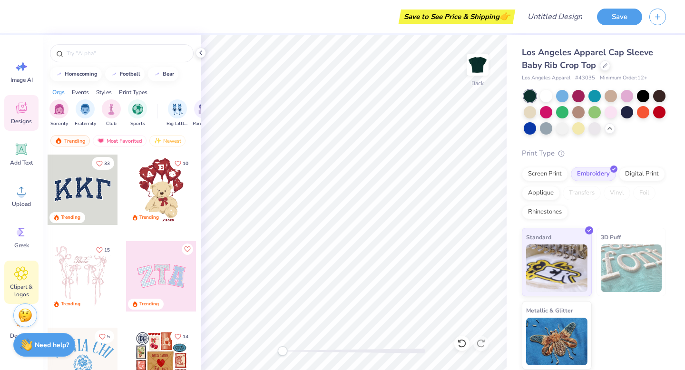
click at [26, 286] on span "Clipart & logos" at bounding box center [21, 290] width 31 height 15
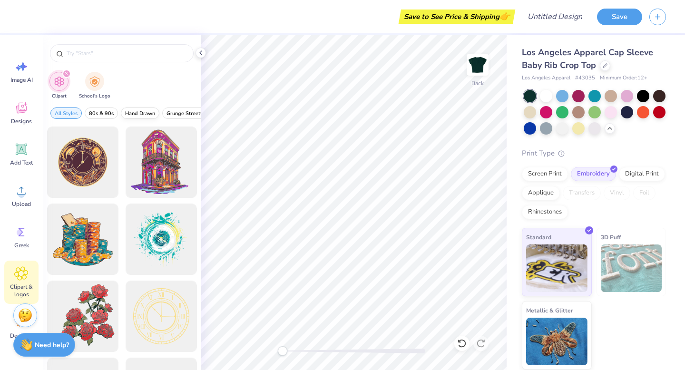
click at [142, 114] on span "Hand Drawn" at bounding box center [140, 113] width 30 height 7
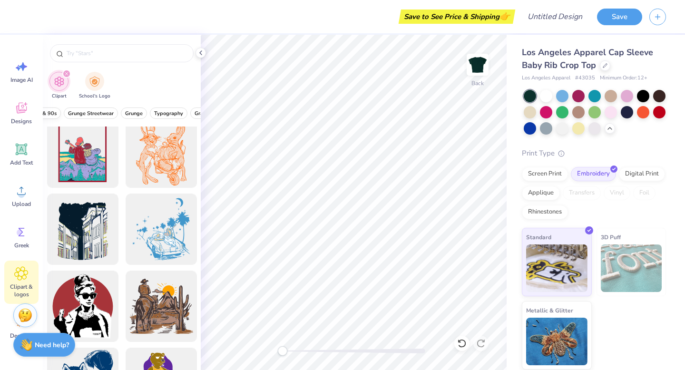
scroll to position [0, 105]
click at [164, 111] on span "Typography" at bounding box center [162, 113] width 29 height 7
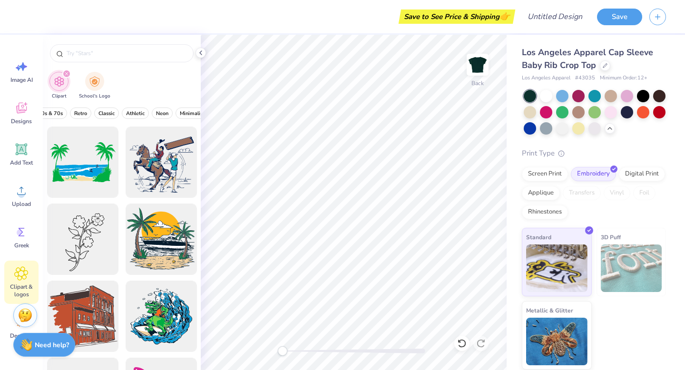
scroll to position [0, 323]
click at [65, 113] on span "Retro" at bounding box center [70, 113] width 13 height 7
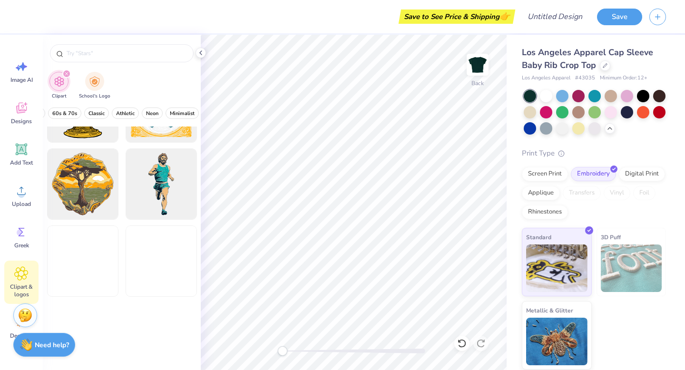
scroll to position [3104, 0]
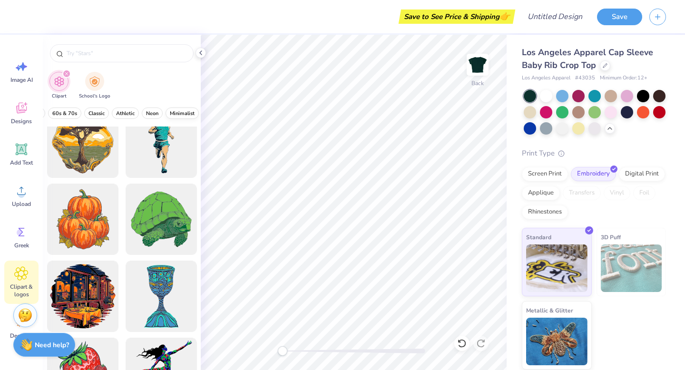
click at [171, 112] on span "Minimalist" at bounding box center [182, 113] width 25 height 7
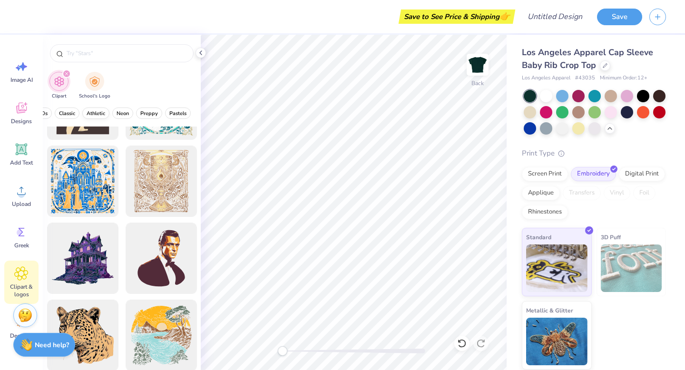
scroll to position [0, 394]
click at [147, 116] on span "Preppy" at bounding box center [145, 113] width 18 height 7
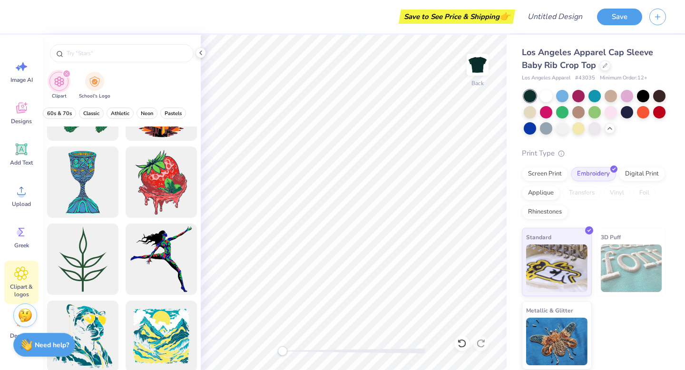
scroll to position [3390, 0]
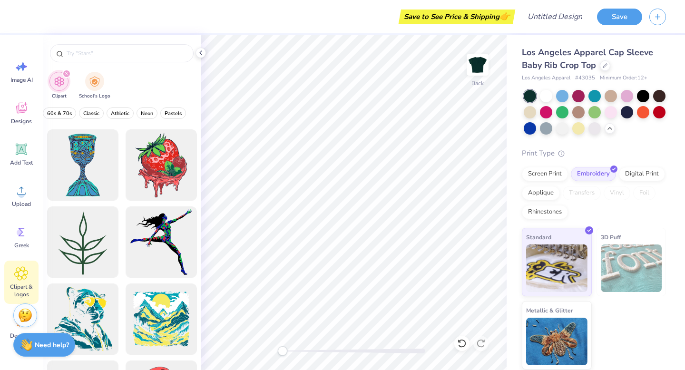
click at [98, 107] on div "All Styles Hand Drawn Typography Retro Minimalist Preppy 80s & 90s Grunge Stree…" at bounding box center [122, 116] width 158 height 22
click at [98, 118] on button "Classic" at bounding box center [91, 113] width 25 height 11
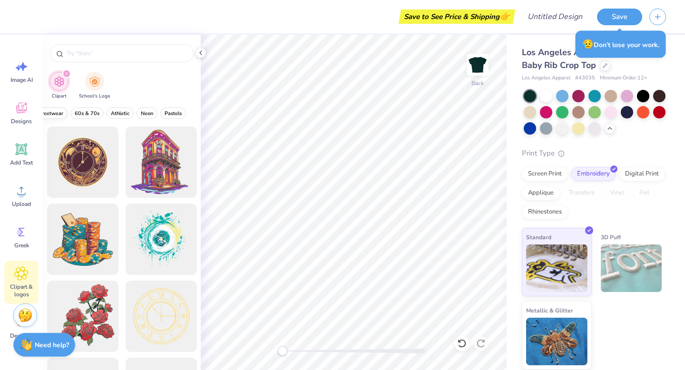
click at [59, 112] on span "Graphic Streetwear" at bounding box center [40, 113] width 47 height 7
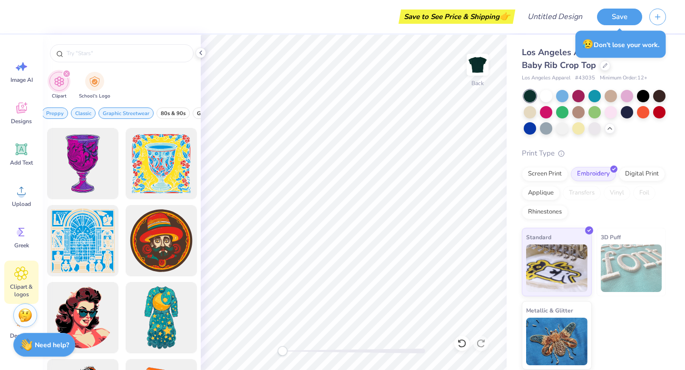
scroll to position [0, 167]
click at [140, 111] on span "Graphic Streetwear" at bounding box center [144, 113] width 47 height 7
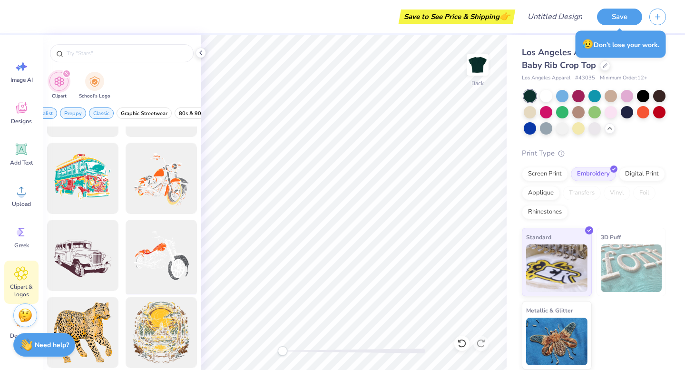
scroll to position [898, 0]
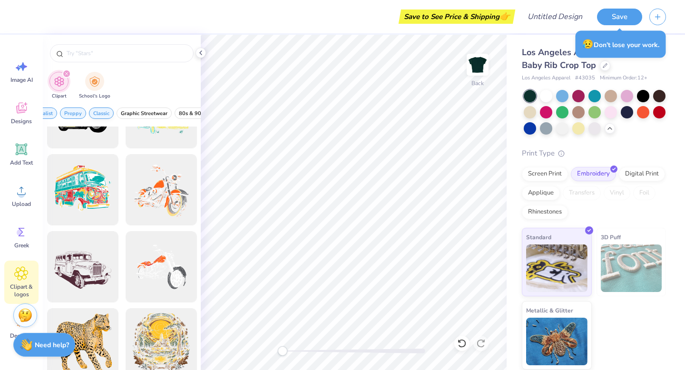
click at [103, 113] on span "Classic" at bounding box center [101, 113] width 16 height 7
click at [82, 112] on button "Preppy" at bounding box center [73, 113] width 26 height 11
click at [131, 108] on button "Minimalist" at bounding box center [133, 113] width 33 height 11
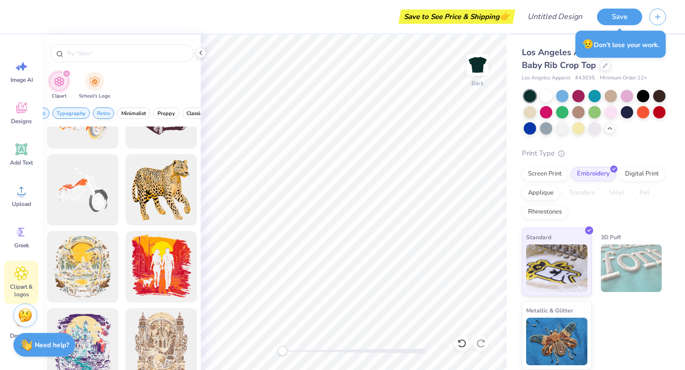
click at [108, 112] on span "Retro" at bounding box center [103, 113] width 13 height 7
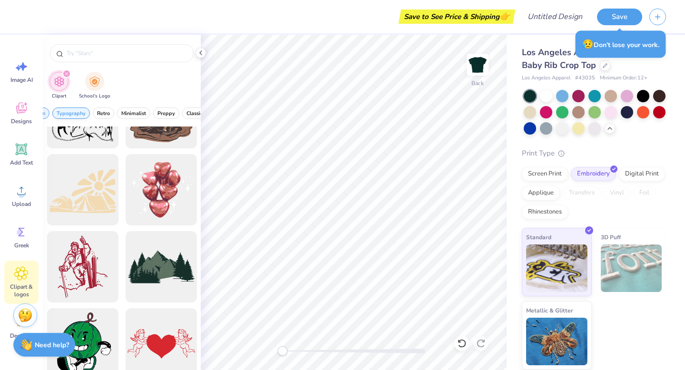
click at [84, 111] on span "Typography" at bounding box center [71, 113] width 29 height 7
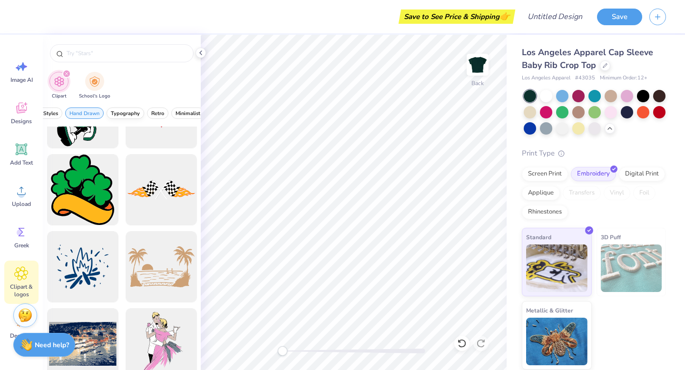
scroll to position [0, 0]
click at [97, 112] on span "Hand Drawn" at bounding box center [104, 113] width 30 height 7
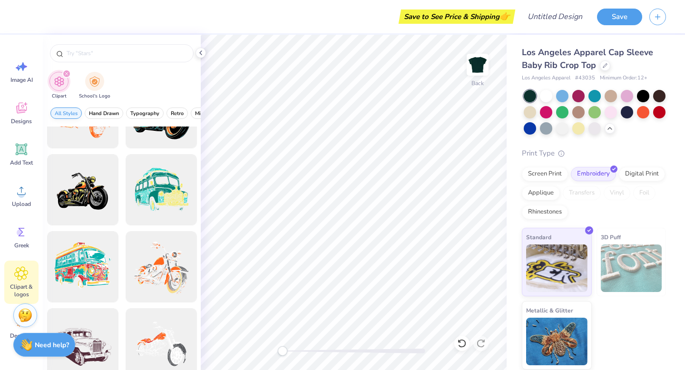
click at [70, 113] on span "All Styles" at bounding box center [66, 113] width 23 height 7
click at [129, 113] on button "Typography" at bounding box center [145, 113] width 38 height 11
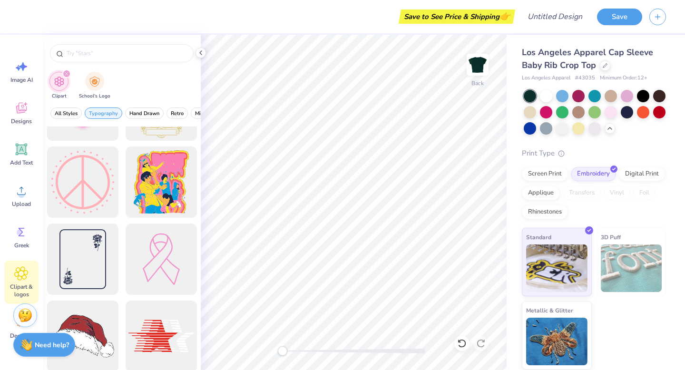
scroll to position [2450, 0]
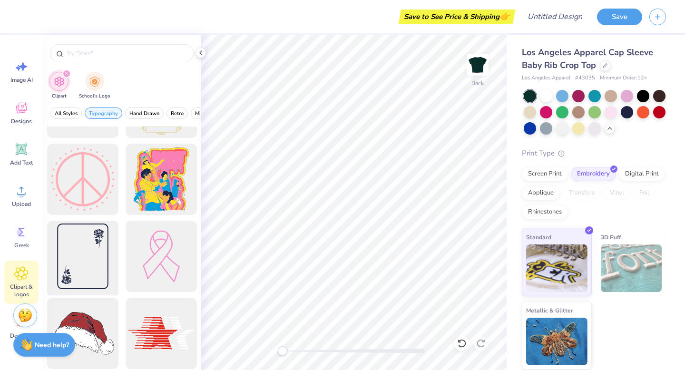
click at [95, 269] on div at bounding box center [82, 257] width 79 height 79
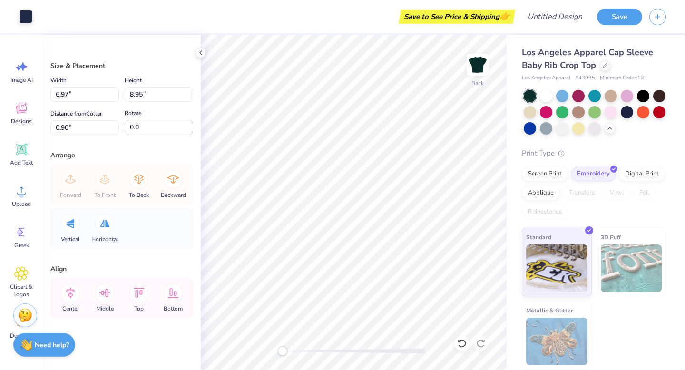
type input "1.44"
click at [200, 53] on icon at bounding box center [201, 53] width 8 height 8
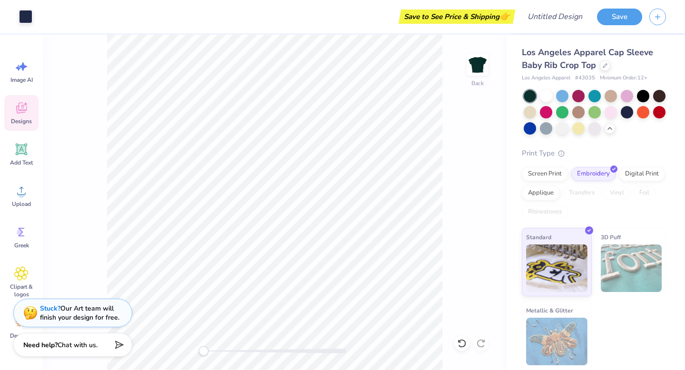
click at [20, 107] on icon at bounding box center [21, 108] width 14 height 14
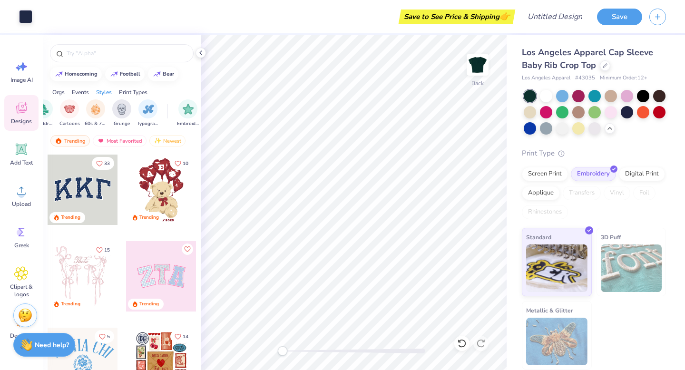
scroll to position [0, 581]
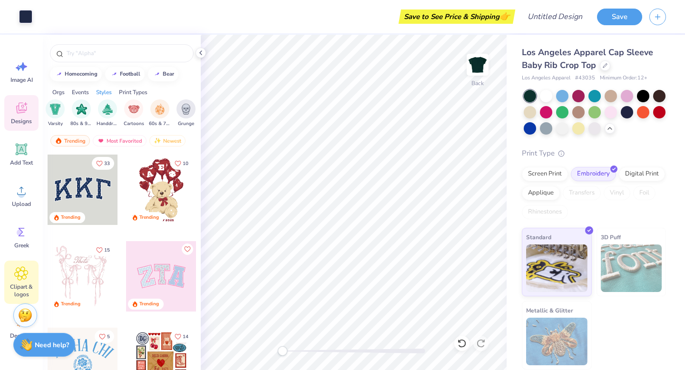
click at [26, 278] on icon at bounding box center [21, 273] width 13 height 13
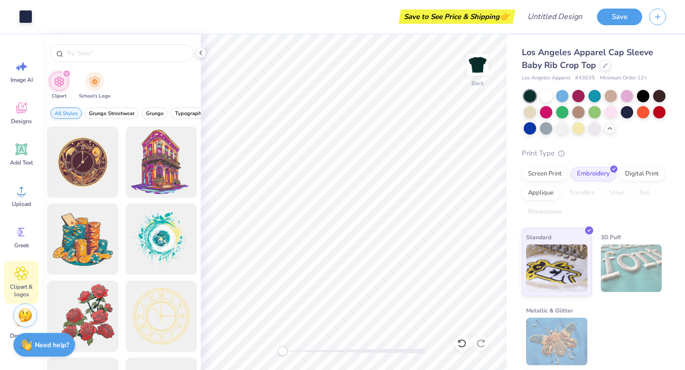
click at [78, 117] on button "All Styles" at bounding box center [65, 113] width 31 height 11
click at [116, 114] on span "Grunge Streetwear" at bounding box center [112, 113] width 46 height 7
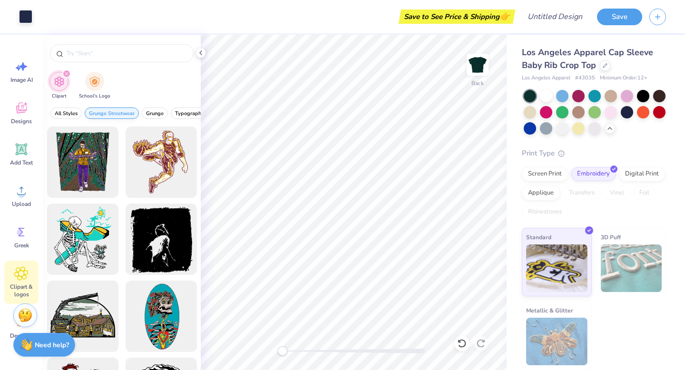
click at [108, 114] on span "Grunge Streetwear" at bounding box center [112, 113] width 46 height 7
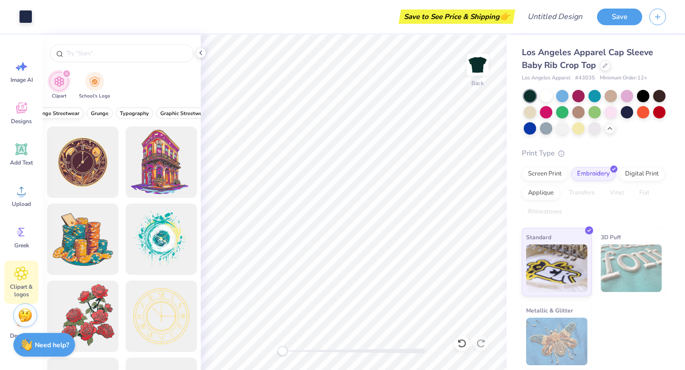
scroll to position [0, 0]
click at [74, 115] on span "All Styles" at bounding box center [66, 113] width 23 height 7
click at [158, 115] on span "Grunge" at bounding box center [155, 113] width 18 height 7
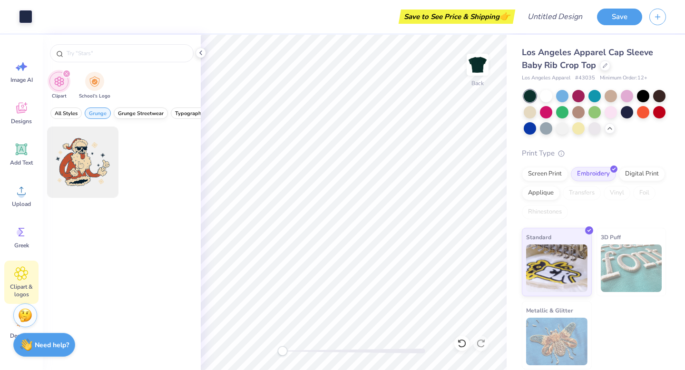
click at [134, 113] on span "Grunge Streetwear" at bounding box center [141, 113] width 46 height 7
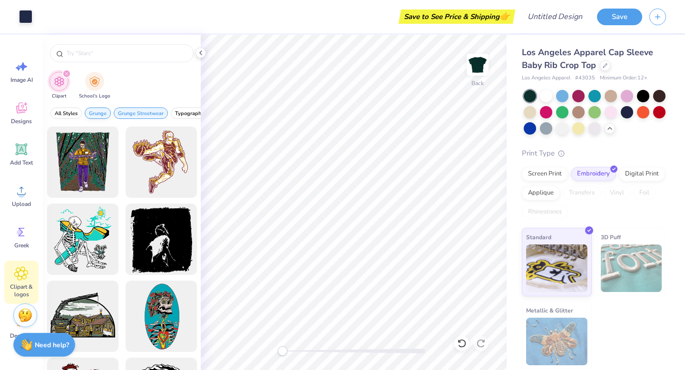
click at [100, 114] on span "Grunge" at bounding box center [98, 113] width 18 height 7
click at [154, 109] on button "Typography" at bounding box center [148, 113] width 38 height 11
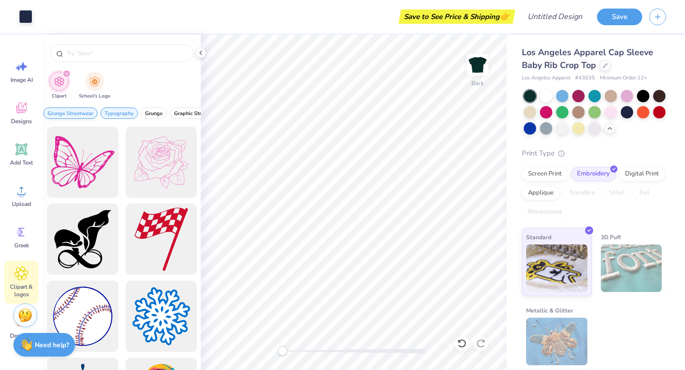
click at [83, 115] on span "Grunge Streetwear" at bounding box center [71, 113] width 46 height 7
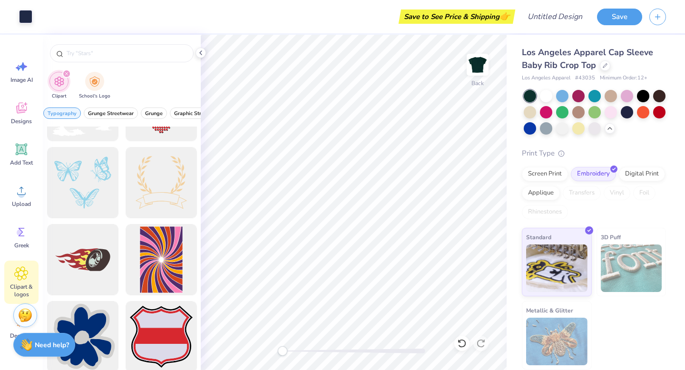
scroll to position [3065, 0]
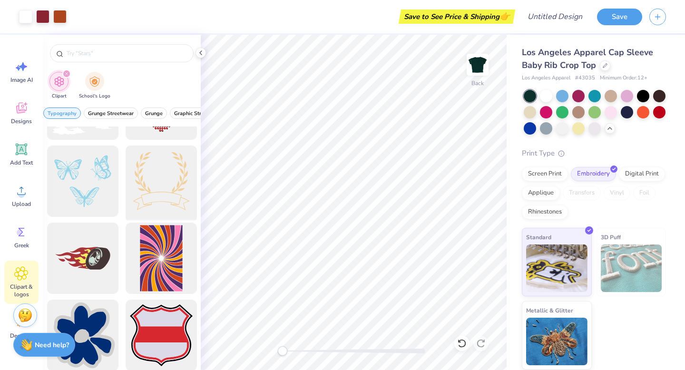
click at [157, 185] on div at bounding box center [161, 181] width 79 height 79
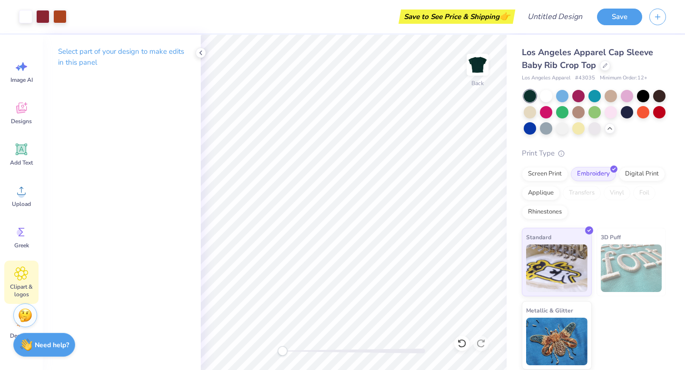
click at [8, 286] on span "Clipart & logos" at bounding box center [21, 290] width 31 height 15
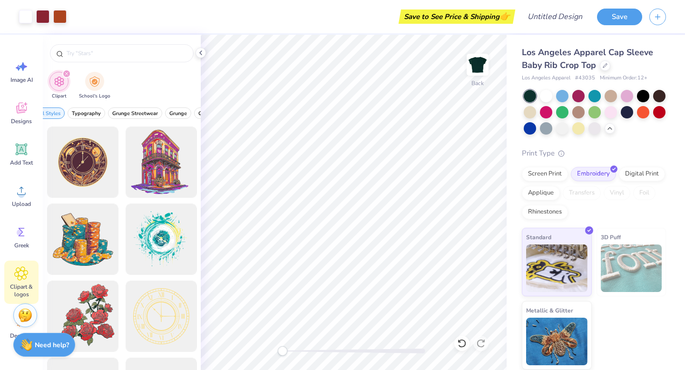
scroll to position [0, 5]
click at [108, 108] on button "Typography" at bounding box center [99, 113] width 38 height 11
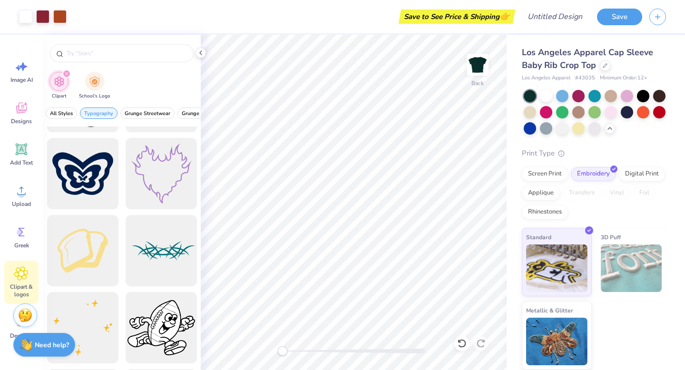
scroll to position [5065, 0]
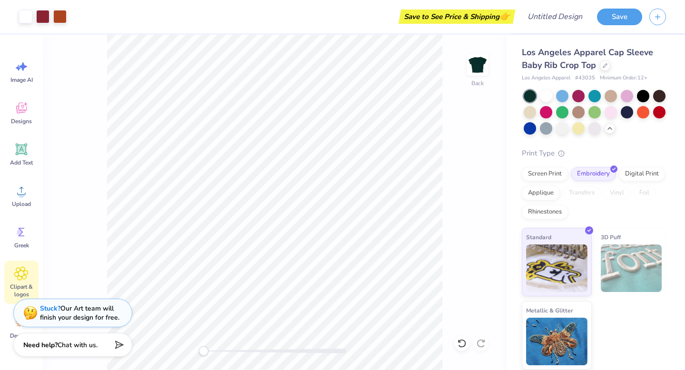
click at [26, 278] on icon at bounding box center [21, 274] width 14 height 14
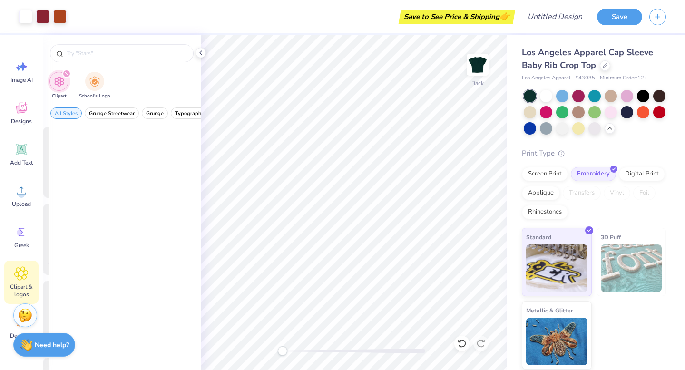
scroll to position [0, 0]
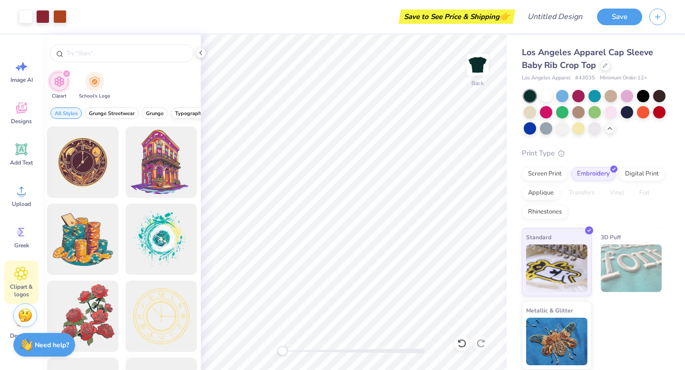
click at [186, 113] on span "Typography" at bounding box center [189, 113] width 29 height 7
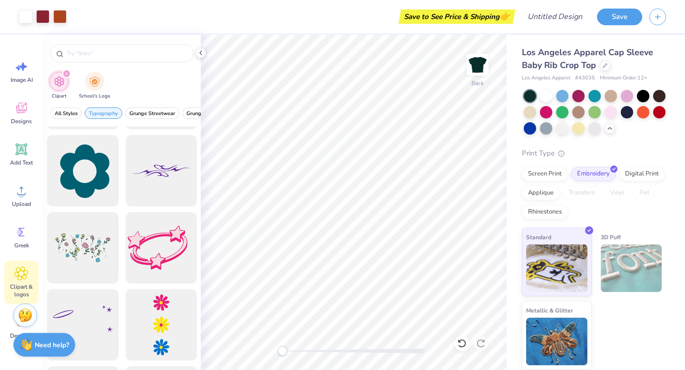
scroll to position [6087, 0]
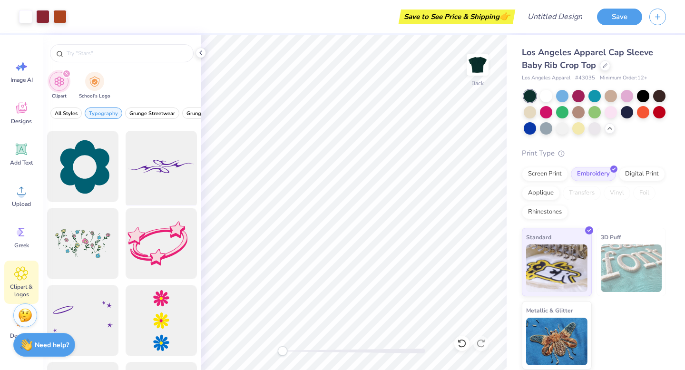
click at [174, 164] on div at bounding box center [161, 167] width 79 height 79
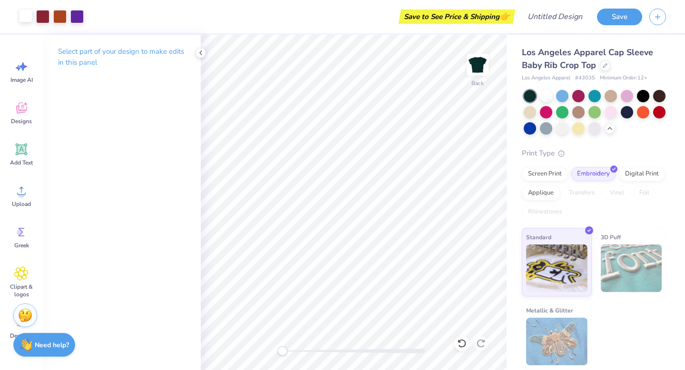
click at [20, 19] on div at bounding box center [25, 15] width 13 height 13
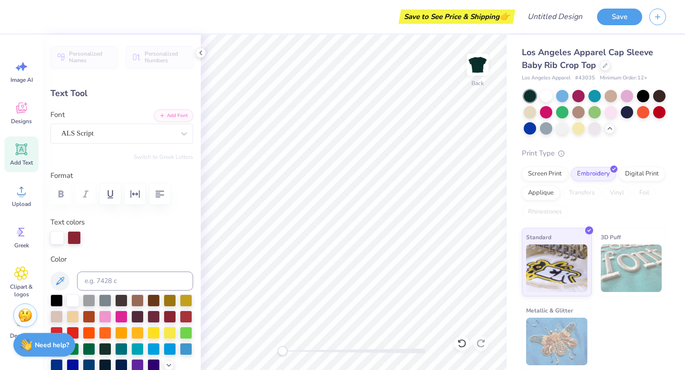
type input "0.0"
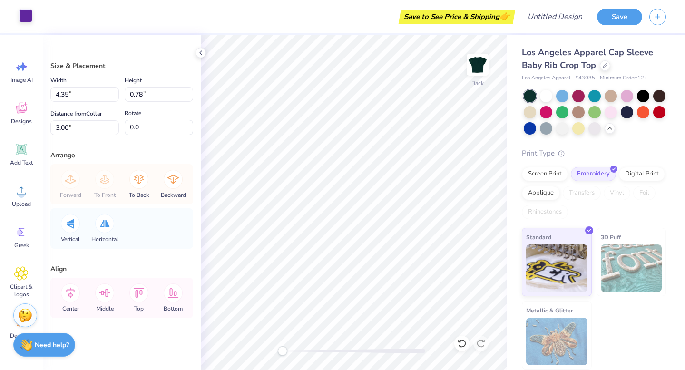
click at [24, 16] on div at bounding box center [25, 15] width 13 height 13
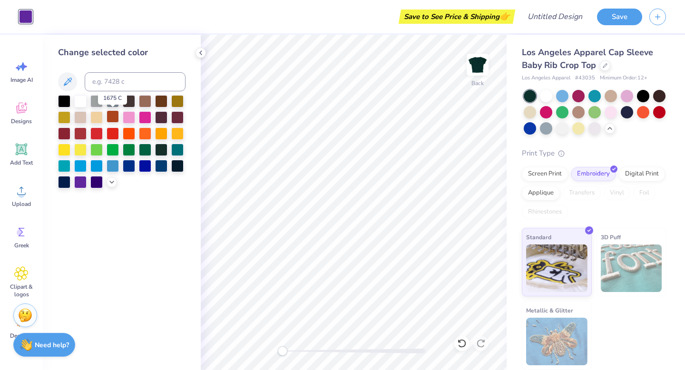
click at [109, 118] on div at bounding box center [113, 116] width 12 height 12
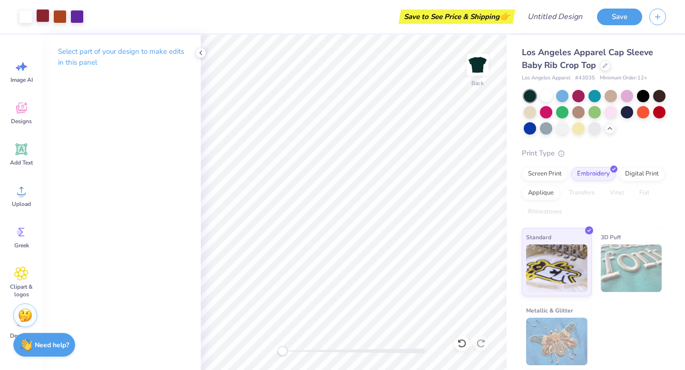
click at [46, 20] on div at bounding box center [42, 15] width 13 height 13
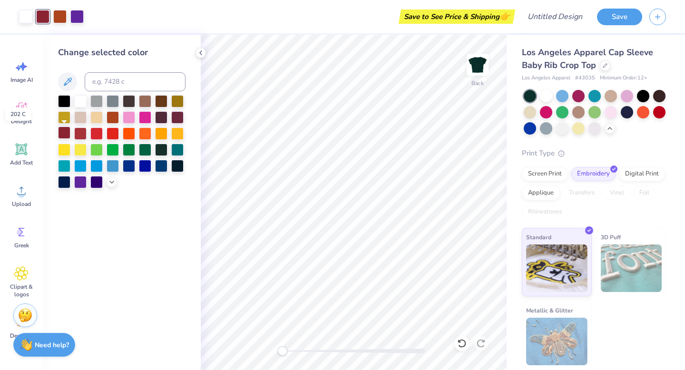
click at [68, 136] on div at bounding box center [64, 133] width 12 height 12
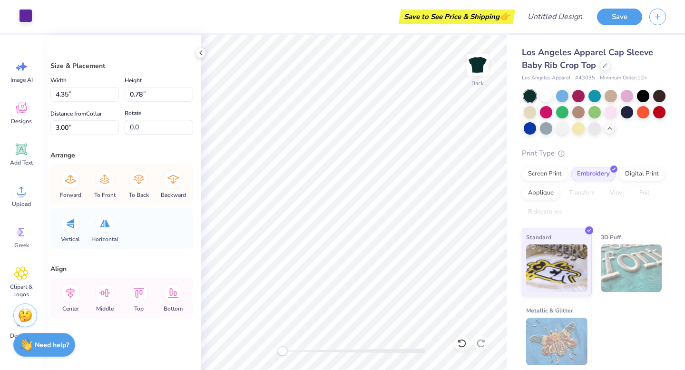
click at [30, 21] on div at bounding box center [25, 15] width 13 height 13
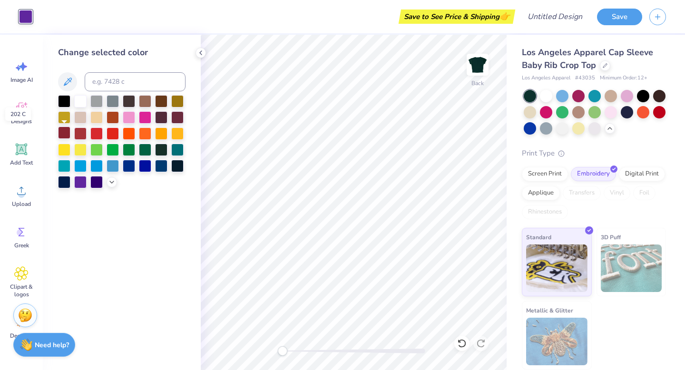
click at [64, 131] on div at bounding box center [64, 133] width 12 height 12
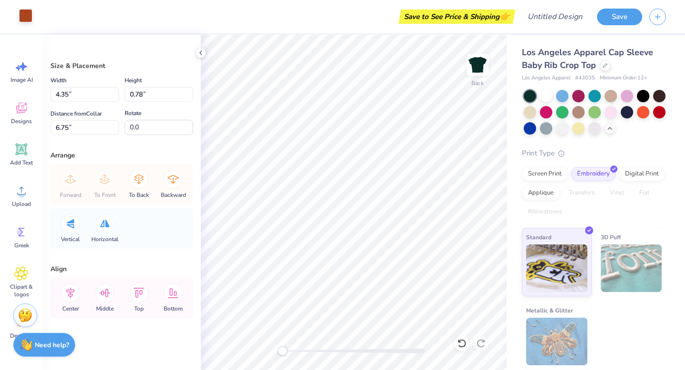
click at [27, 13] on div at bounding box center [25, 15] width 13 height 13
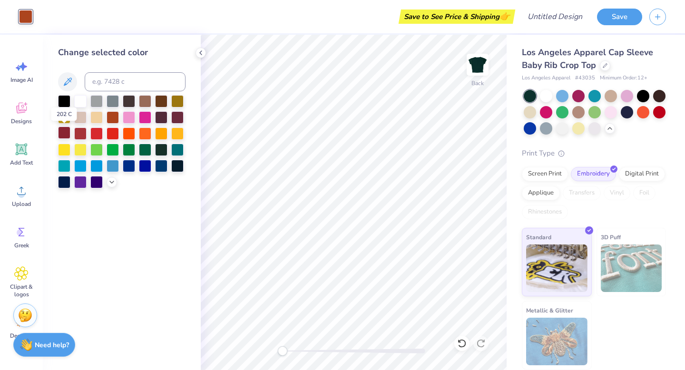
click at [65, 132] on div at bounding box center [64, 133] width 12 height 12
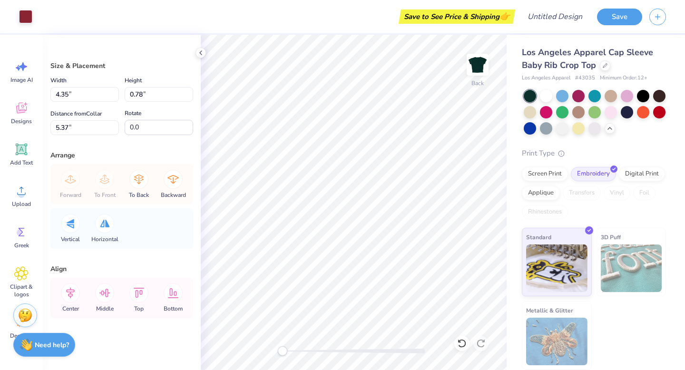
type input "3.00"
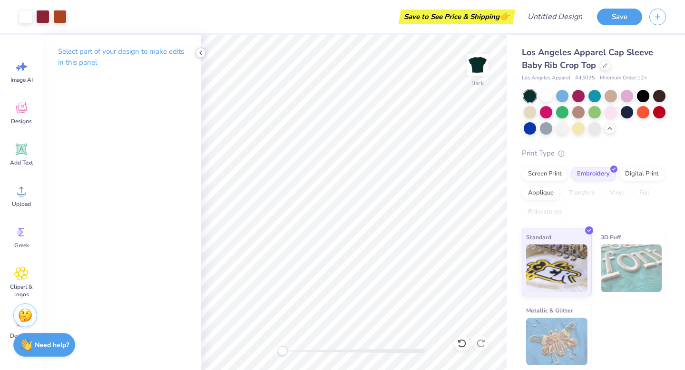
click at [202, 50] on icon at bounding box center [201, 53] width 8 height 8
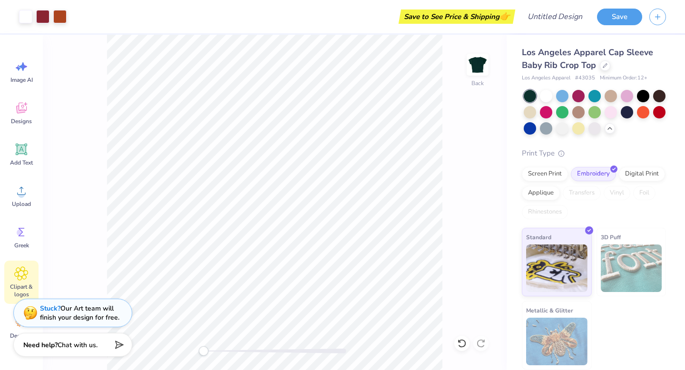
click at [23, 278] on icon at bounding box center [21, 274] width 14 height 14
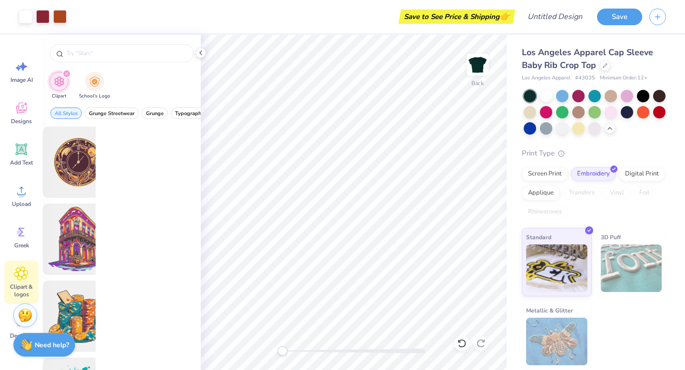
scroll to position [0, 0]
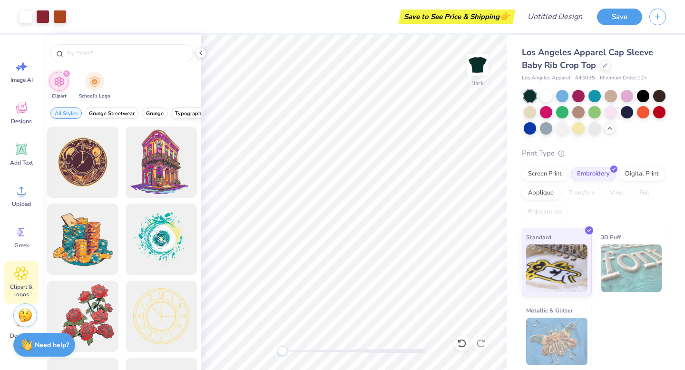
click at [190, 111] on span "Typography" at bounding box center [189, 113] width 29 height 7
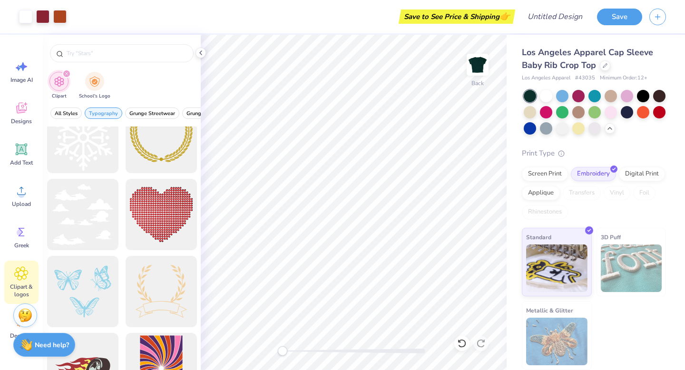
scroll to position [2956, 0]
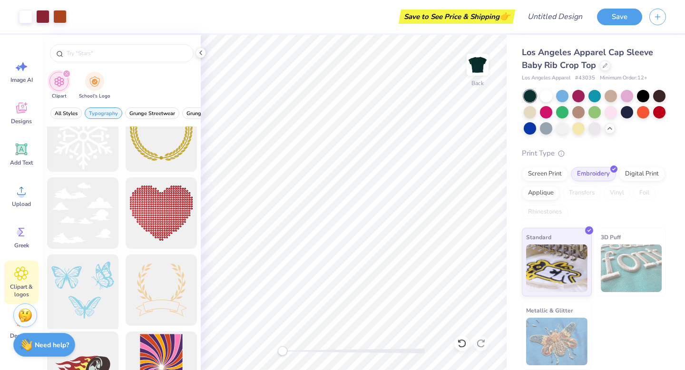
click at [98, 277] on div at bounding box center [82, 290] width 79 height 79
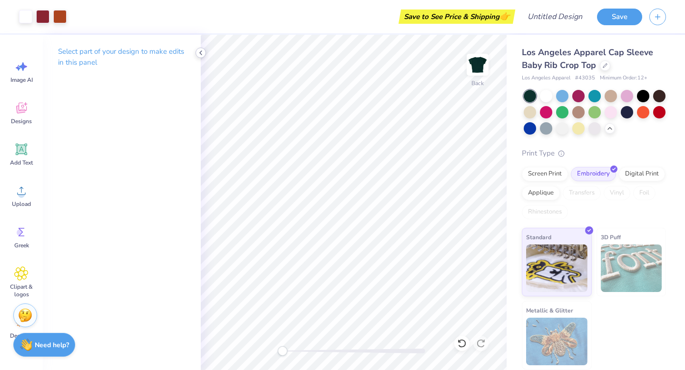
click at [201, 56] on icon at bounding box center [201, 53] width 8 height 8
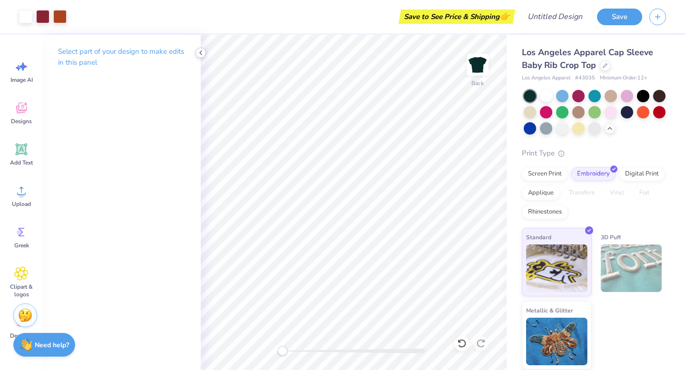
click at [202, 53] on icon at bounding box center [201, 53] width 8 height 8
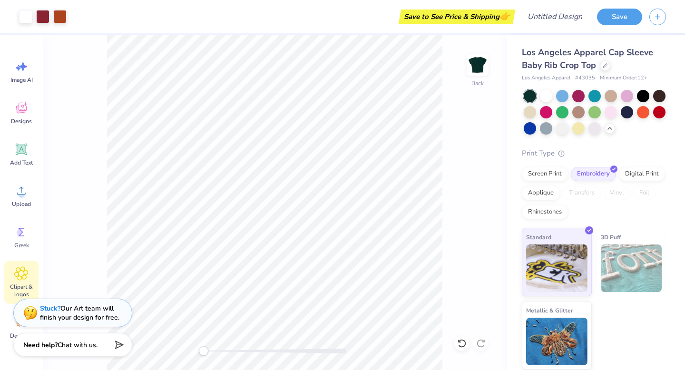
click at [12, 282] on div "Clipart & logos" at bounding box center [21, 282] width 34 height 43
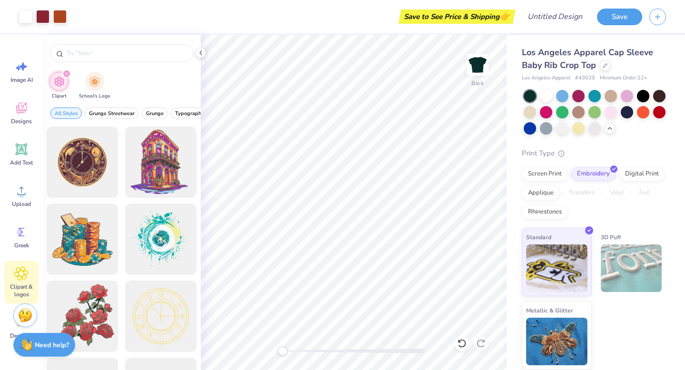
scroll to position [0, 0]
click at [184, 116] on span "Typography" at bounding box center [189, 113] width 29 height 7
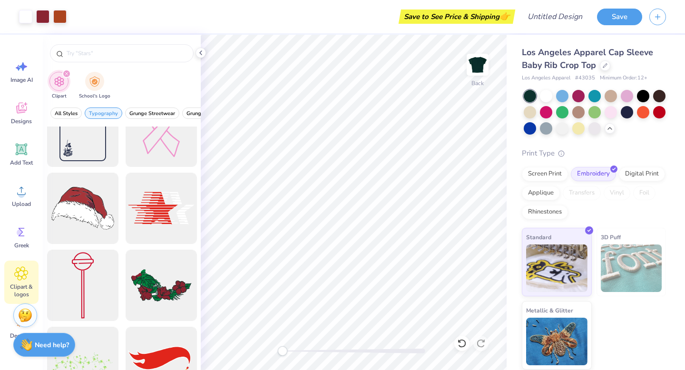
scroll to position [2571, 0]
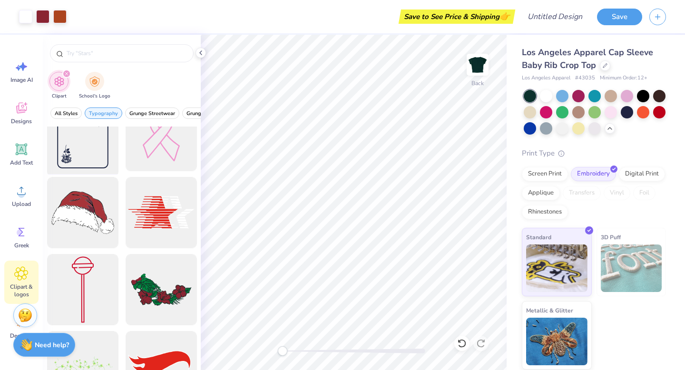
click at [79, 142] on div at bounding box center [82, 136] width 79 height 79
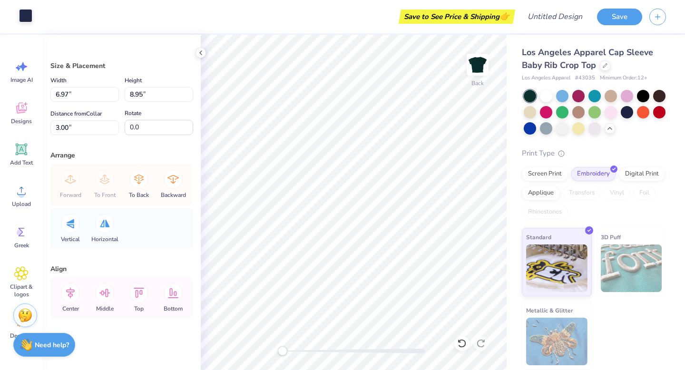
click at [30, 13] on div at bounding box center [25, 15] width 13 height 13
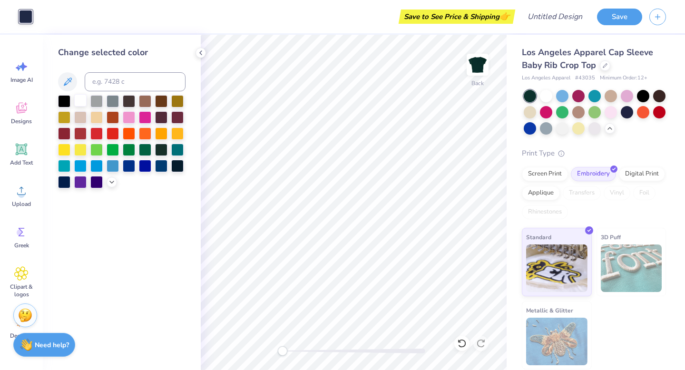
click at [79, 99] on div at bounding box center [80, 100] width 12 height 12
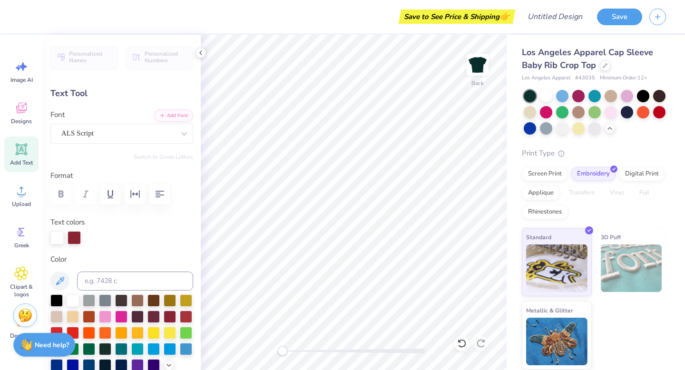
type input "0.0"
click at [25, 272] on icon at bounding box center [21, 274] width 14 height 14
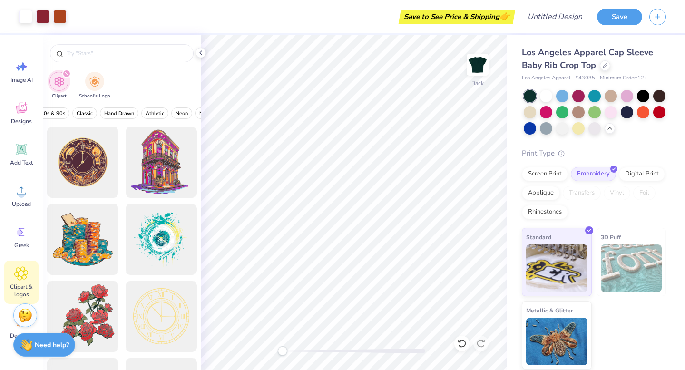
scroll to position [0, 297]
click at [87, 111] on span "Classic" at bounding box center [81, 113] width 16 height 7
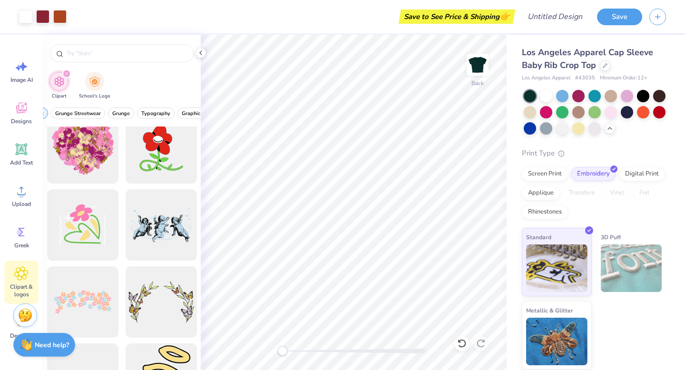
scroll to position [0, 65]
click at [123, 111] on span "Grunge" at bounding box center [118, 113] width 18 height 7
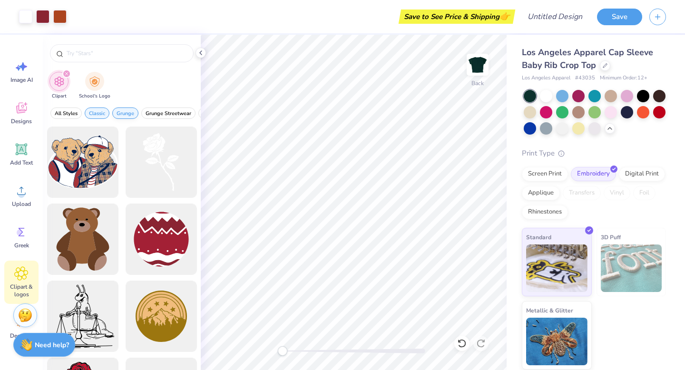
scroll to position [0, 5]
click at [90, 116] on span "Classic" at bounding box center [92, 113] width 16 height 7
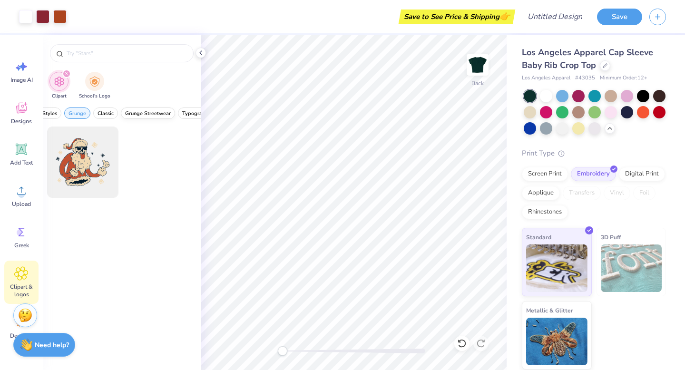
scroll to position [0, 21]
click at [165, 111] on span "Grunge Streetwear" at bounding box center [147, 113] width 46 height 7
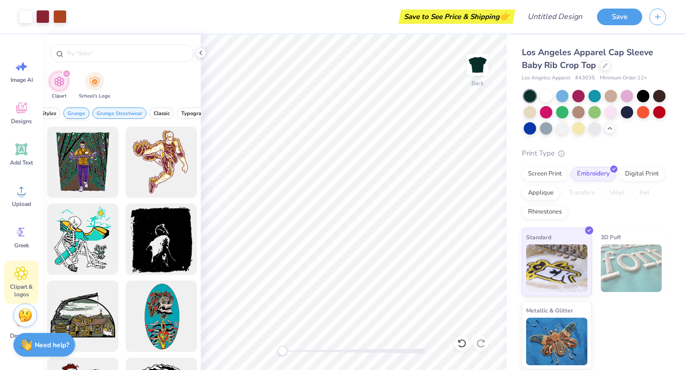
click at [84, 114] on span "Grunge" at bounding box center [77, 113] width 18 height 7
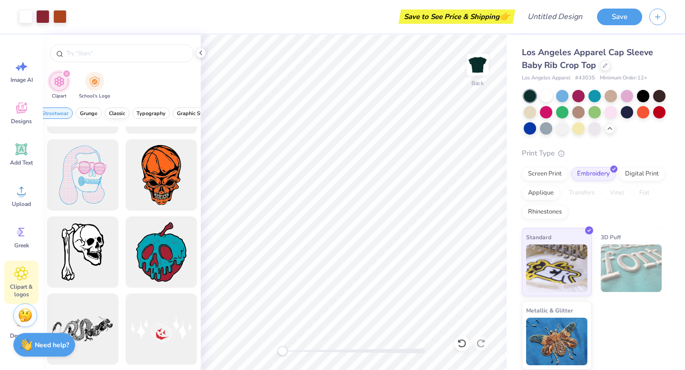
scroll to position [0, 67]
click at [157, 115] on span "Typography" at bounding box center [150, 113] width 29 height 7
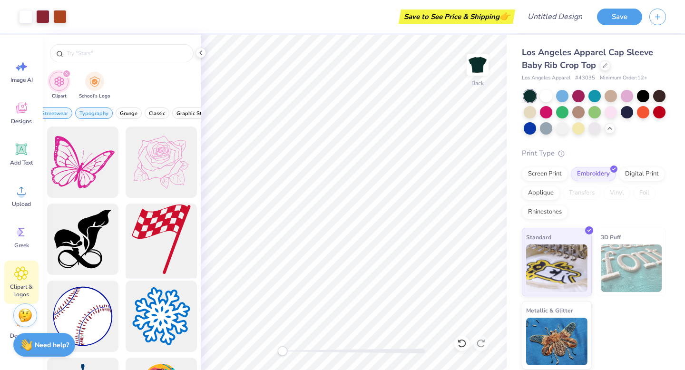
scroll to position [0, 0]
click at [54, 110] on span "Grunge Streetwear" at bounding box center [45, 113] width 46 height 7
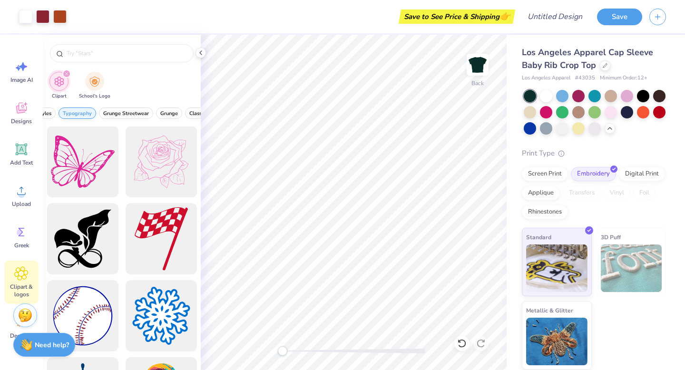
click at [85, 112] on span "Typography" at bounding box center [77, 113] width 29 height 7
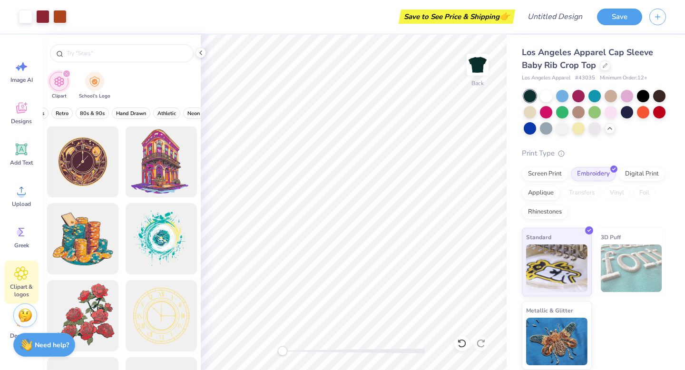
scroll to position [0, 281]
click at [105, 114] on button "80s & 90s" at bounding box center [93, 113] width 33 height 11
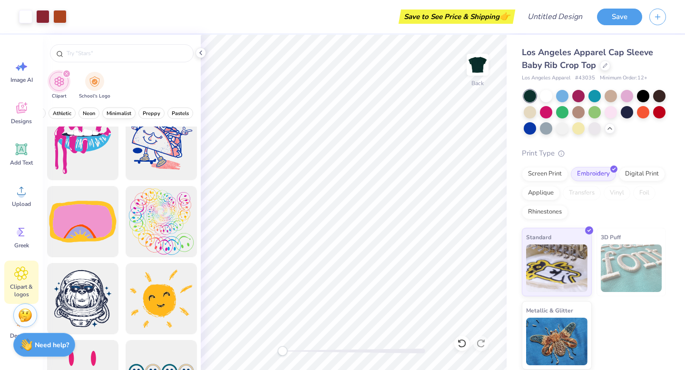
scroll to position [0, 386]
click at [119, 111] on span "Minimalist" at bounding box center [120, 113] width 25 height 7
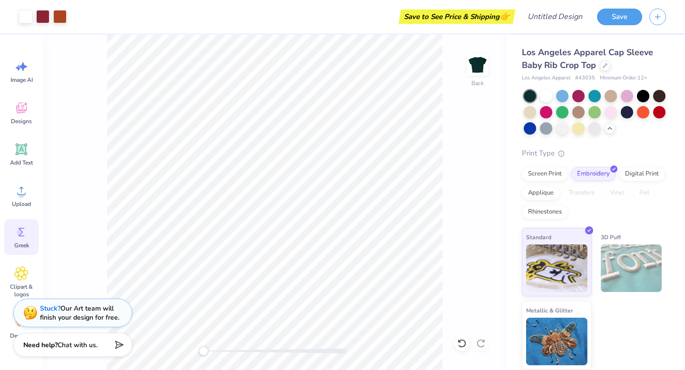
scroll to position [47, 0]
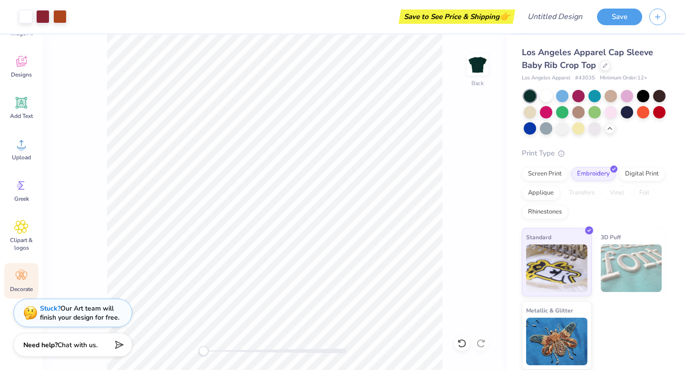
click at [21, 269] on circle at bounding box center [21, 272] width 7 height 7
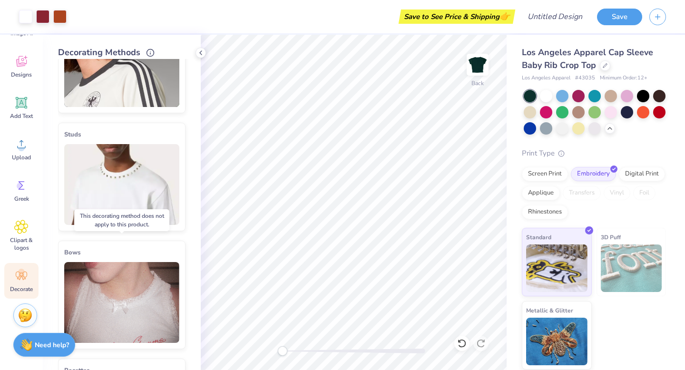
scroll to position [69, 0]
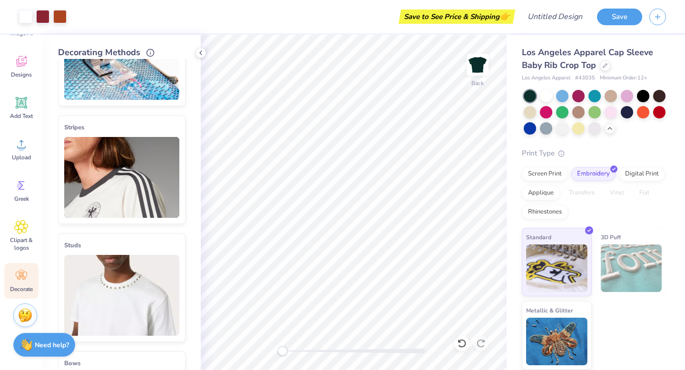
click at [118, 273] on img at bounding box center [121, 295] width 115 height 81
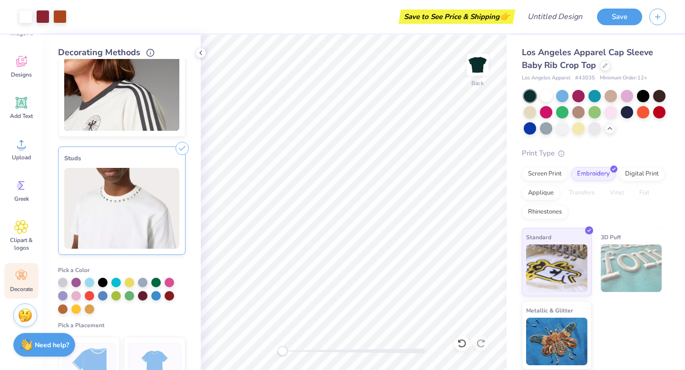
scroll to position [188, 0]
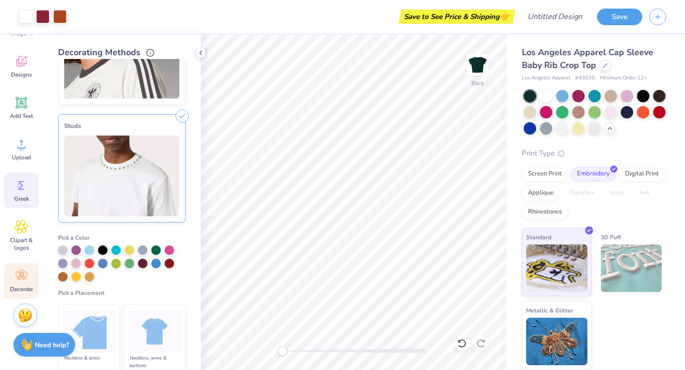
click at [25, 192] on icon at bounding box center [21, 185] width 14 height 14
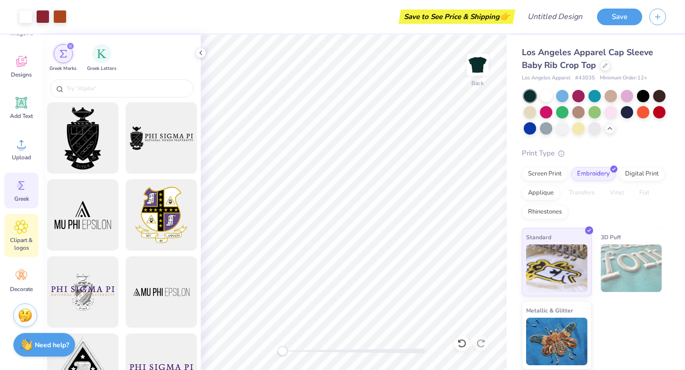
click at [23, 237] on span "Clipart & logos" at bounding box center [21, 244] width 31 height 15
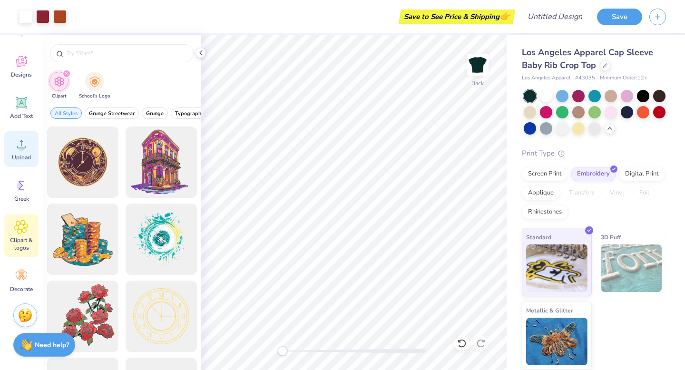
click at [15, 152] on div "Upload" at bounding box center [21, 149] width 34 height 36
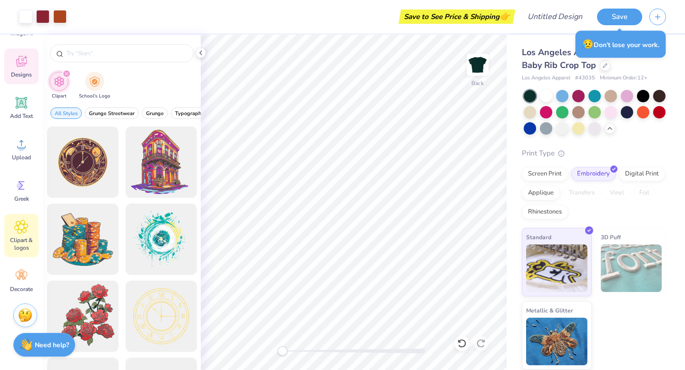
click at [27, 63] on icon at bounding box center [21, 61] width 14 height 14
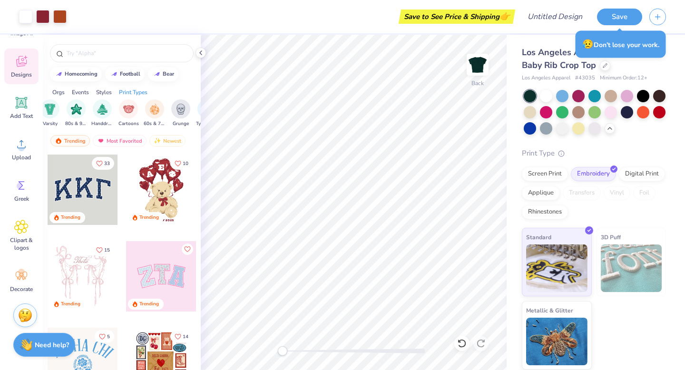
scroll to position [0, 806]
click at [126, 140] on div "Most Favorited" at bounding box center [120, 140] width 54 height 11
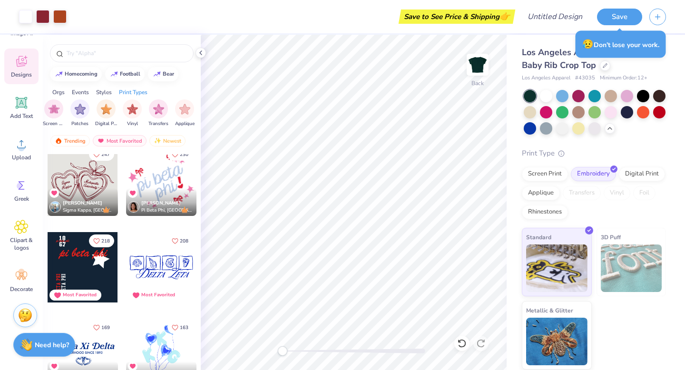
scroll to position [178, 0]
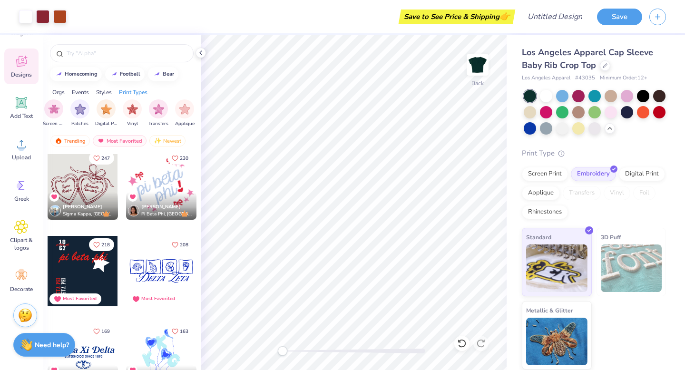
click at [89, 195] on div "Madison [PERSON_NAME] Sigma Kappa, [GEOGRAPHIC_DATA]" at bounding box center [83, 206] width 70 height 28
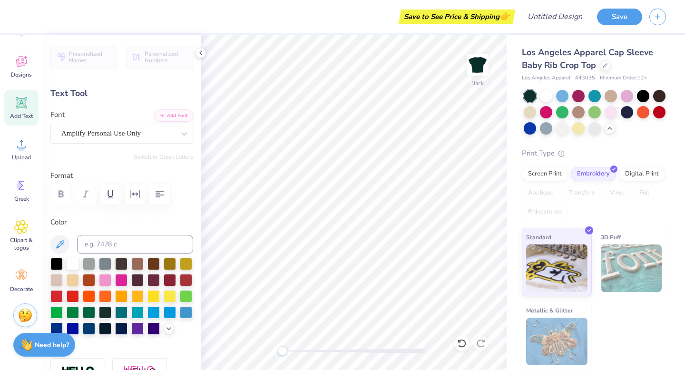
type input "0.0"
type input "0.91"
type input "0.46"
type input "5.26"
type input "0.0"
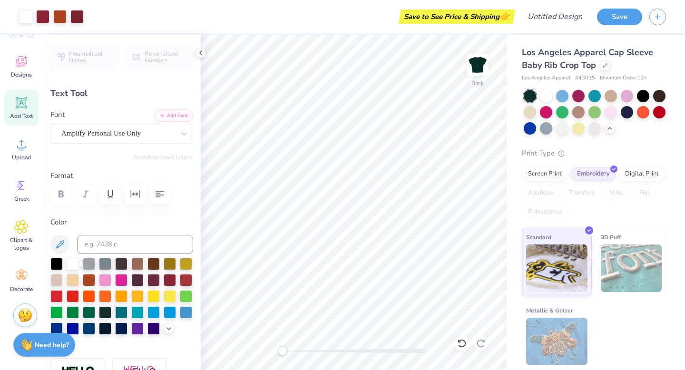
type input "1.54"
type input "0.67"
type input "5.55"
type input "0.0"
type input "1.63"
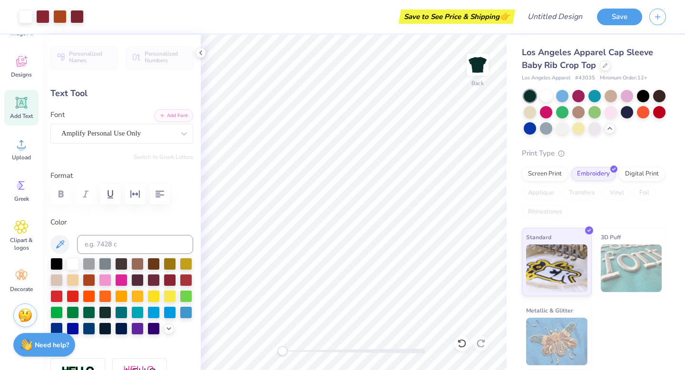
type input "0.59"
type input "5.13"
type input "0.0"
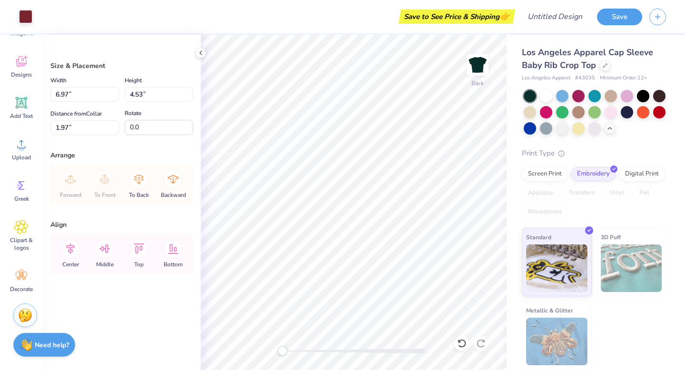
type input "1.97"
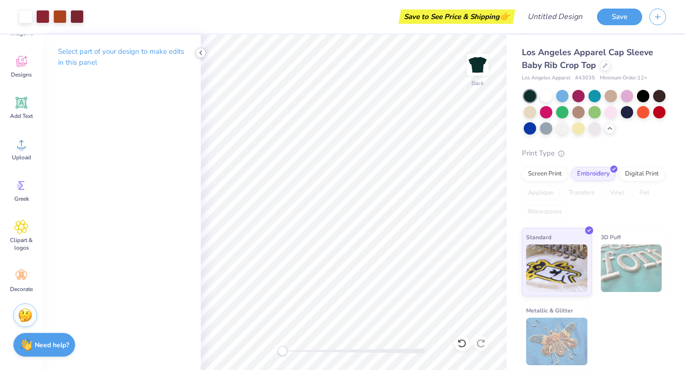
click at [200, 55] on icon at bounding box center [201, 53] width 8 height 8
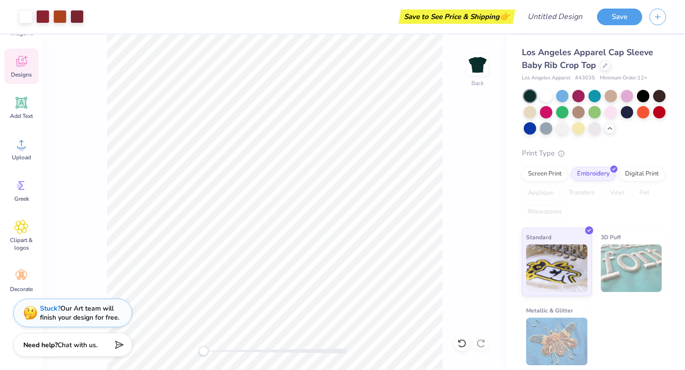
click at [14, 66] on icon at bounding box center [21, 61] width 14 height 14
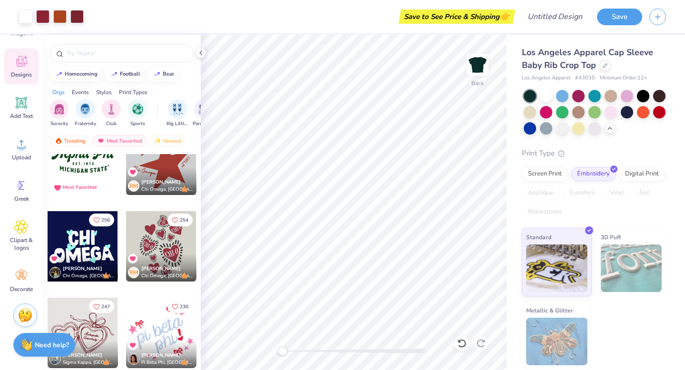
scroll to position [35, 0]
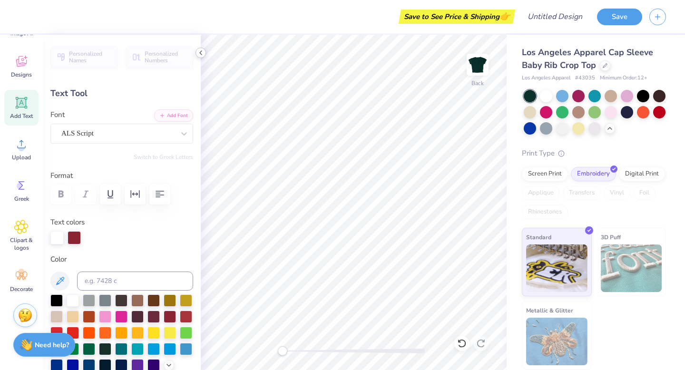
click at [199, 49] on icon at bounding box center [201, 53] width 8 height 8
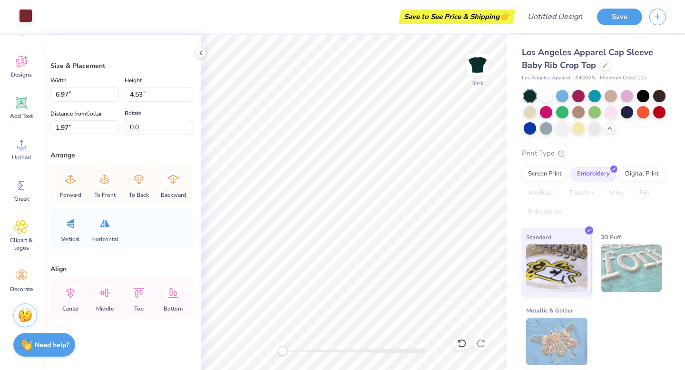
click at [27, 15] on div at bounding box center [25, 15] width 13 height 13
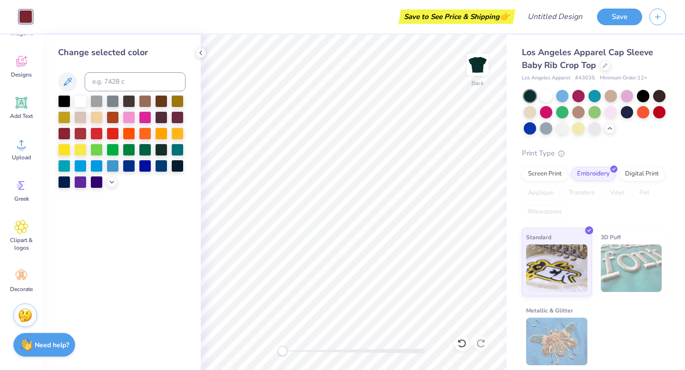
click at [197, 48] on div "Change selected color" at bounding box center [122, 203] width 158 height 336
click at [201, 52] on icon at bounding box center [201, 53] width 8 height 8
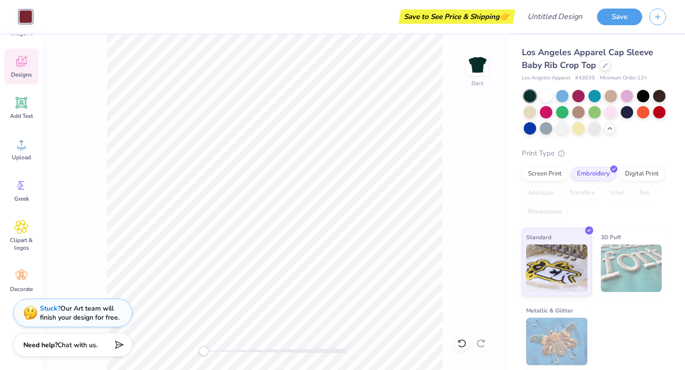
click at [27, 66] on icon at bounding box center [21, 61] width 14 height 14
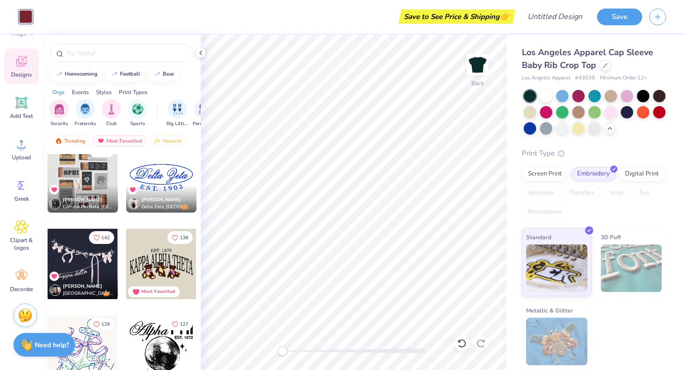
scroll to position [446, 0]
click at [172, 174] on div at bounding box center [161, 177] width 70 height 70
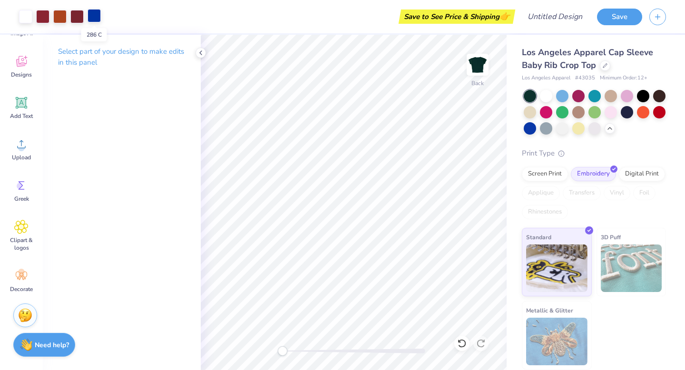
click at [98, 18] on div at bounding box center [94, 15] width 13 height 13
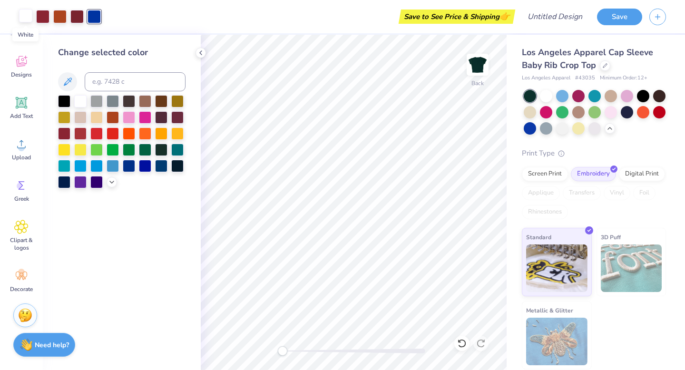
click at [27, 19] on div at bounding box center [25, 15] width 13 height 13
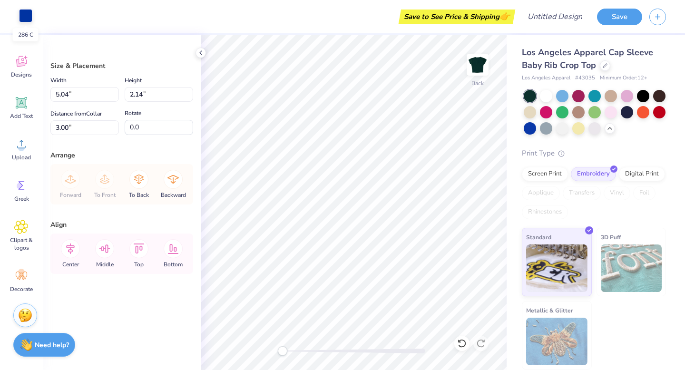
click at [25, 18] on div at bounding box center [25, 15] width 13 height 13
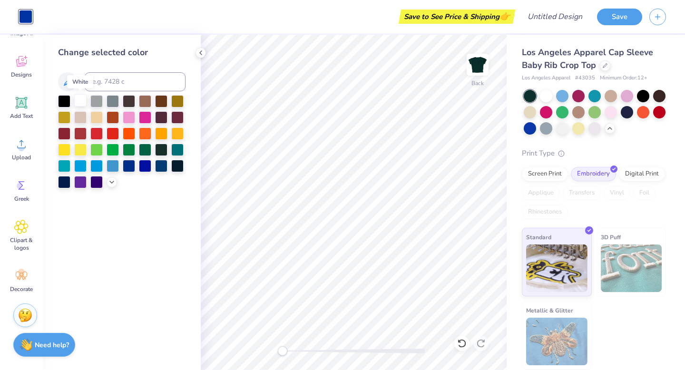
click at [81, 103] on div at bounding box center [80, 100] width 12 height 12
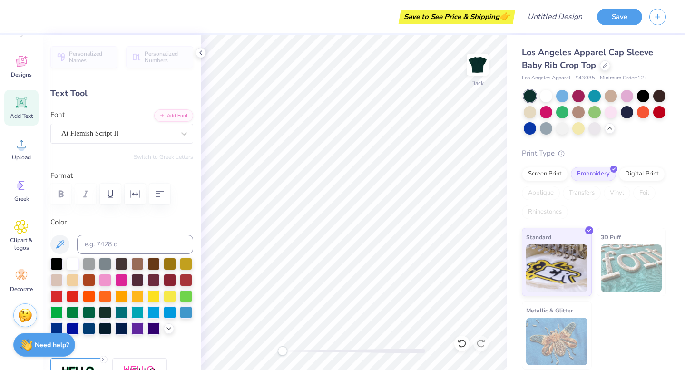
scroll to position [0, 1]
type textarea "Baby T"
type input "3.45"
type input "0.51"
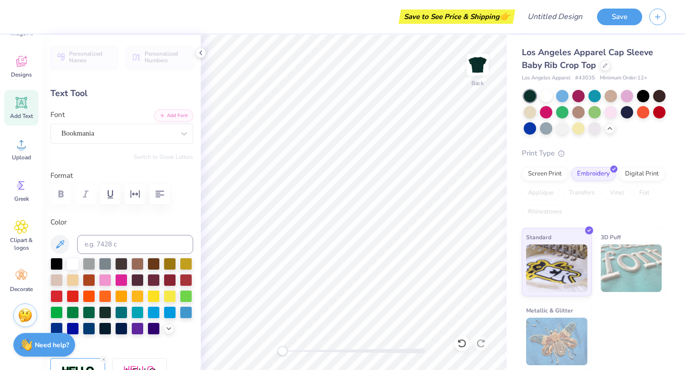
type input "8.69"
type textarea "E S T. 1 9 99"
type input "5.41"
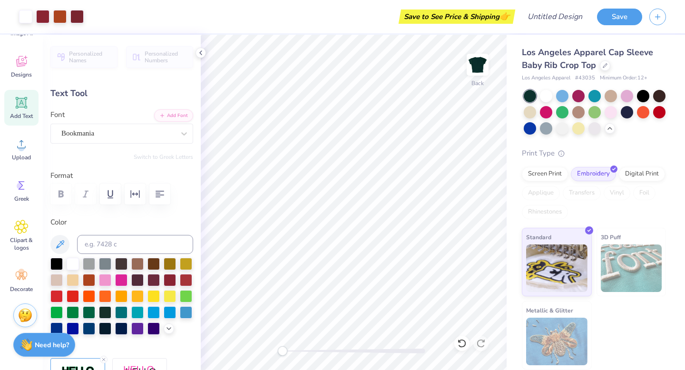
type input "1.56"
type input "3.65"
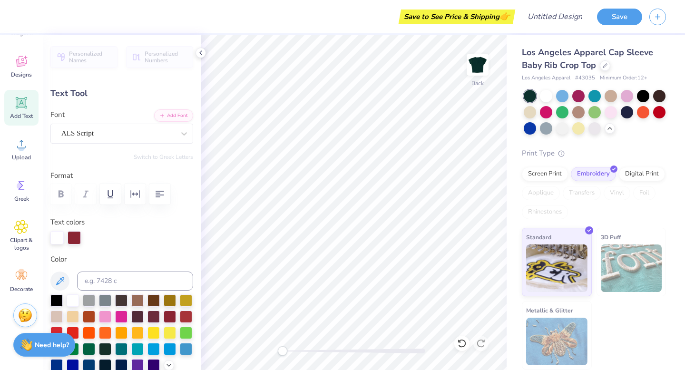
type input "0.0"
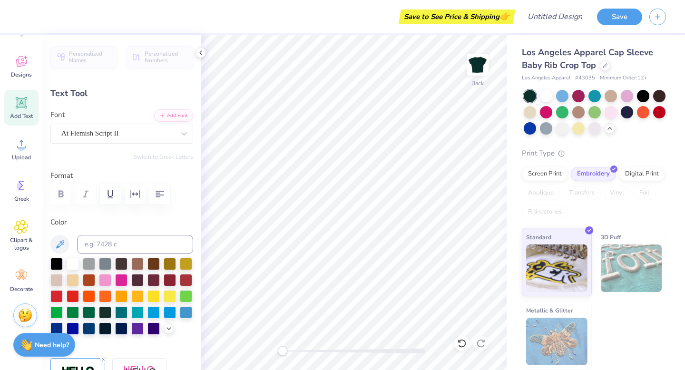
type input "3.29"
type input "0.50"
type input "8.69"
type input "3.98"
type input "1.22"
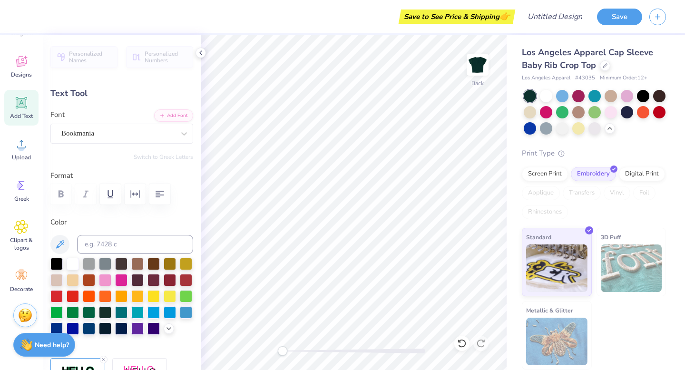
type input "3.62"
type input "3.29"
type input "0.50"
type input "5.24"
type input "3.98"
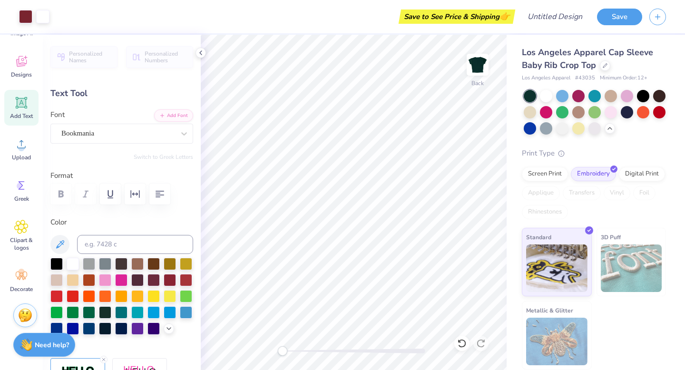
type input "1.22"
type input "3.83"
type input "4.59"
type input "1.41"
type input "3.64"
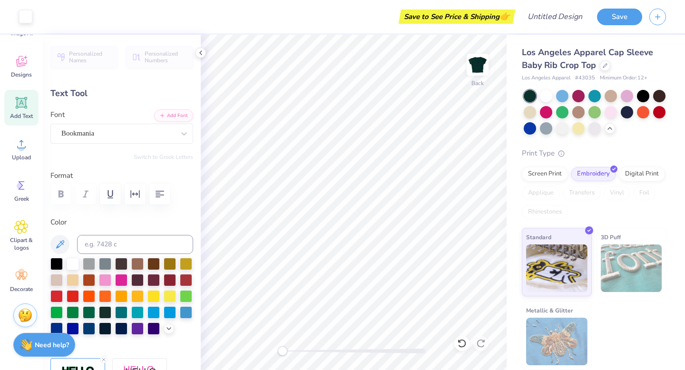
type input "3.29"
type input "0.50"
type input "5.24"
click at [166, 281] on div at bounding box center [170, 279] width 12 height 12
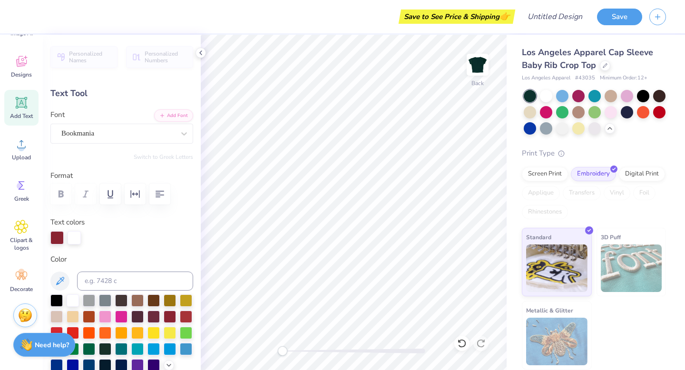
type input "4.59"
type input "1.41"
type input "3.64"
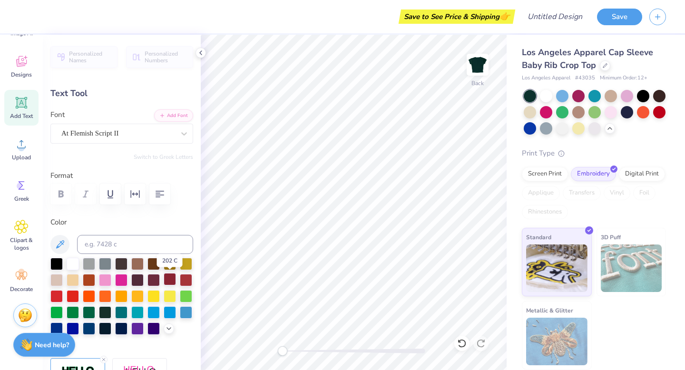
click at [172, 279] on div at bounding box center [170, 279] width 12 height 12
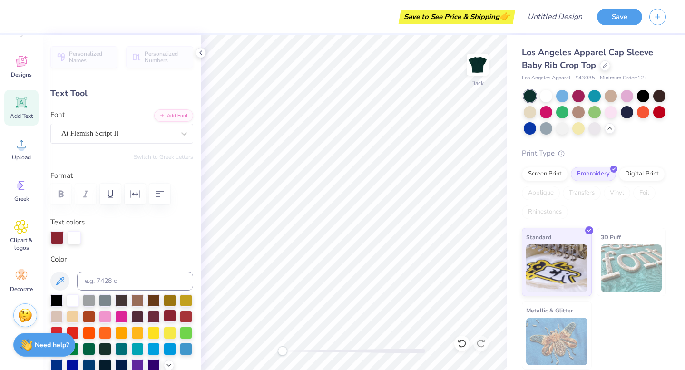
click at [170, 314] on div at bounding box center [170, 316] width 12 height 12
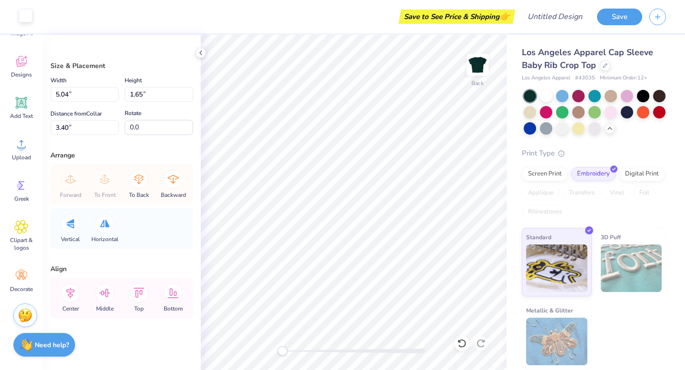
click at [25, 17] on div at bounding box center [25, 15] width 13 height 13
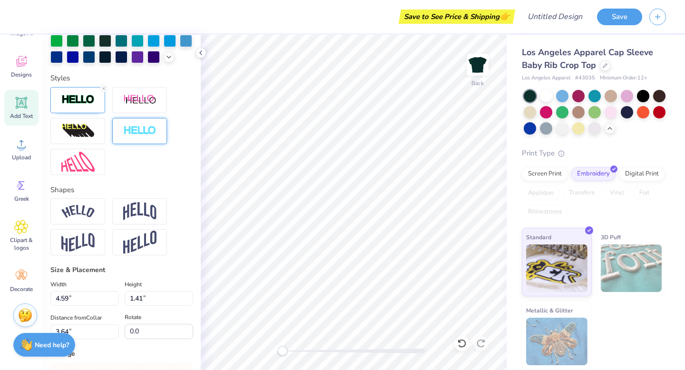
scroll to position [310, 0]
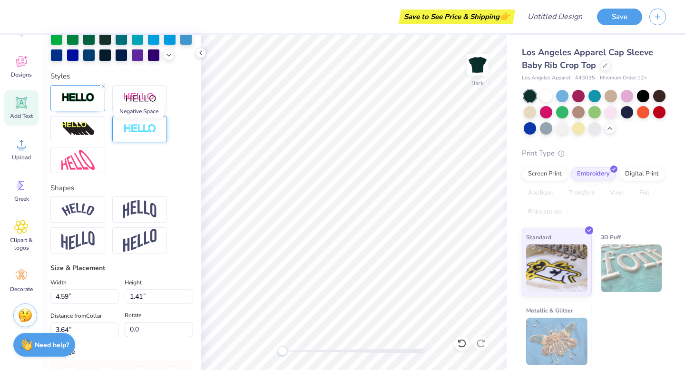
click at [144, 129] on img at bounding box center [139, 129] width 33 height 11
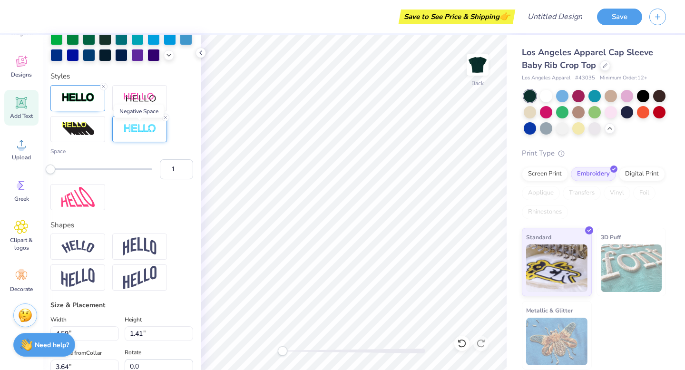
click at [144, 129] on img at bounding box center [139, 129] width 33 height 11
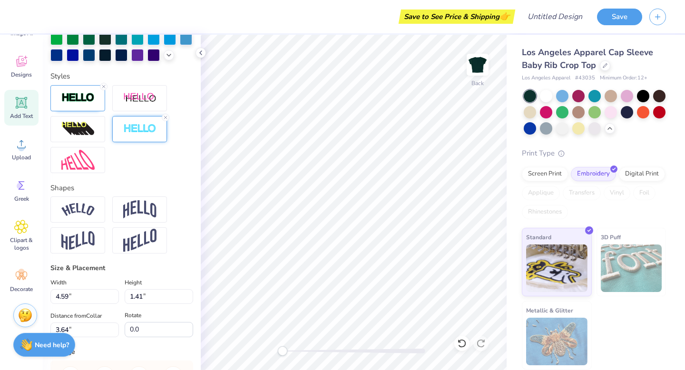
click at [147, 128] on img at bounding box center [139, 129] width 33 height 11
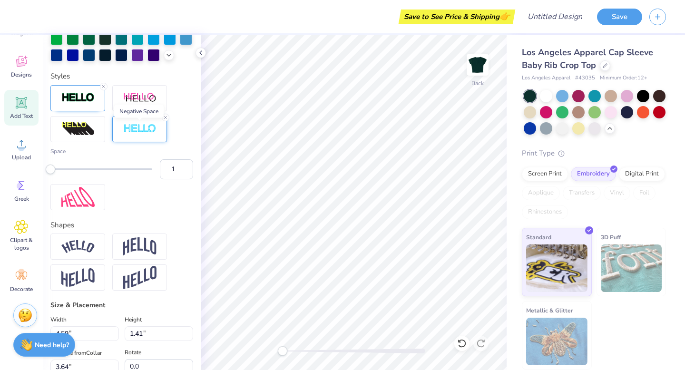
click at [147, 128] on img at bounding box center [139, 129] width 33 height 11
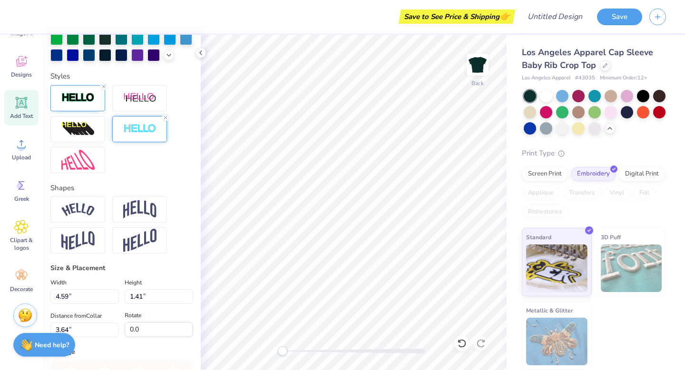
click at [132, 133] on img at bounding box center [139, 129] width 33 height 11
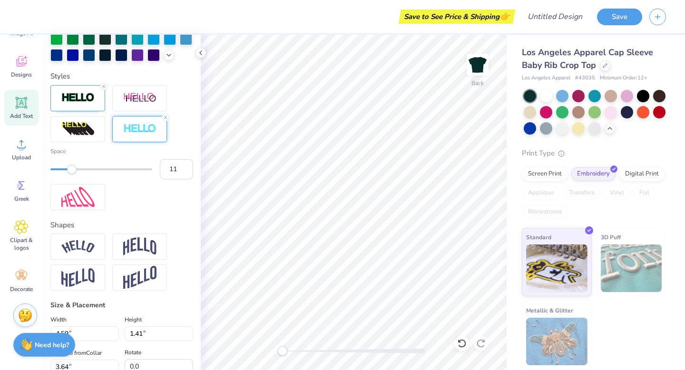
type input "12"
drag, startPoint x: 51, startPoint y: 165, endPoint x: 107, endPoint y: 169, distance: 55.9
click at [107, 169] on div "Accessibility label" at bounding box center [110, 170] width 10 height 10
type input "8"
drag, startPoint x: 107, startPoint y: 170, endPoint x: 86, endPoint y: 170, distance: 20.9
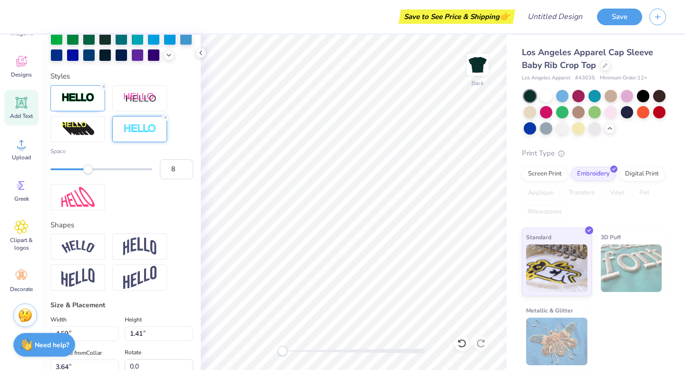
click at [86, 170] on div "Accessibility label" at bounding box center [88, 170] width 10 height 10
type input "3"
drag, startPoint x: 86, startPoint y: 170, endPoint x: 59, endPoint y: 174, distance: 26.9
click at [59, 174] on div at bounding box center [101, 170] width 102 height 10
click at [60, 174] on div "Space 3" at bounding box center [121, 163] width 143 height 32
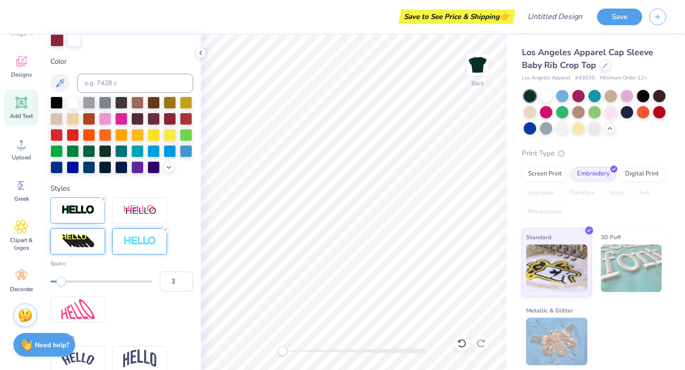
scroll to position [189, 0]
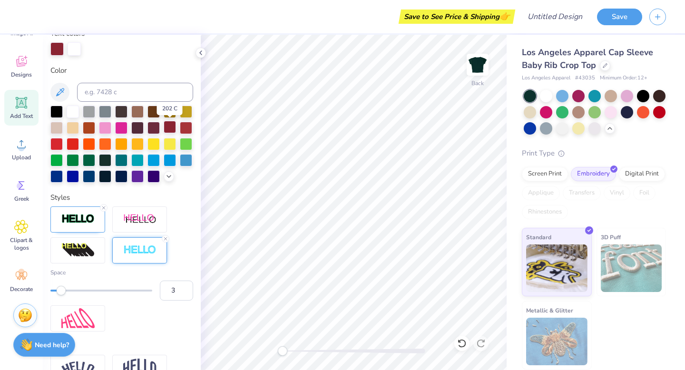
click at [171, 127] on div at bounding box center [170, 127] width 12 height 12
click at [154, 125] on div at bounding box center [154, 127] width 12 height 12
click at [170, 130] on div at bounding box center [170, 127] width 12 height 12
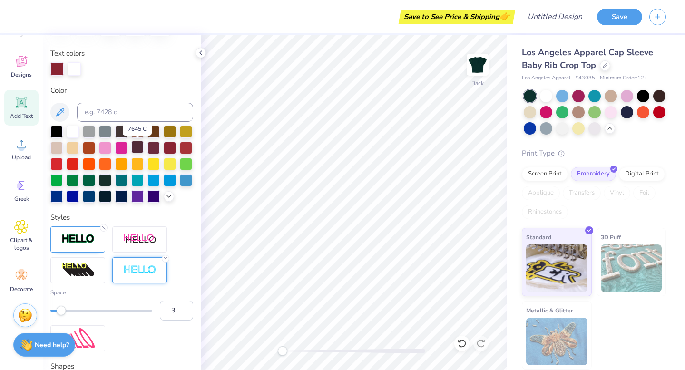
scroll to position [170, 0]
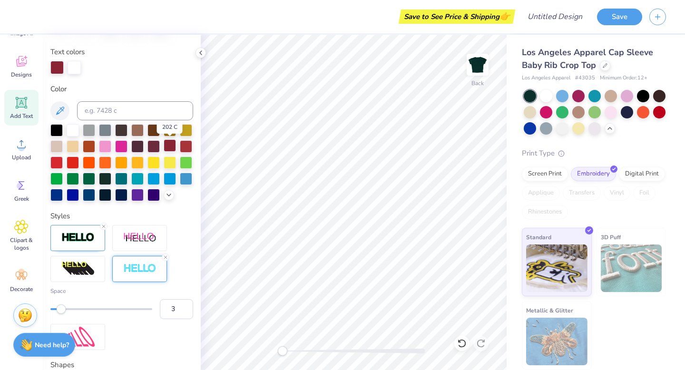
click at [171, 145] on div at bounding box center [170, 145] width 12 height 12
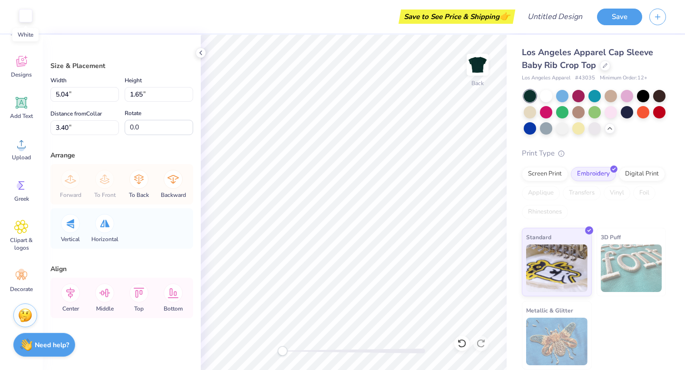
click at [28, 20] on div at bounding box center [25, 15] width 13 height 13
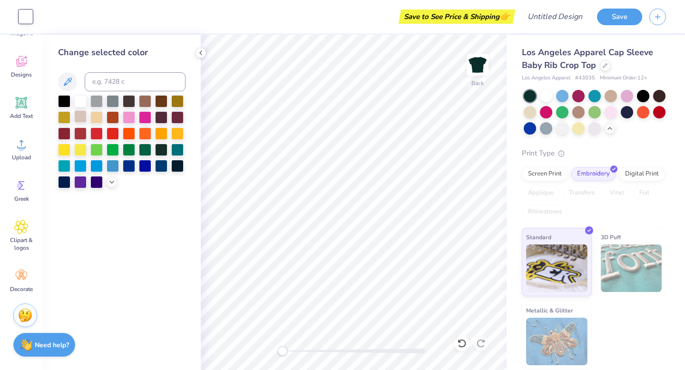
click at [83, 120] on div at bounding box center [80, 116] width 12 height 12
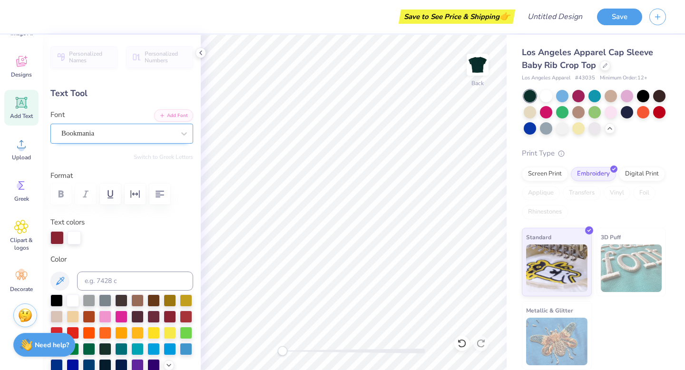
scroll to position [0, 0]
click at [73, 241] on div at bounding box center [74, 237] width 13 height 13
click at [173, 316] on div at bounding box center [170, 316] width 12 height 12
click at [170, 321] on div at bounding box center [170, 316] width 12 height 12
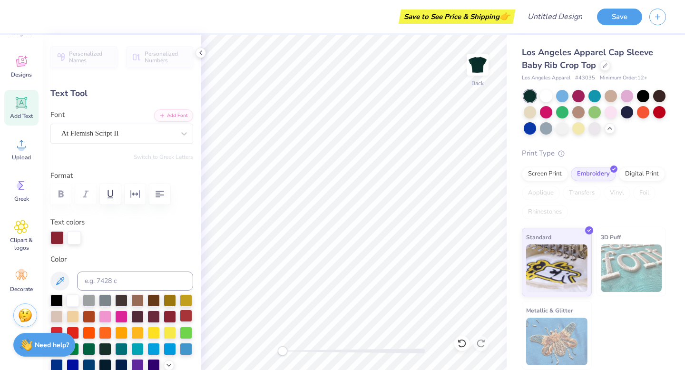
click at [182, 322] on div at bounding box center [186, 316] width 12 height 12
click at [172, 318] on div at bounding box center [170, 316] width 12 height 12
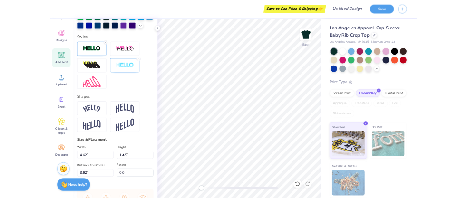
scroll to position [317, 0]
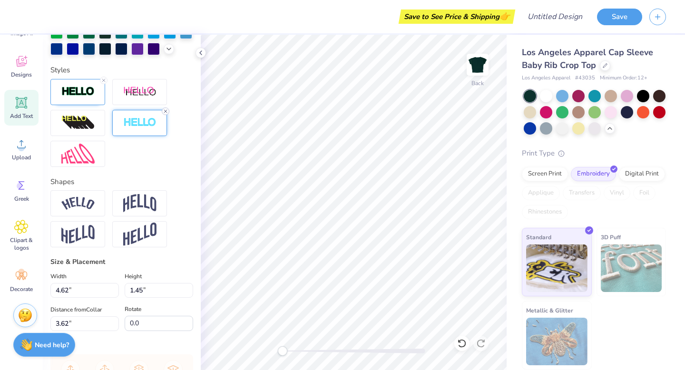
click at [165, 113] on icon at bounding box center [166, 112] width 6 height 6
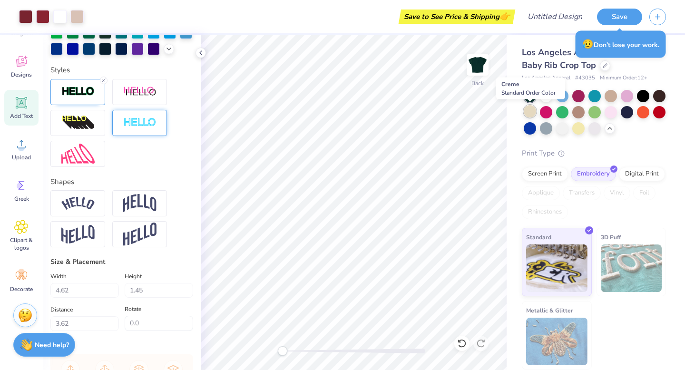
click at [528, 113] on div at bounding box center [530, 111] width 12 height 12
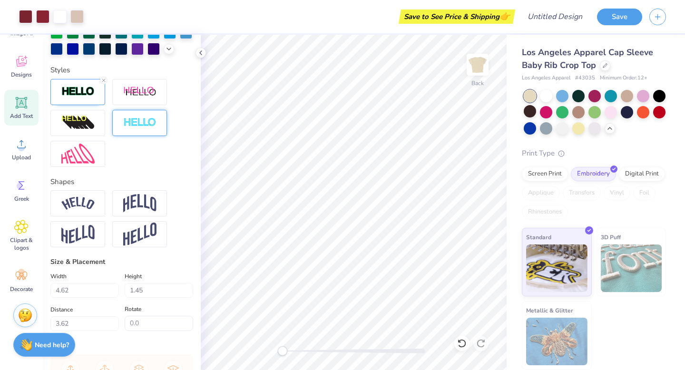
click at [529, 112] on div at bounding box center [530, 111] width 12 height 12
click at [527, 110] on div at bounding box center [530, 111] width 12 height 12
click at [528, 112] on div at bounding box center [530, 111] width 12 height 12
click at [547, 129] on div at bounding box center [546, 127] width 12 height 12
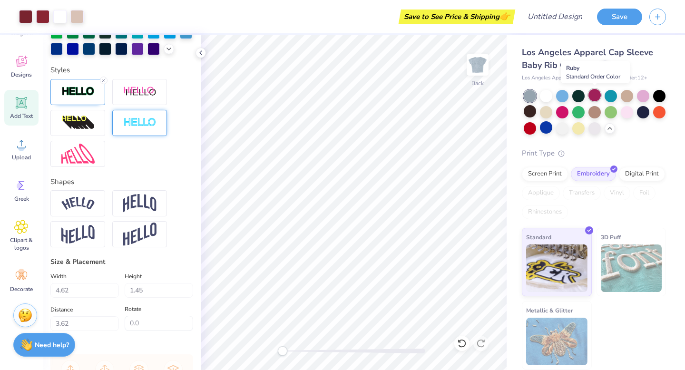
click at [596, 96] on div at bounding box center [595, 95] width 12 height 12
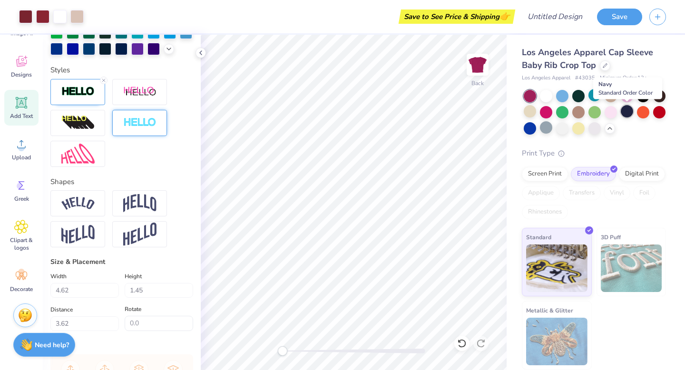
click at [631, 112] on div at bounding box center [627, 111] width 12 height 12
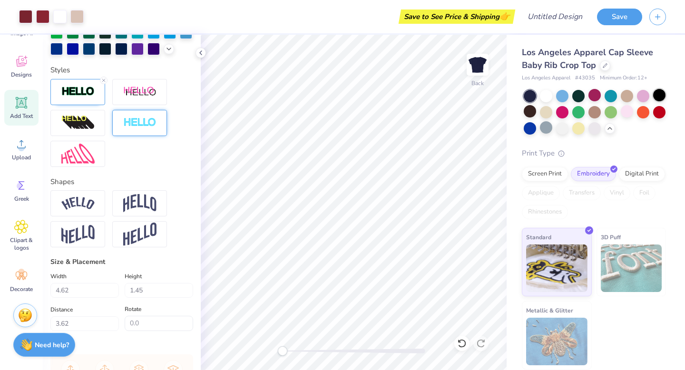
click at [663, 96] on div at bounding box center [659, 95] width 12 height 12
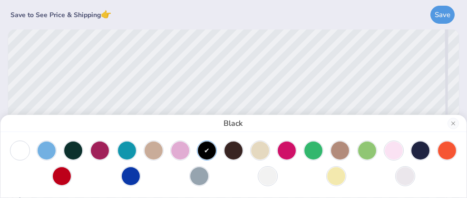
scroll to position [0, 0]
